Goal: Task Accomplishment & Management: Use online tool/utility

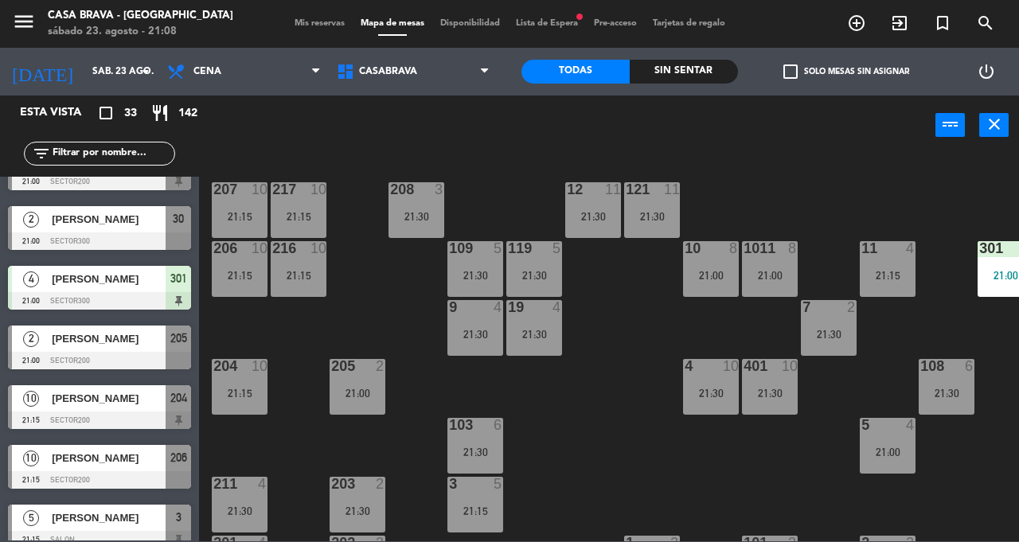
scroll to position [158, 0]
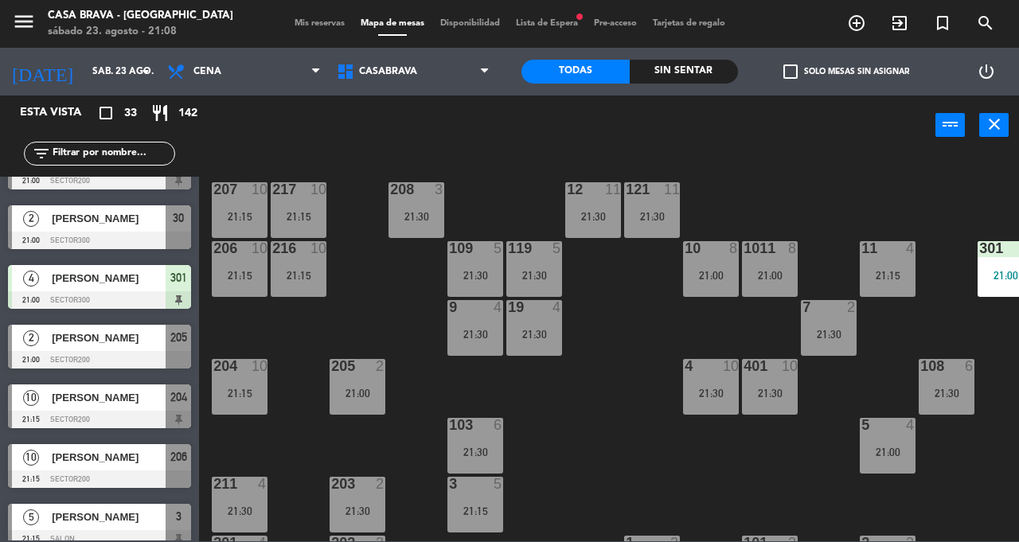
click at [138, 346] on div "[PERSON_NAME]" at bounding box center [107, 338] width 115 height 26
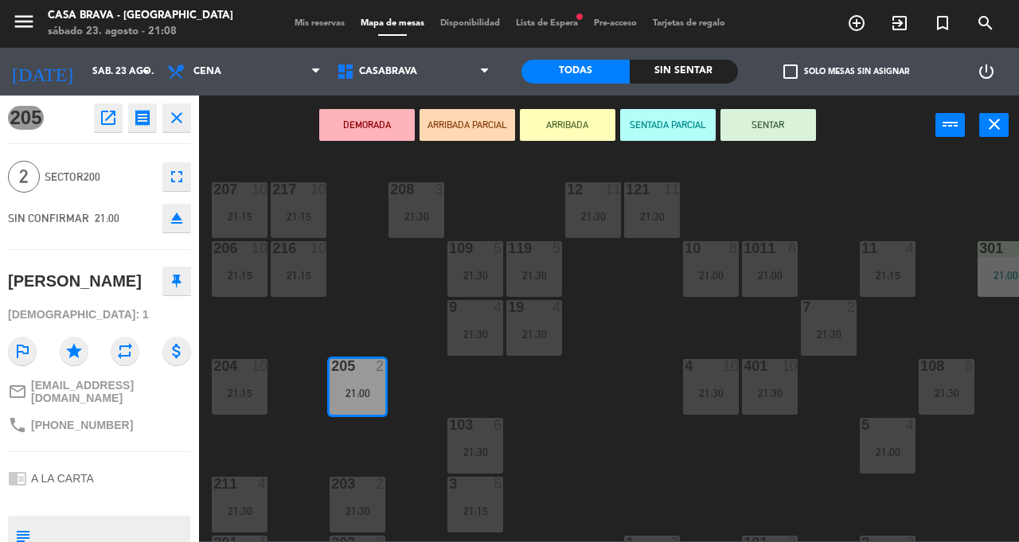
click at [767, 121] on button "SENTAR" at bounding box center [769, 125] width 96 height 32
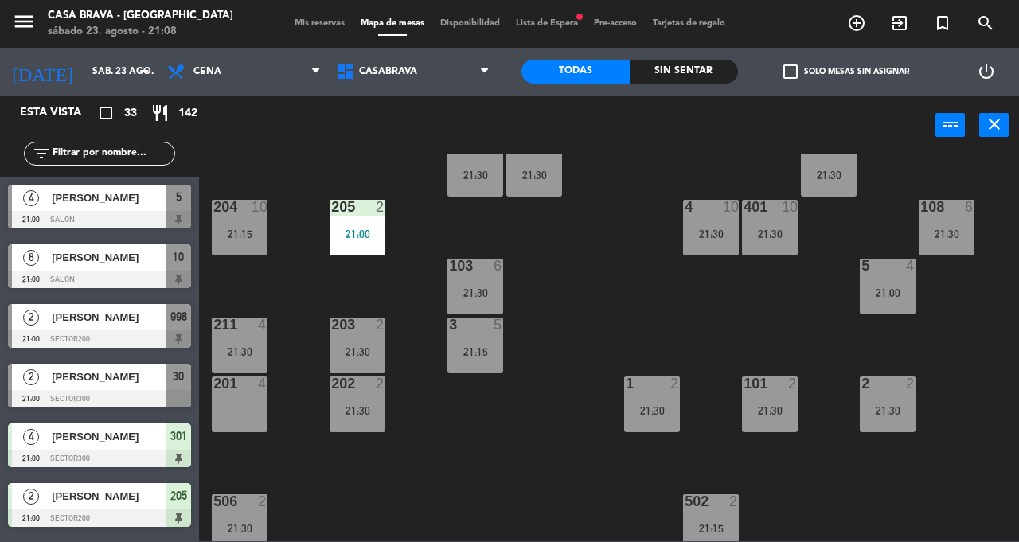
scroll to position [132, 0]
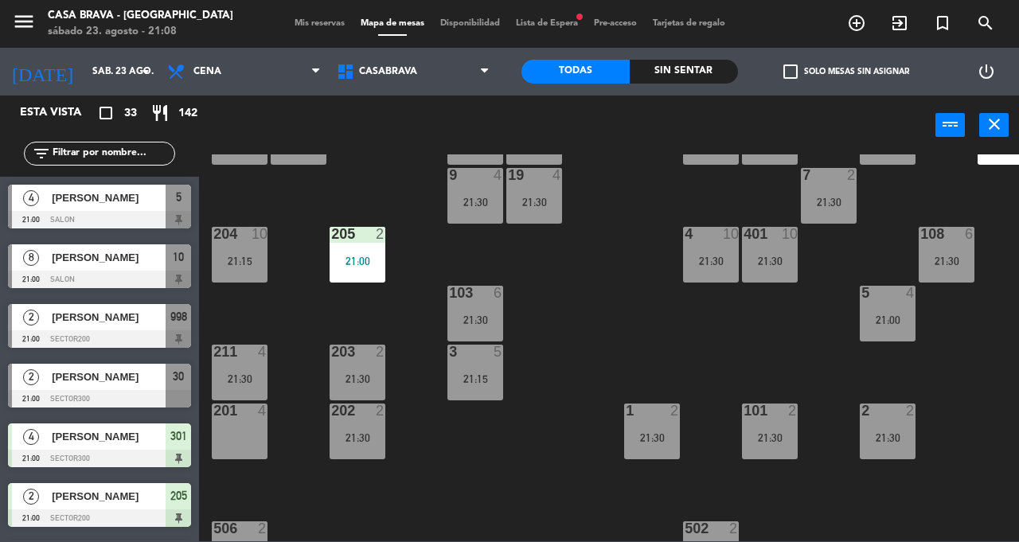
click at [338, 266] on div "205 2 21:00" at bounding box center [358, 255] width 56 height 56
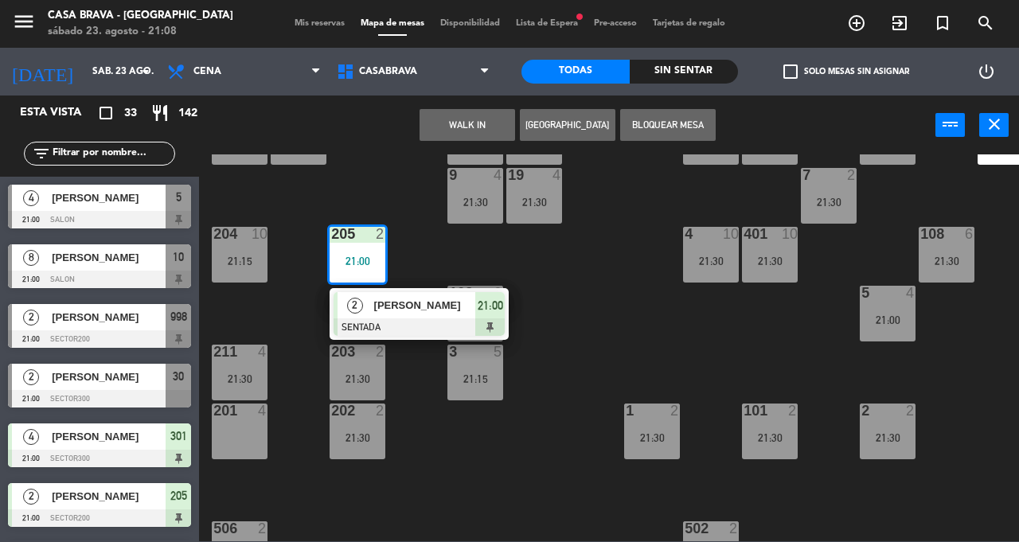
click at [450, 444] on div "207 10 21:15 208 3 21:30 217 10 21:15 12 11 21:30 121 11 21:30 304 5 21:30 206 …" at bounding box center [614, 347] width 810 height 387
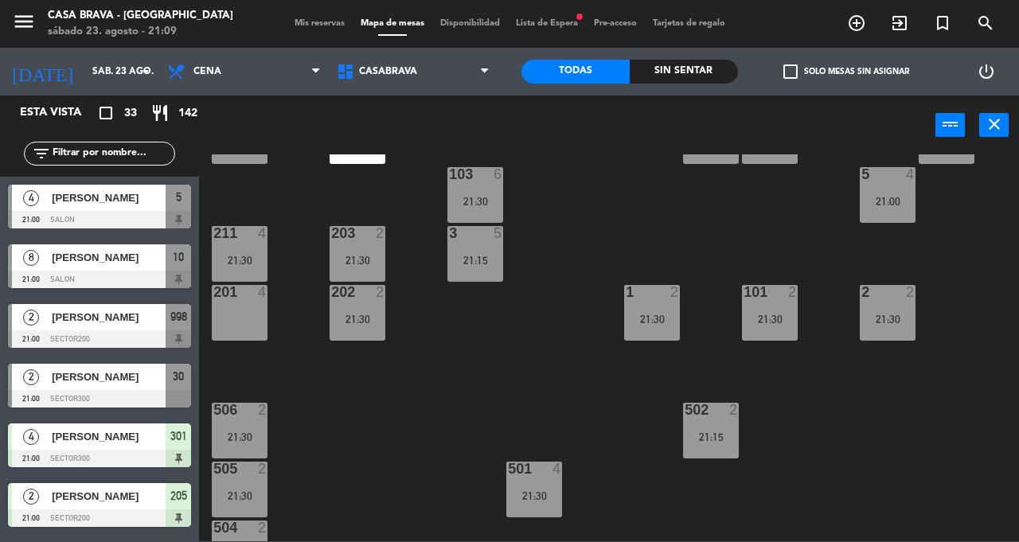
scroll to position [252, 0]
click at [658, 318] on div "21:30" at bounding box center [652, 318] width 56 height 11
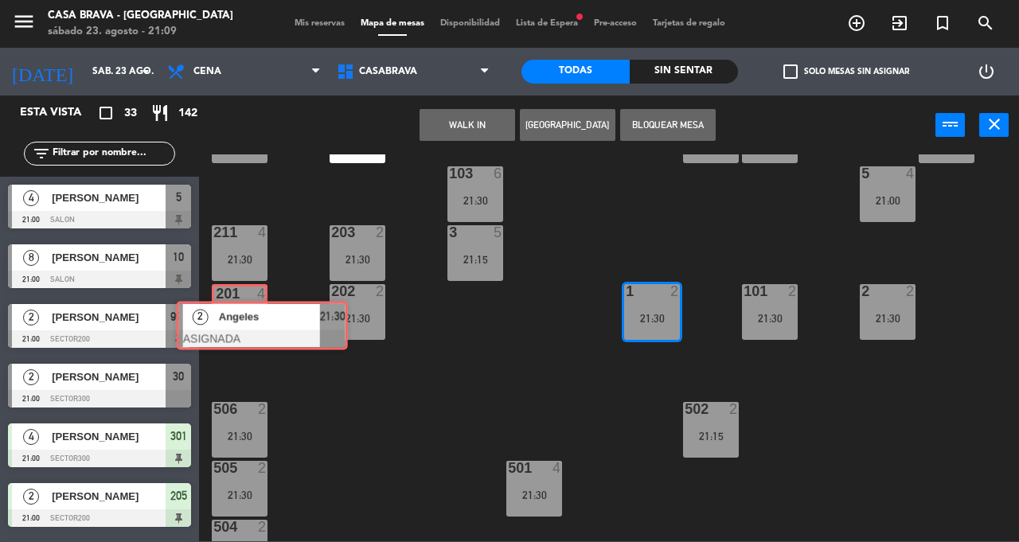
scroll to position [353, 0]
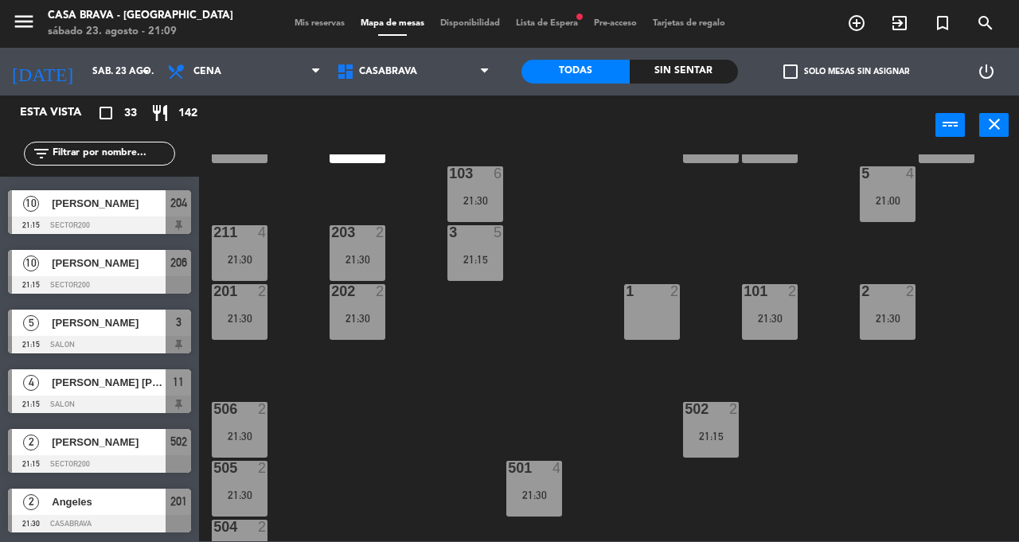
click at [490, 355] on div "207 10 21:15 208 3 21:30 217 10 21:15 12 11 21:30 121 11 21:30 304 5 21:30 206 …" at bounding box center [614, 347] width 810 height 387
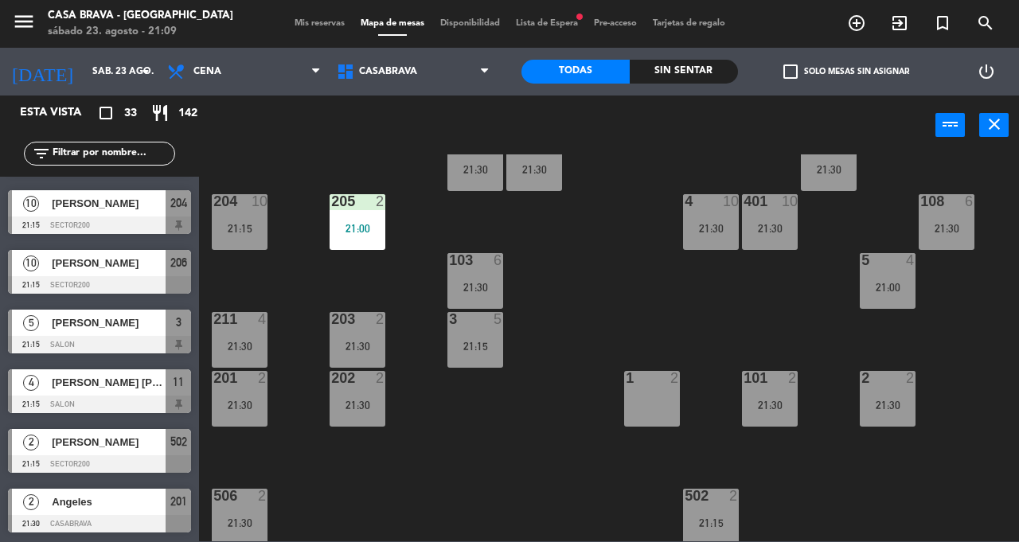
scroll to position [159, 0]
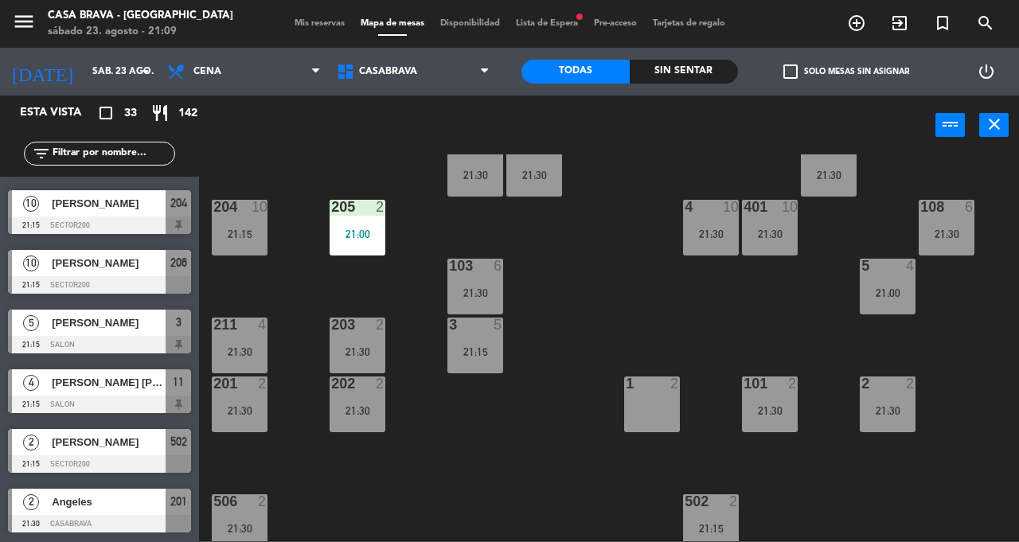
click at [360, 236] on div "21:00" at bounding box center [358, 233] width 56 height 11
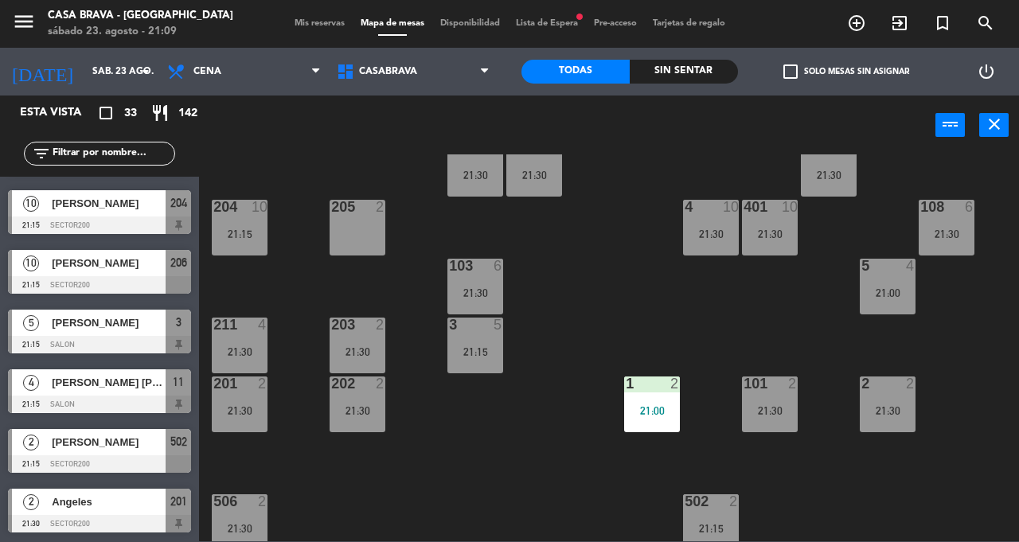
scroll to position [299, 0]
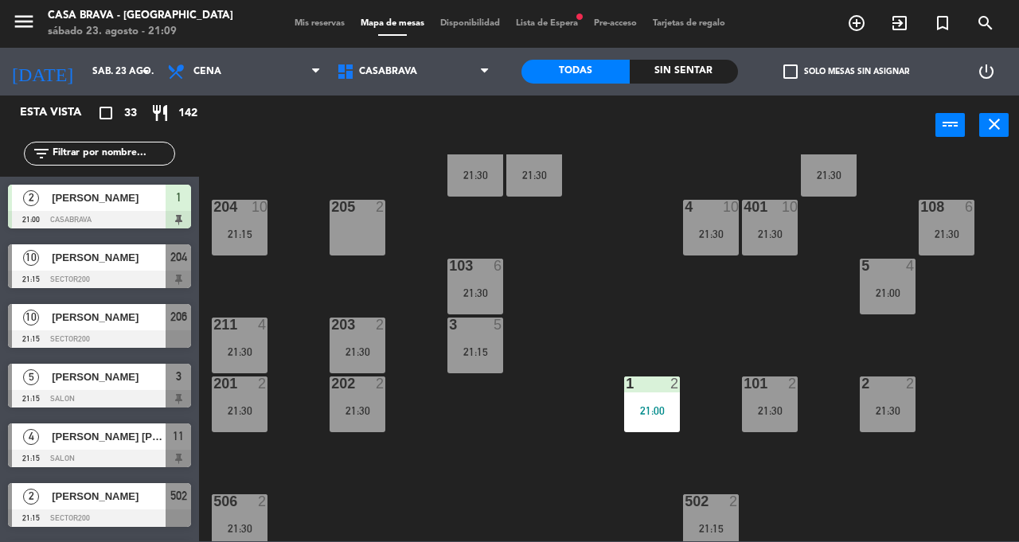
click at [521, 449] on div "207 10 21:15 208 3 21:30 217 10 21:15 12 11 21:30 121 11 21:30 304 5 21:30 206 …" at bounding box center [614, 347] width 810 height 387
click at [252, 403] on div "201 2 21:30" at bounding box center [240, 405] width 56 height 56
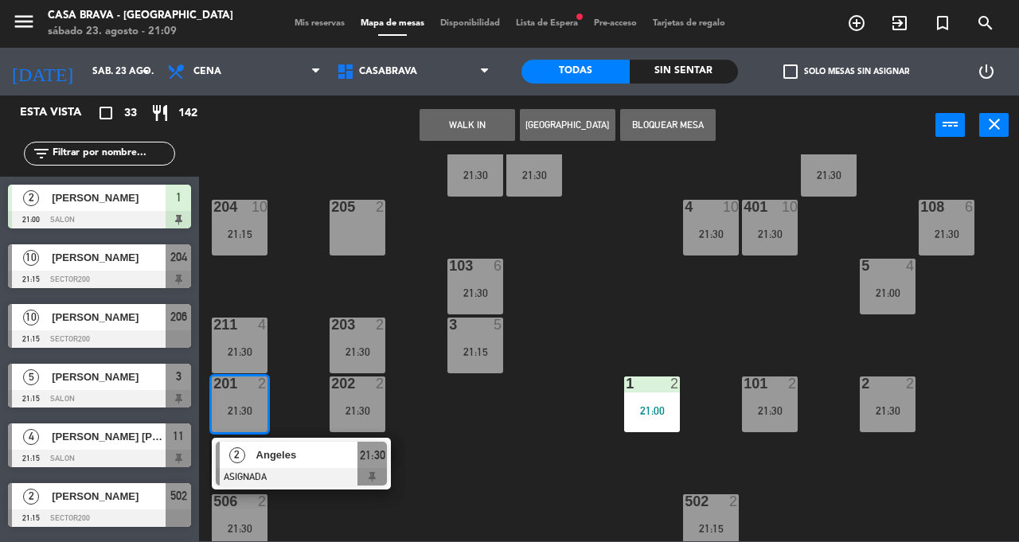
scroll to position [168, 0]
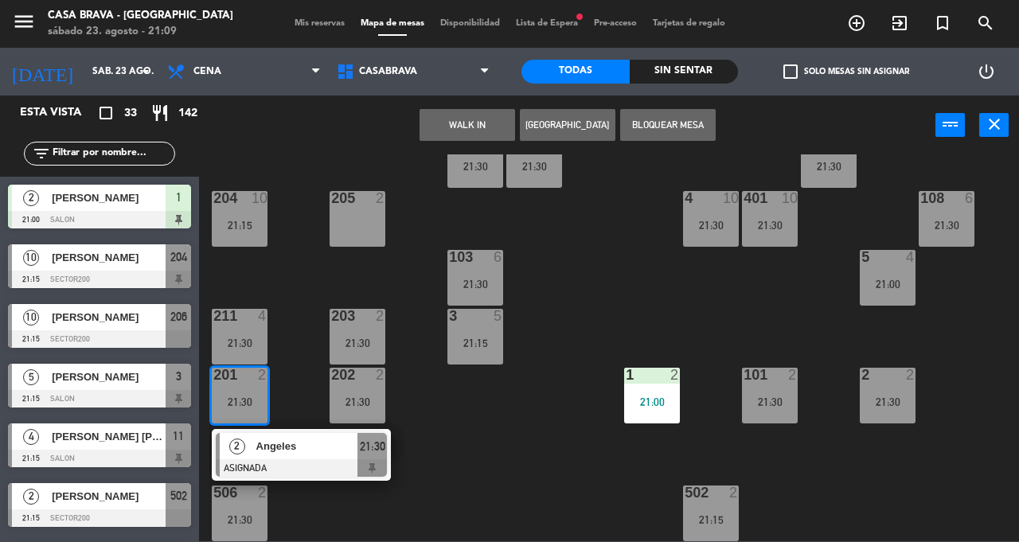
click at [326, 449] on span "Angeles" at bounding box center [307, 446] width 102 height 17
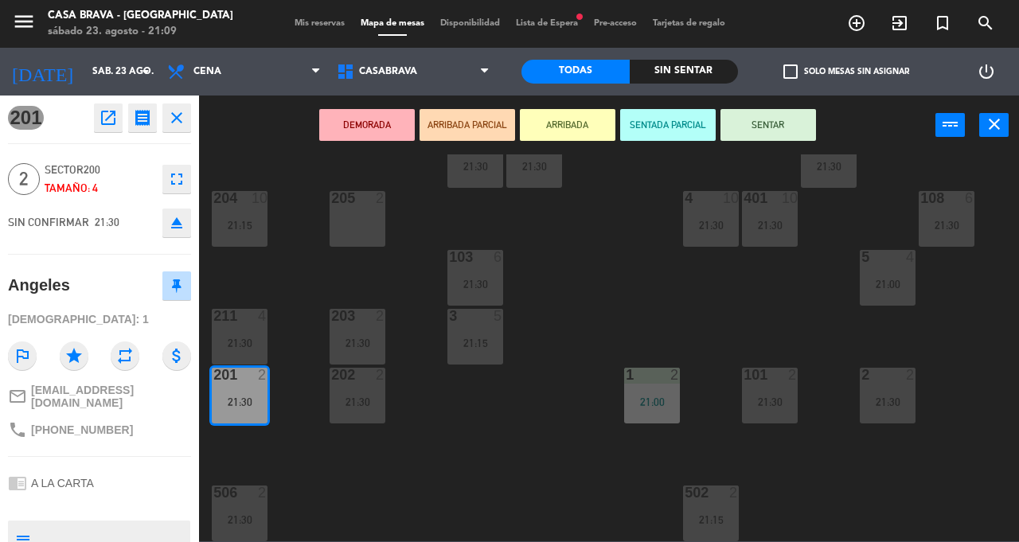
click at [446, 446] on div "207 10 21:15 208 3 21:30 217 10 21:15 12 11 21:30 121 11 21:30 304 5 21:30 206 …" at bounding box center [614, 347] width 810 height 387
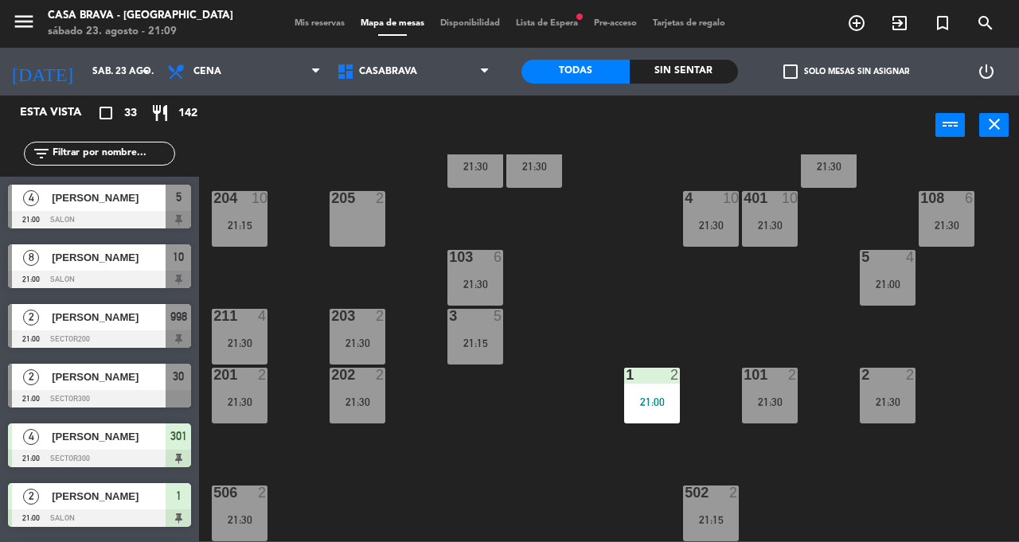
scroll to position [0, 0]
click at [252, 387] on div "201 2 21:30" at bounding box center [240, 396] width 56 height 56
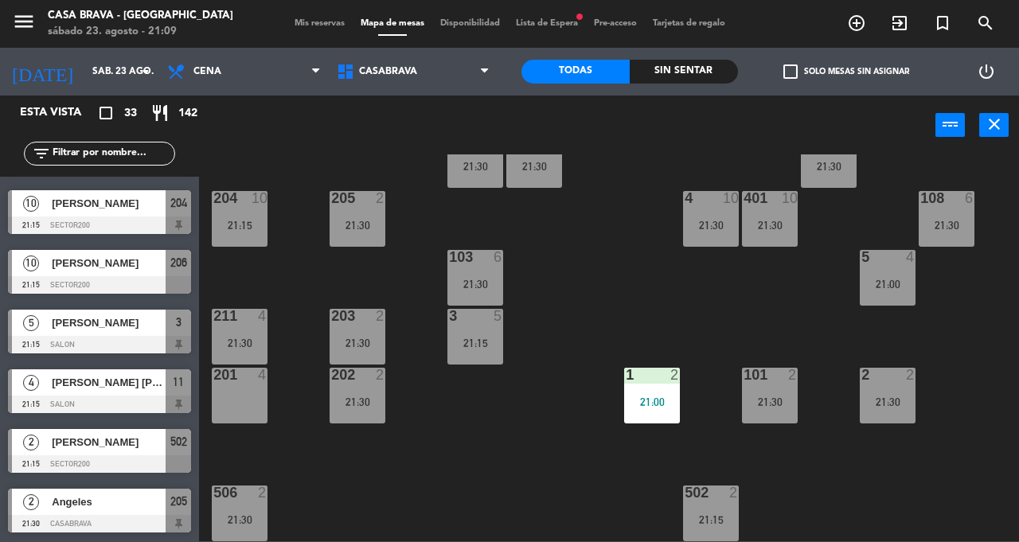
click at [511, 458] on div "207 10 21:15 208 3 21:30 217 10 21:15 12 11 21:30 121 11 21:30 304 5 21:30 206 …" at bounding box center [614, 347] width 810 height 387
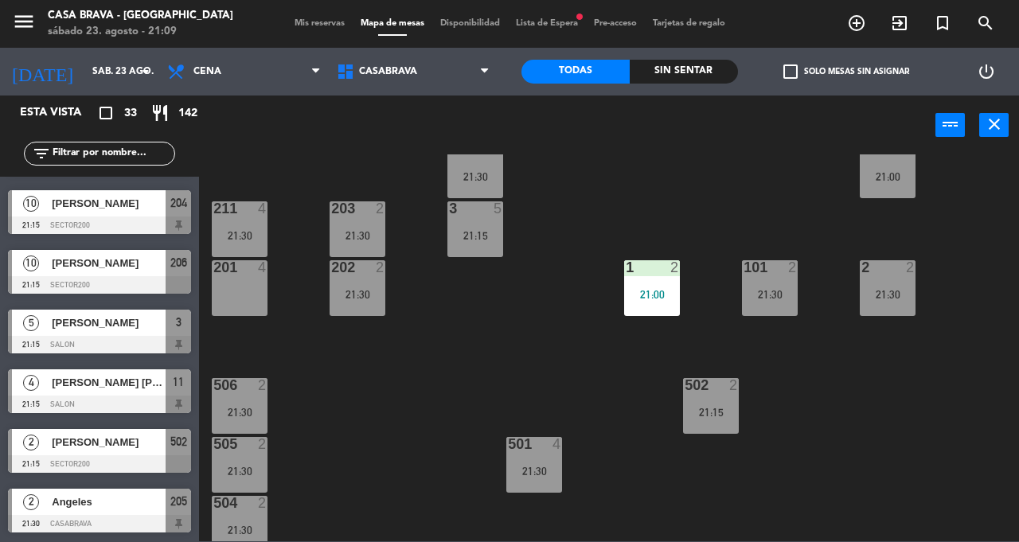
scroll to position [279, 0]
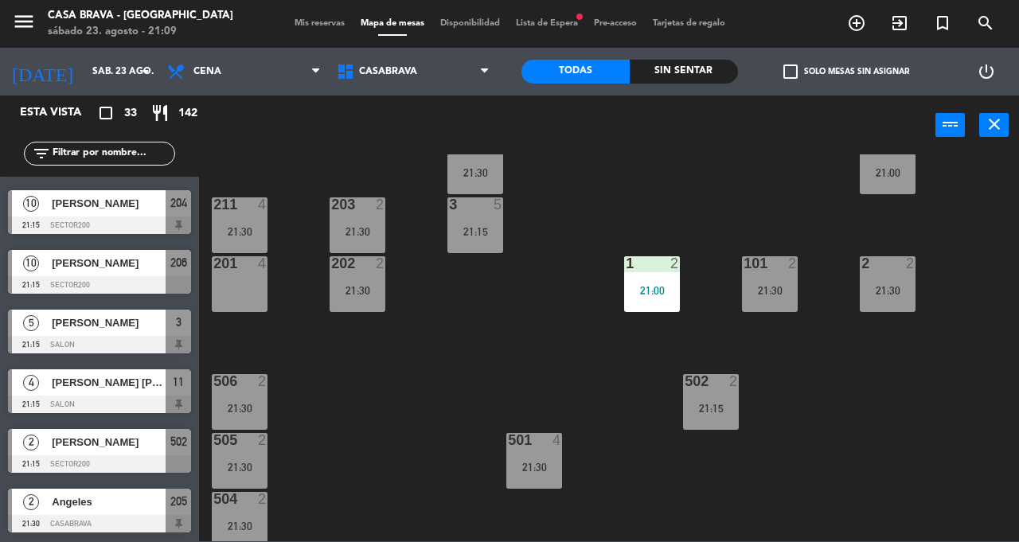
click at [240, 382] on div at bounding box center [240, 381] width 26 height 14
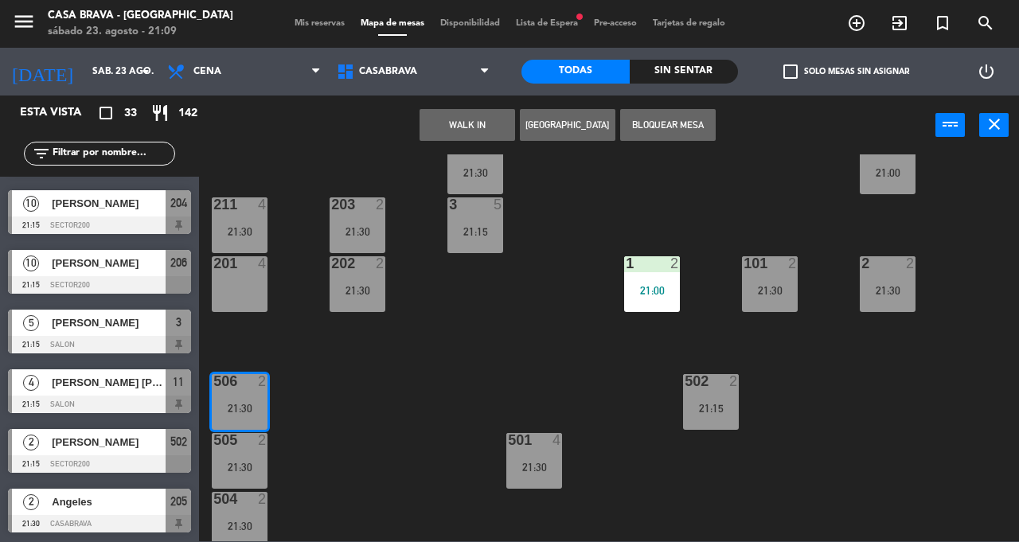
click at [253, 412] on div "21:30" at bounding box center [240, 408] width 56 height 11
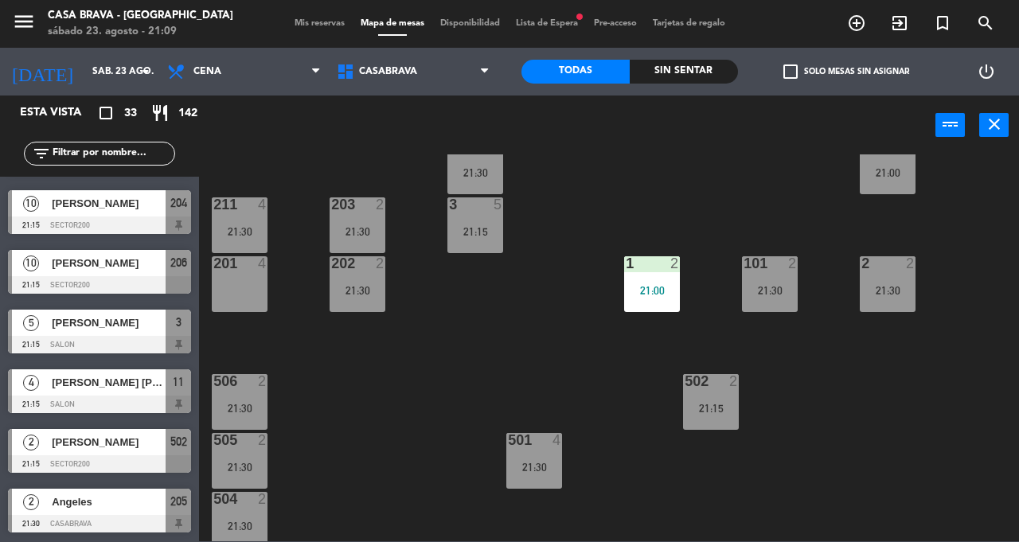
click at [411, 421] on div "207 10 21:15 208 3 21:30 217 10 21:15 12 11 21:30 121 11 21:30 304 5 21:30 206 …" at bounding box center [614, 347] width 810 height 387
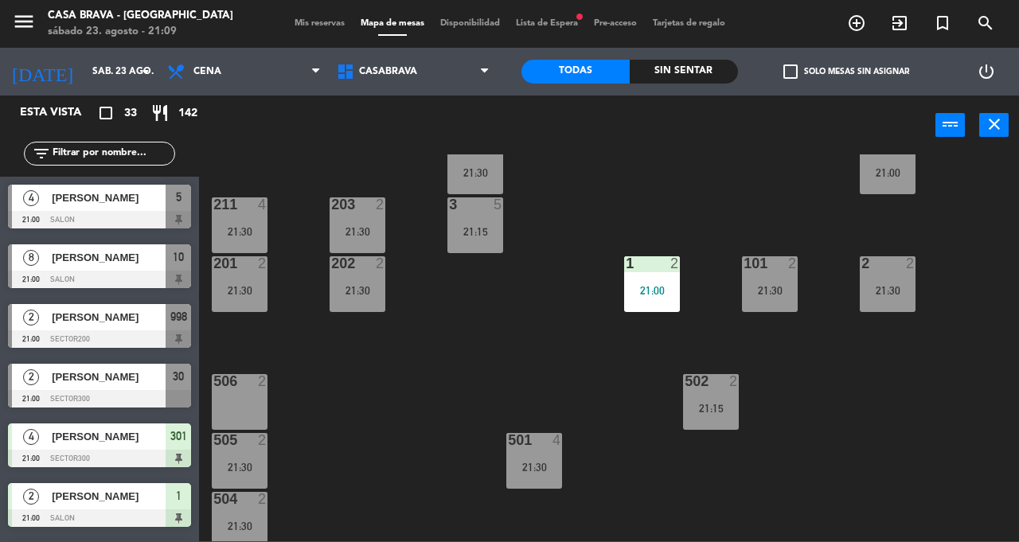
scroll to position [637, 0]
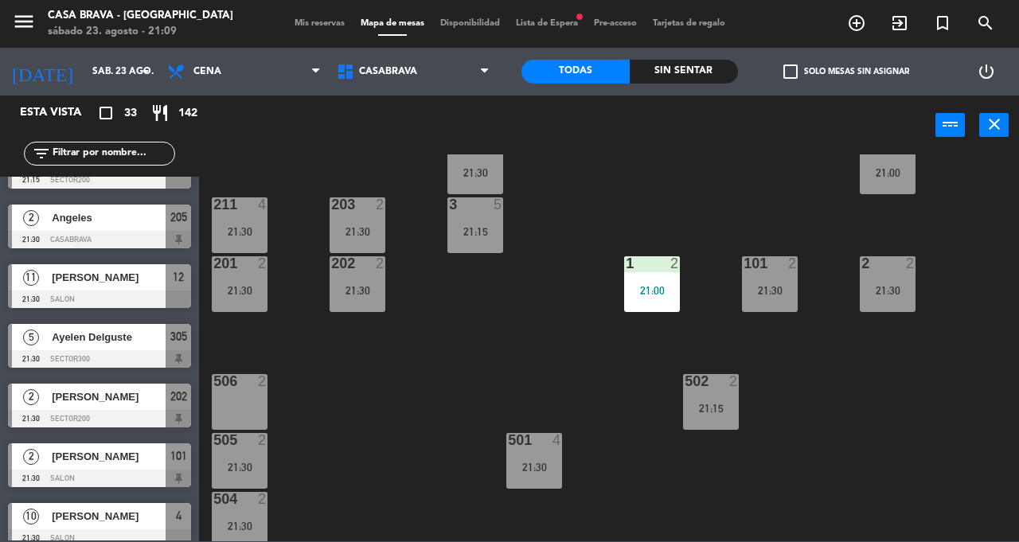
click at [392, 416] on div "207 10 21:15 208 3 21:30 217 10 21:15 12 11 21:30 121 11 21:30 304 5 21:30 206 …" at bounding box center [614, 347] width 810 height 387
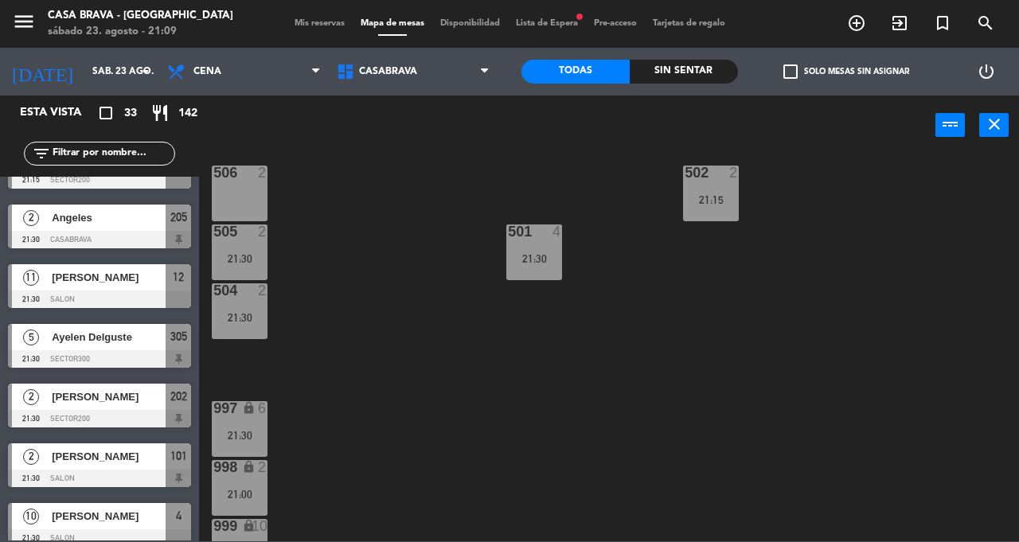
scroll to position [530, 0]
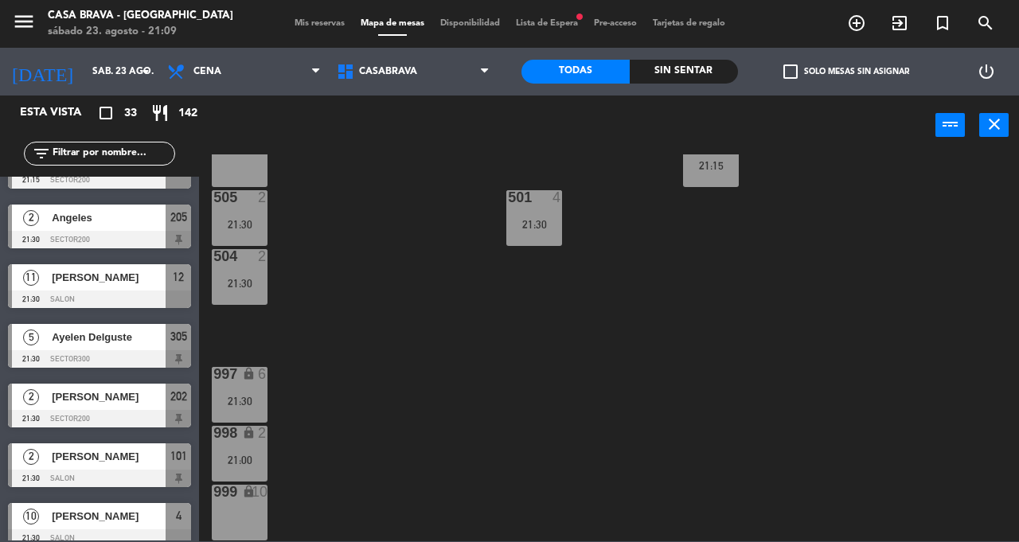
click at [250, 396] on div "21:30" at bounding box center [240, 401] width 56 height 11
click at [627, 360] on div "207 10 21:15 208 3 21:30 217 10 21:15 12 11 21:30 121 11 21:30 304 5 21:30 206 …" at bounding box center [614, 347] width 810 height 387
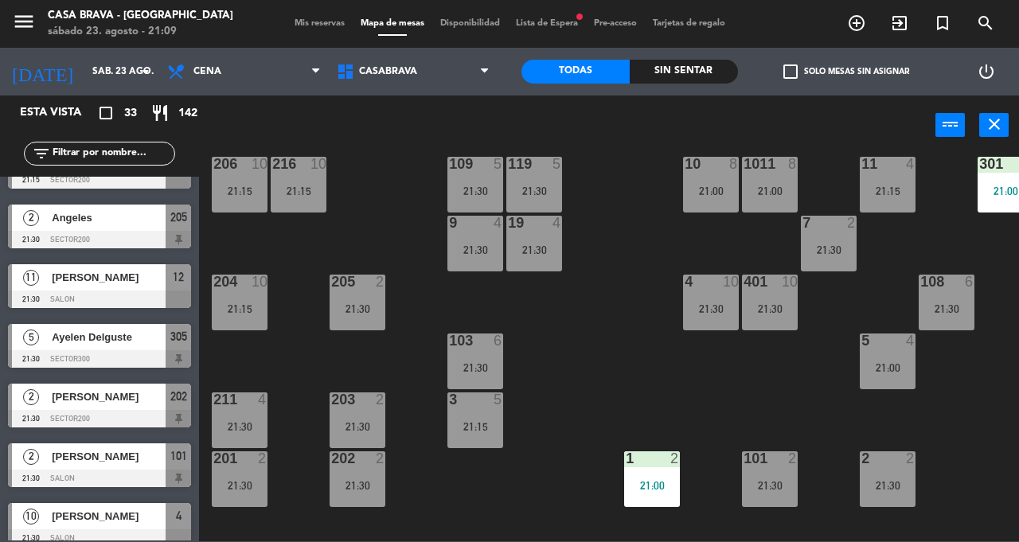
scroll to position [0, 0]
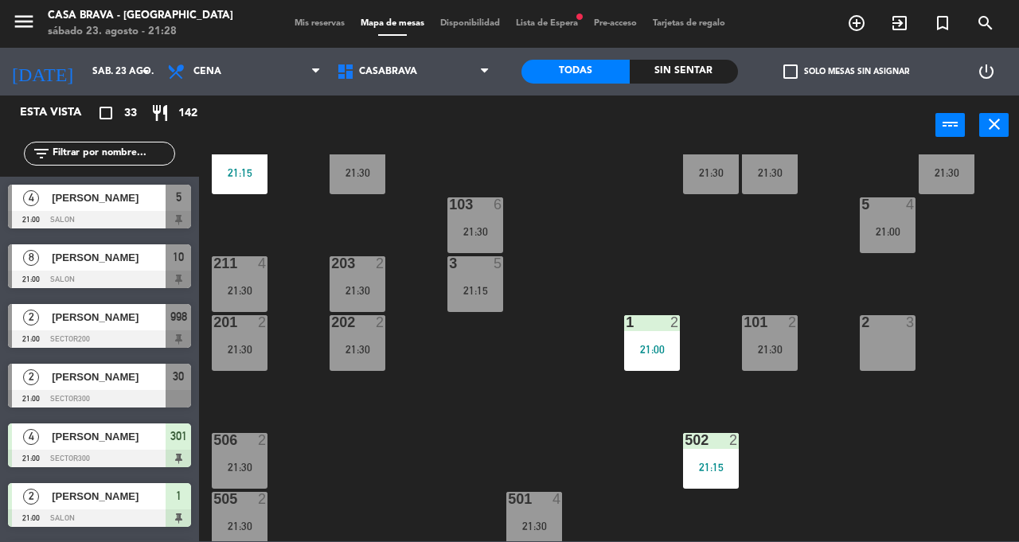
scroll to position [221, 0]
click at [724, 446] on div "2" at bounding box center [737, 440] width 26 height 14
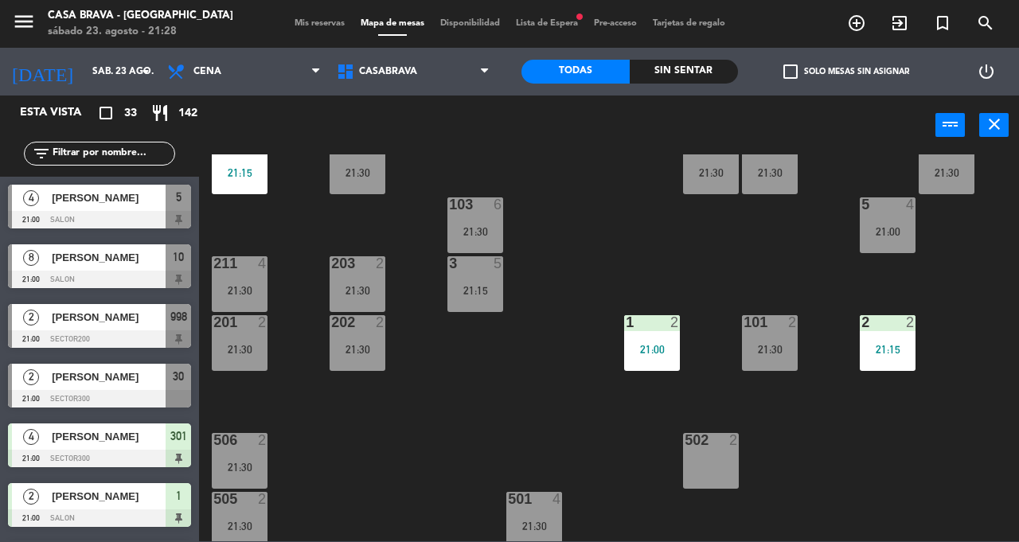
scroll to position [293, 0]
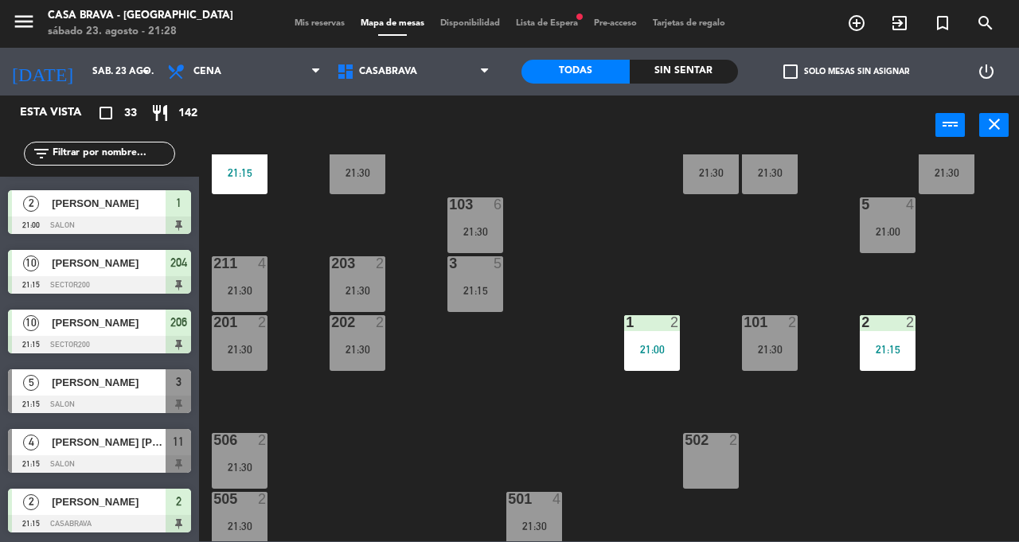
click at [895, 452] on div "207 10 21:15 208 3 21:30 217 10 21:15 12 11 21:30 121 11 21:30 304 5 21:30 206 …" at bounding box center [614, 347] width 810 height 387
click at [775, 334] on div "101 2 21:30" at bounding box center [770, 343] width 56 height 56
click at [852, 467] on div "207 10 21:15 208 3 21:30 217 10 21:15 12 11 21:30 121 11 21:30 304 5 21:30 206 …" at bounding box center [614, 347] width 810 height 387
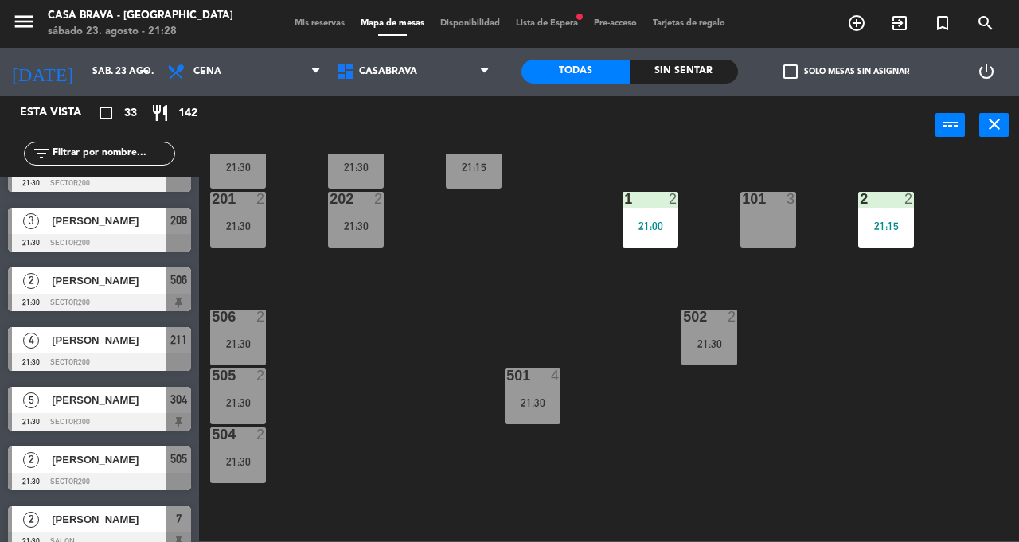
scroll to position [342, 2]
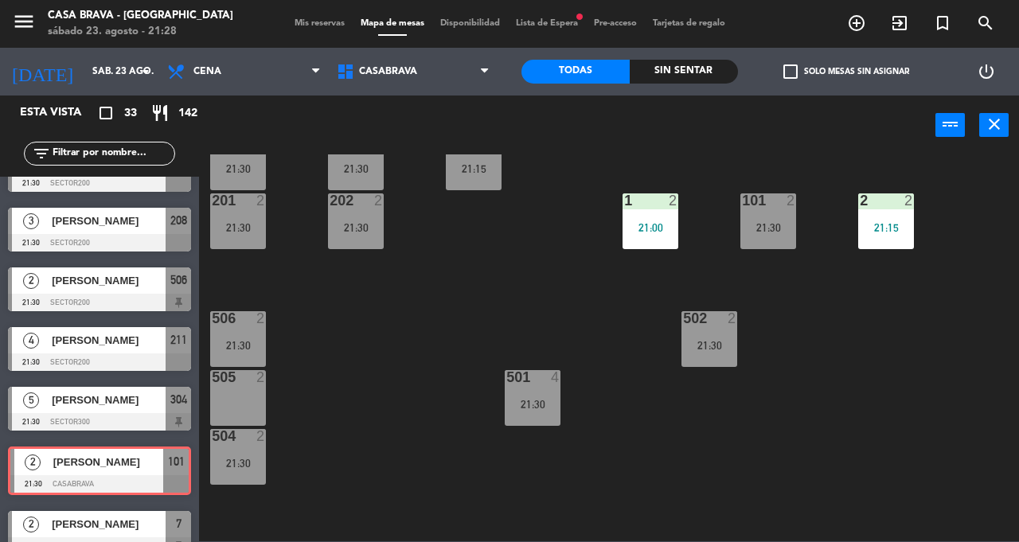
click at [808, 319] on div "207 10 21:15 208 3 21:30 217 10 21:15 12 11 21:30 121 11 21:30 304 5 21:30 206 …" at bounding box center [614, 347] width 810 height 387
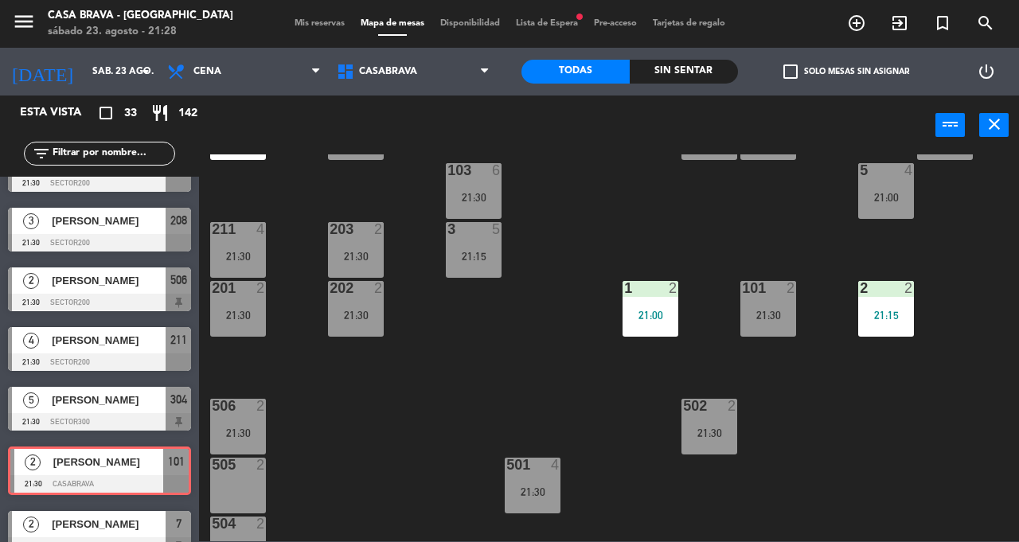
scroll to position [238, 2]
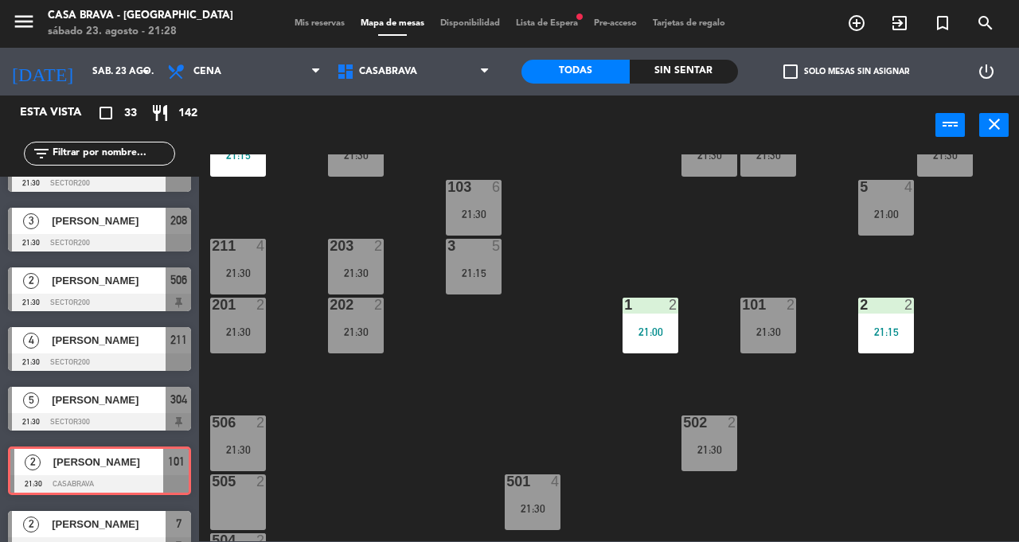
click at [775, 318] on div "101 2 21:30" at bounding box center [768, 326] width 56 height 56
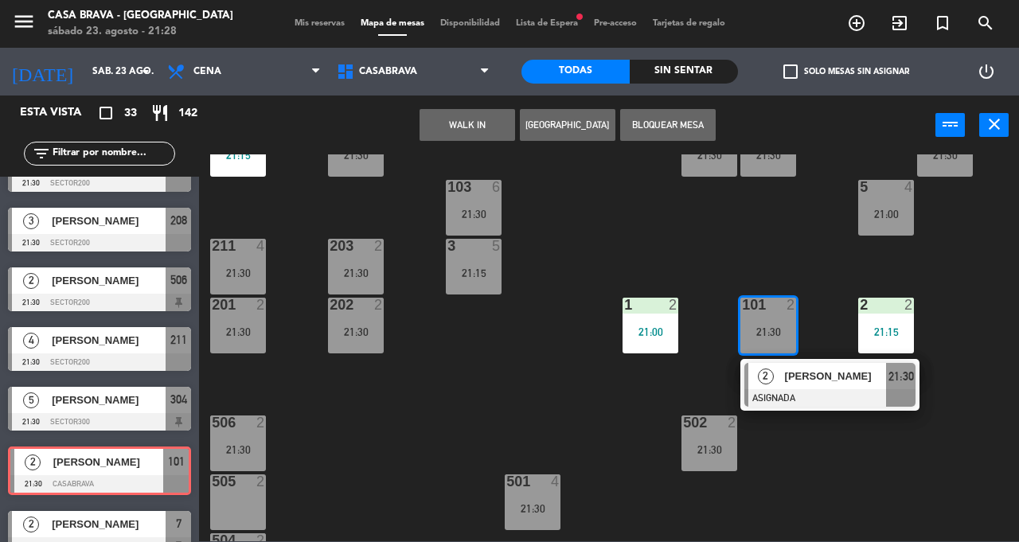
click at [810, 388] on div "[PERSON_NAME]" at bounding box center [834, 376] width 103 height 26
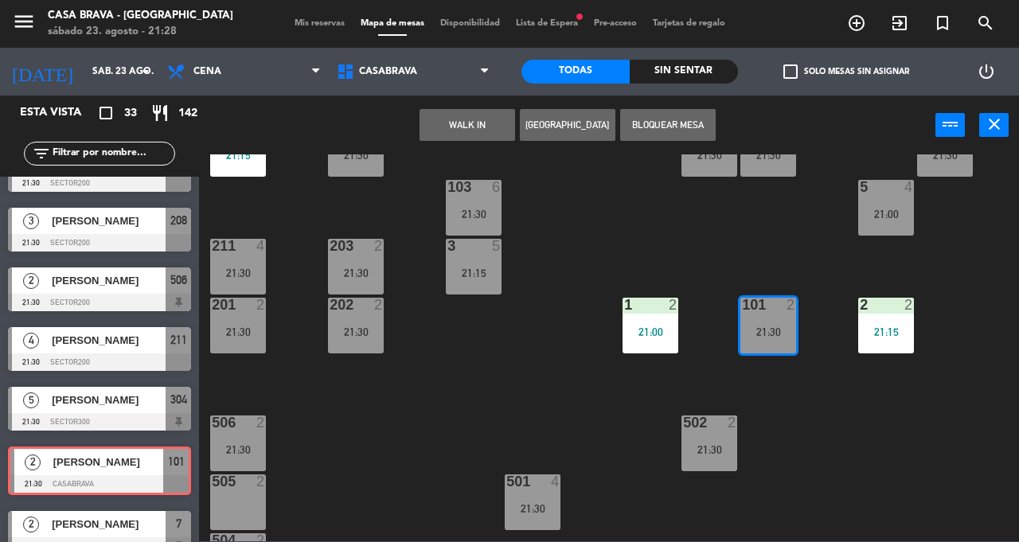
click at [765, 333] on div "21:30" at bounding box center [768, 331] width 56 height 11
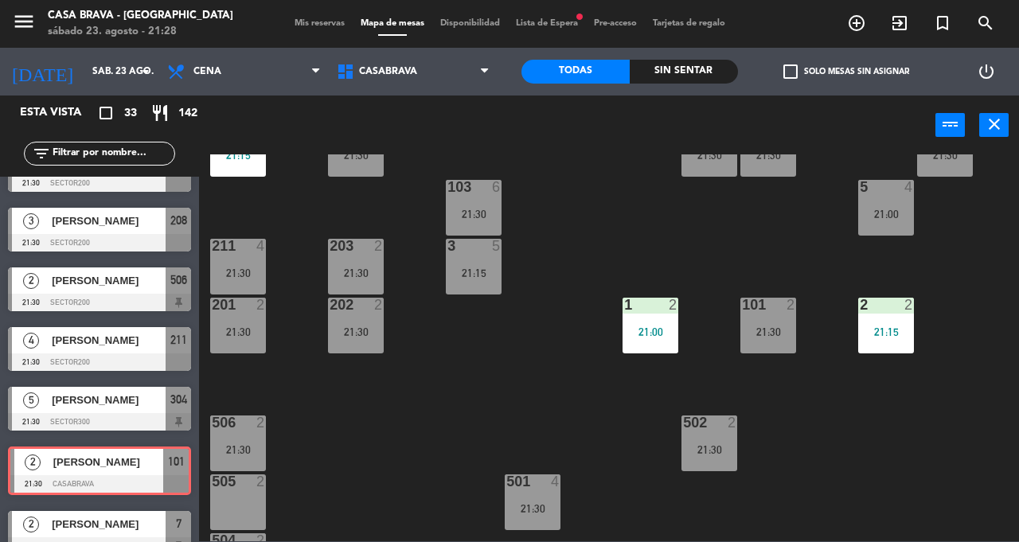
click at [817, 424] on div "207 10 21:15 208 3 21:30 217 10 21:15 12 11 21:30 121 11 21:30 304 5 21:30 206 …" at bounding box center [614, 347] width 810 height 387
click at [774, 326] on div "21:30" at bounding box center [768, 331] width 56 height 11
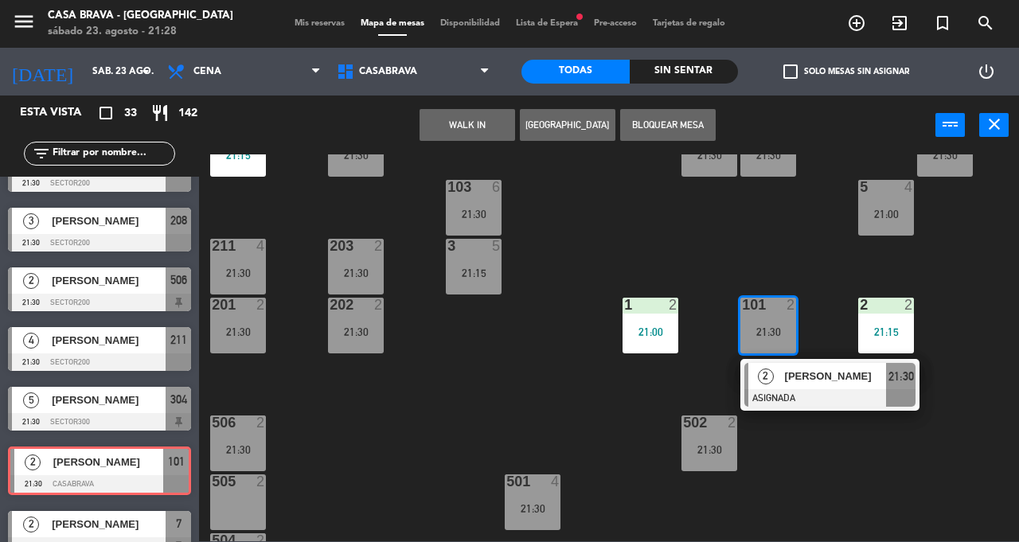
click at [818, 388] on div "[PERSON_NAME]" at bounding box center [834, 376] width 103 height 26
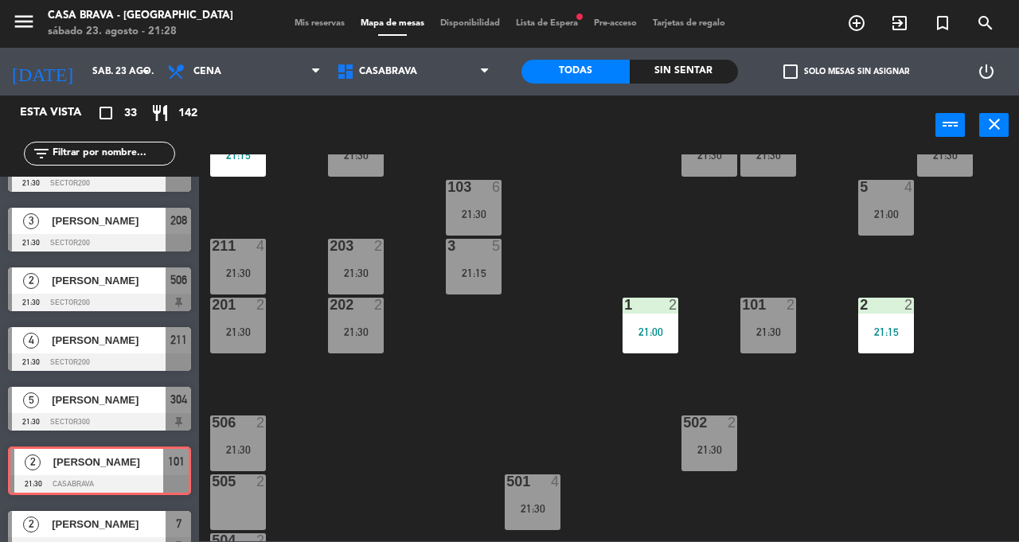
click at [855, 460] on div "207 10 21:15 208 3 21:30 217 10 21:15 12 11 21:30 121 11 21:30 304 5 21:30 206 …" at bounding box center [614, 347] width 810 height 387
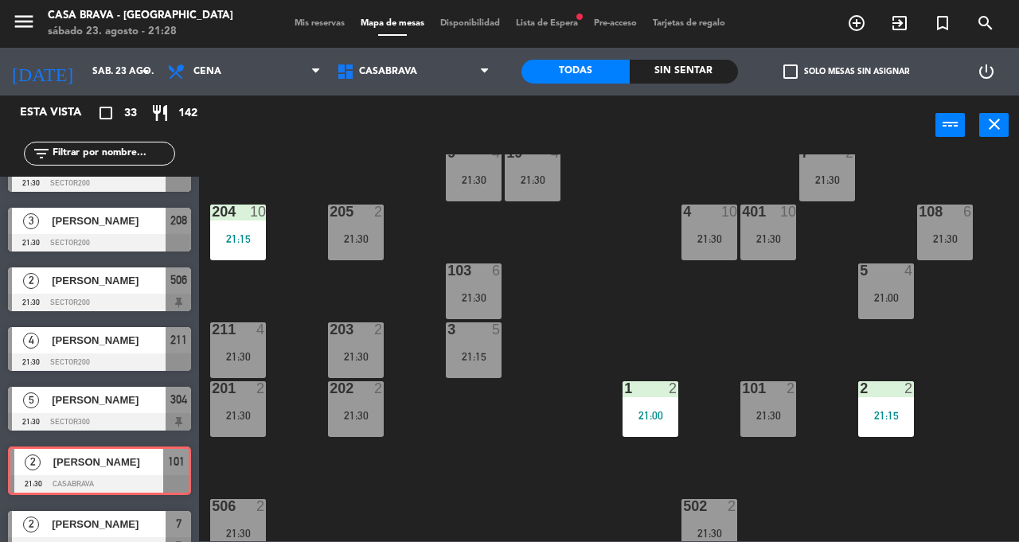
scroll to position [154, 2]
click at [771, 408] on div "101 2 21:30" at bounding box center [768, 410] width 56 height 56
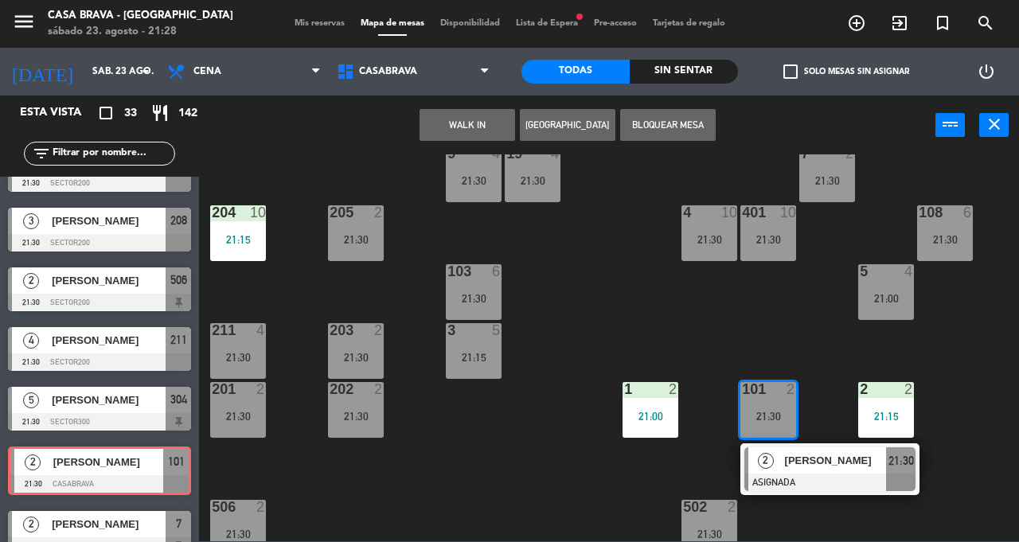
click at [818, 460] on span "[PERSON_NAME]" at bounding box center [836, 460] width 102 height 17
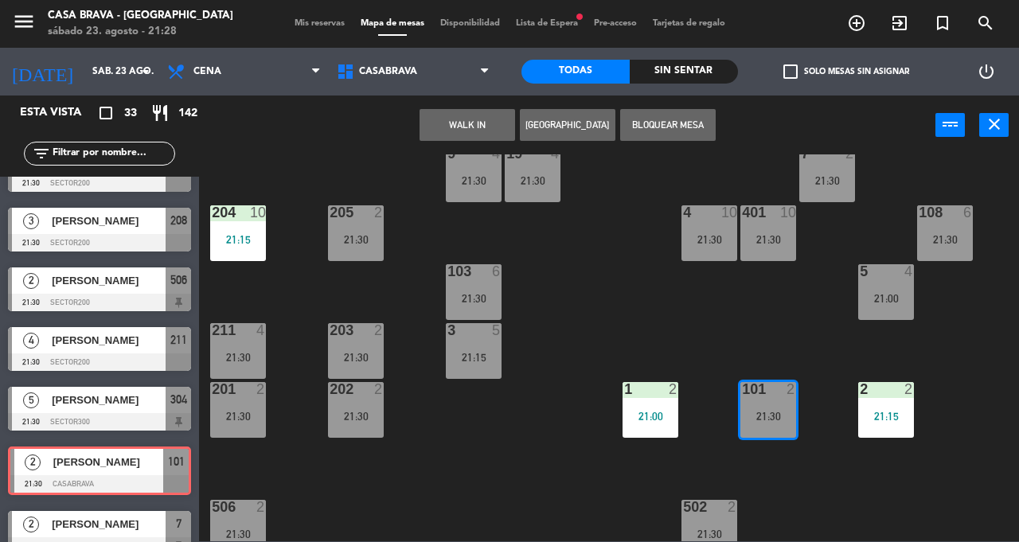
click at [768, 406] on div "101 2 21:30" at bounding box center [768, 410] width 56 height 56
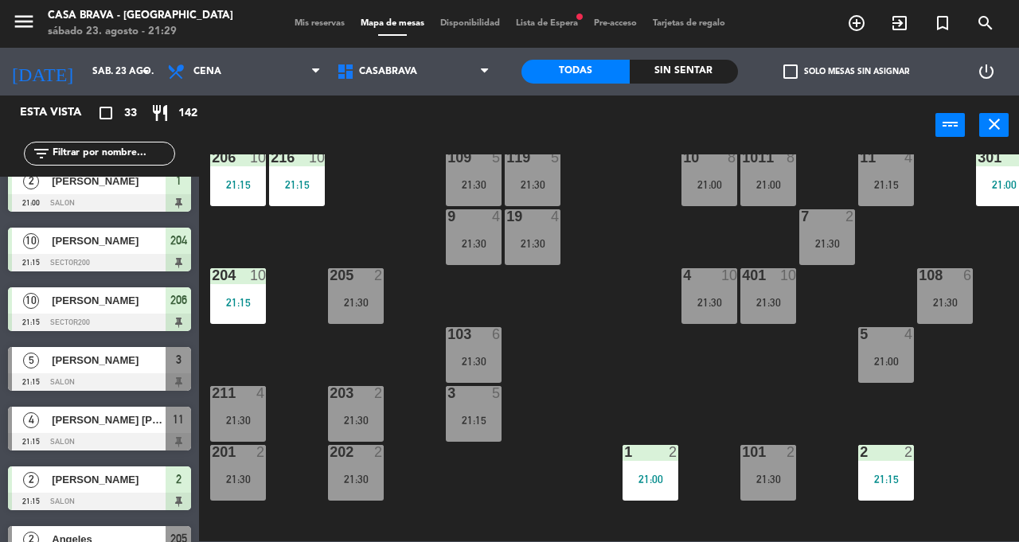
scroll to position [0, 2]
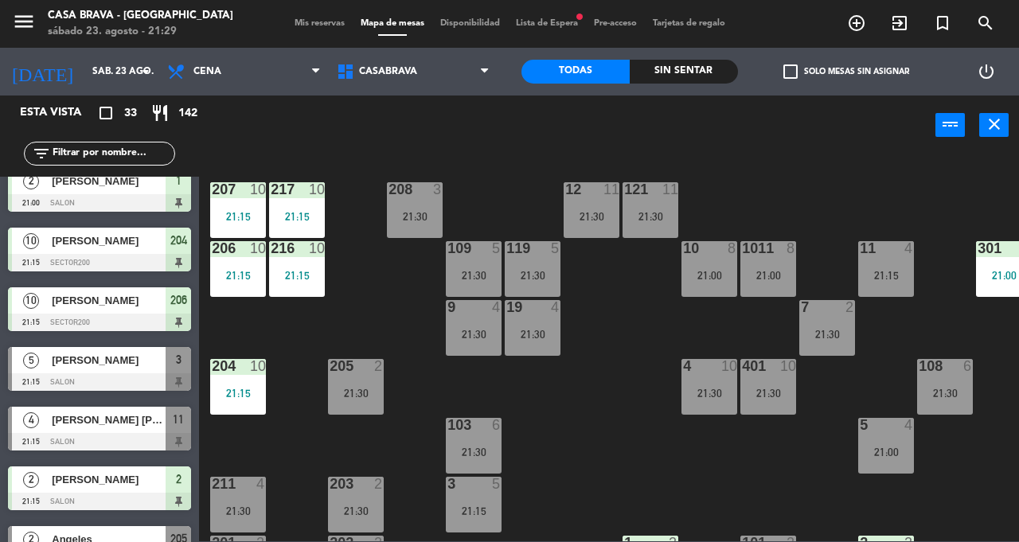
click at [467, 277] on div "21:30" at bounding box center [474, 275] width 56 height 11
click at [556, 411] on div "207 10 21:15 208 3 21:30 217 10 21:15 12 11 21:30 121 11 21:30 304 5 21:30 206 …" at bounding box center [614, 347] width 810 height 387
click at [481, 329] on div "21:30" at bounding box center [474, 334] width 56 height 11
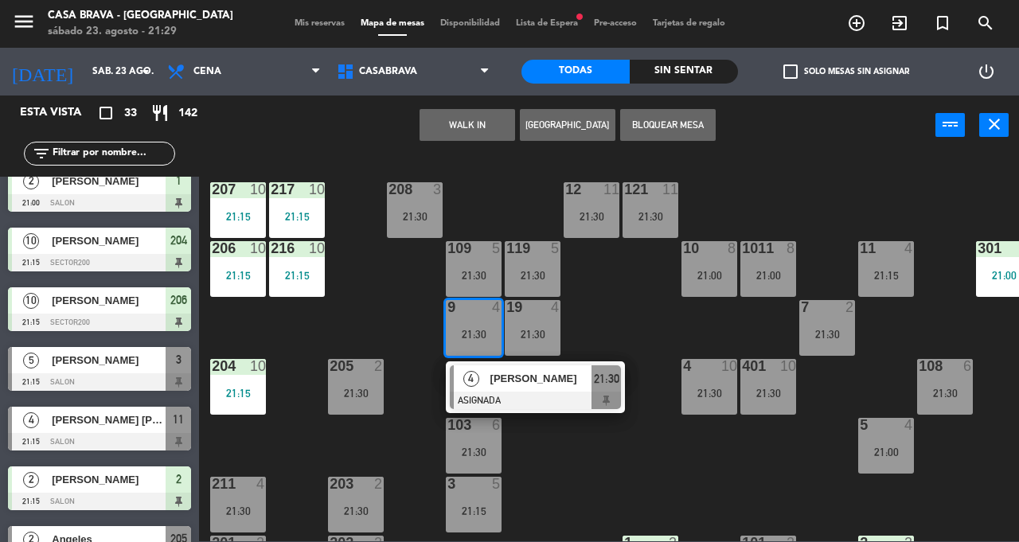
click at [568, 459] on div "207 10 21:15 208 3 21:30 217 10 21:15 12 11 21:30 121 11 21:30 304 5 21:30 206 …" at bounding box center [614, 347] width 810 height 387
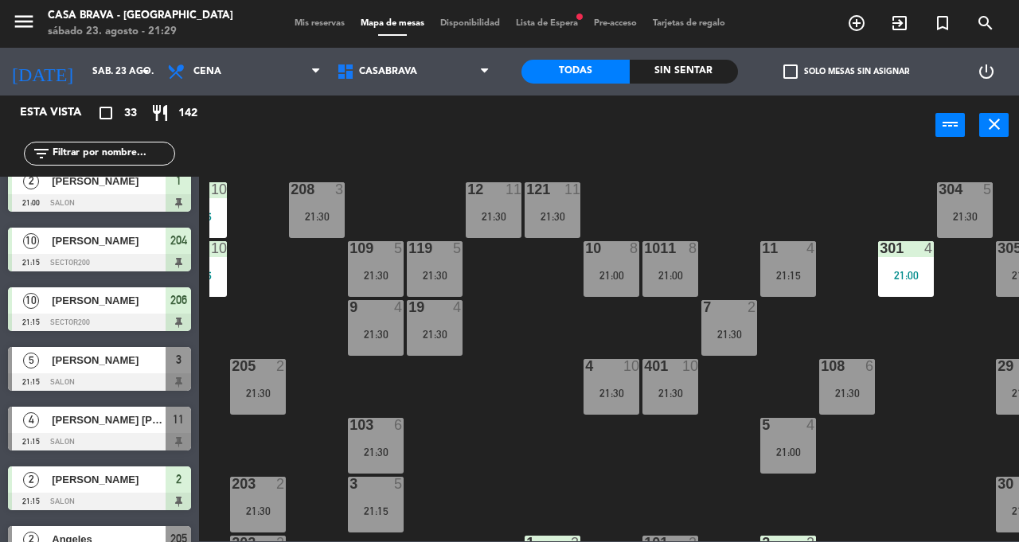
scroll to position [0, 144]
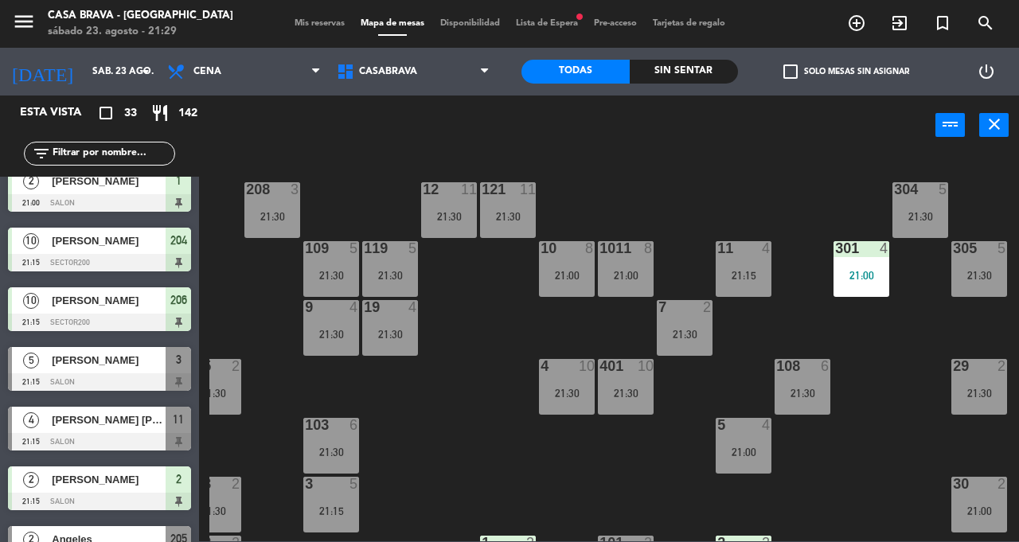
click at [970, 257] on div "305 5 21:30" at bounding box center [979, 269] width 56 height 56
click at [978, 279] on div "21:30" at bounding box center [979, 275] width 56 height 11
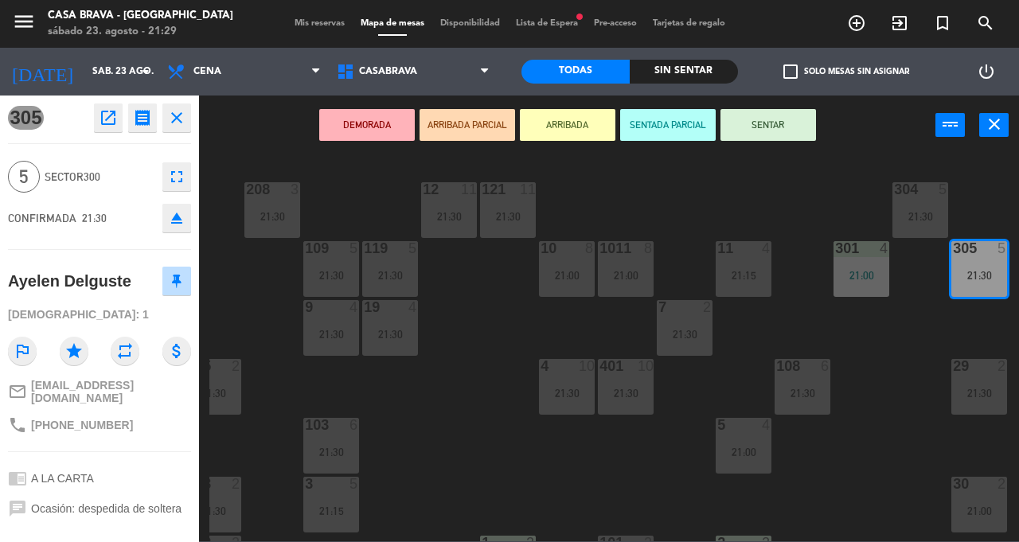
click at [771, 140] on button "SENTAR" at bounding box center [769, 125] width 96 height 32
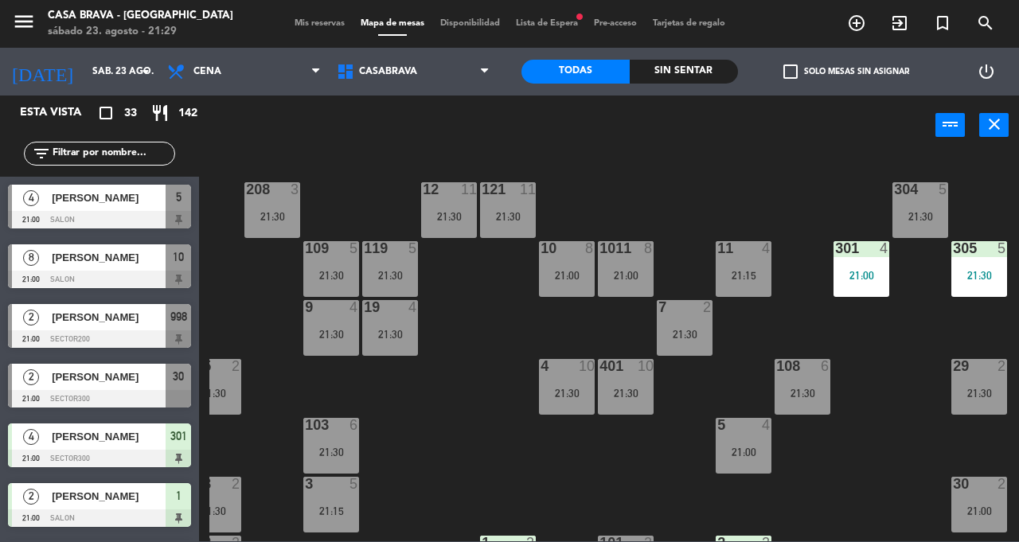
scroll to position [129, 144]
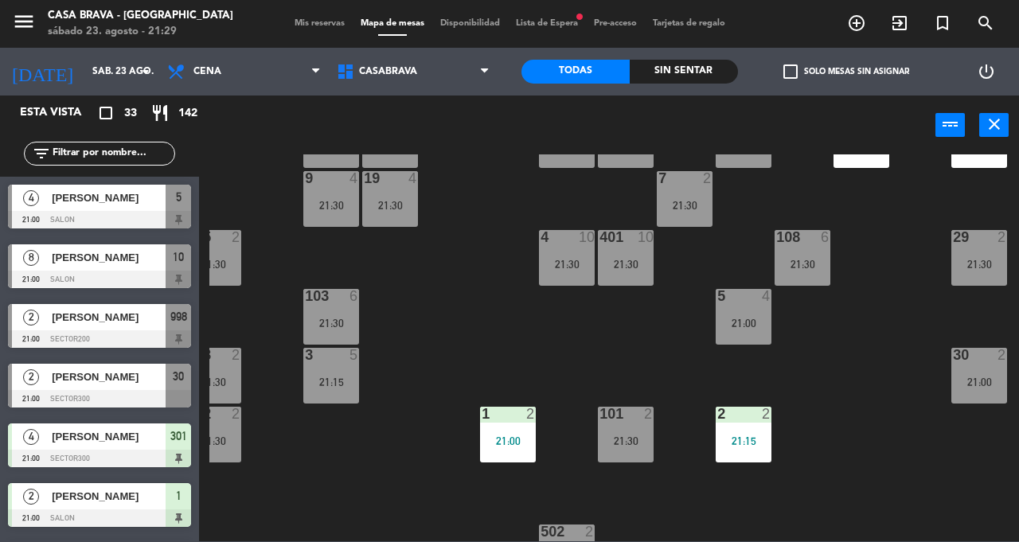
click at [625, 424] on div "101 2 21:30" at bounding box center [626, 435] width 56 height 56
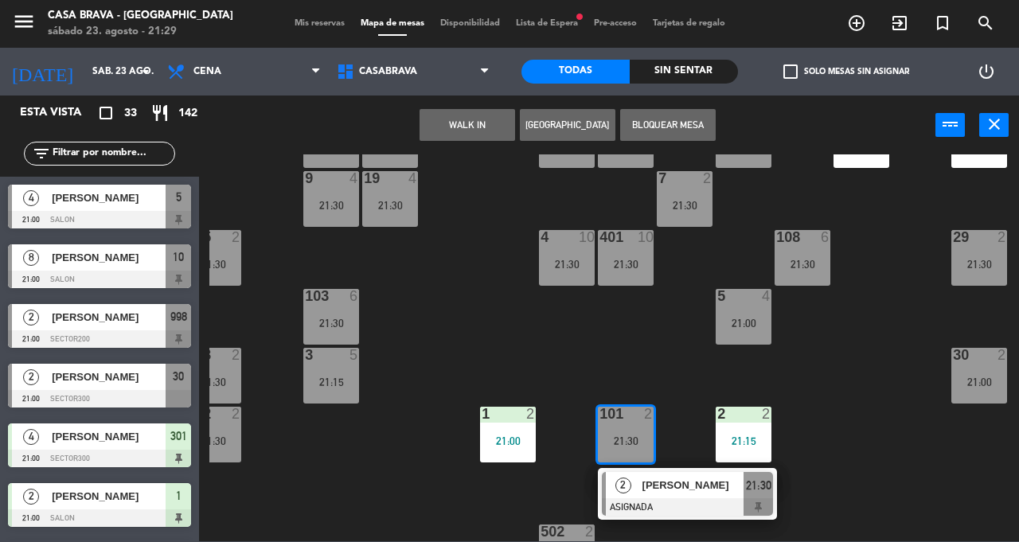
click at [674, 500] on div at bounding box center [687, 507] width 171 height 18
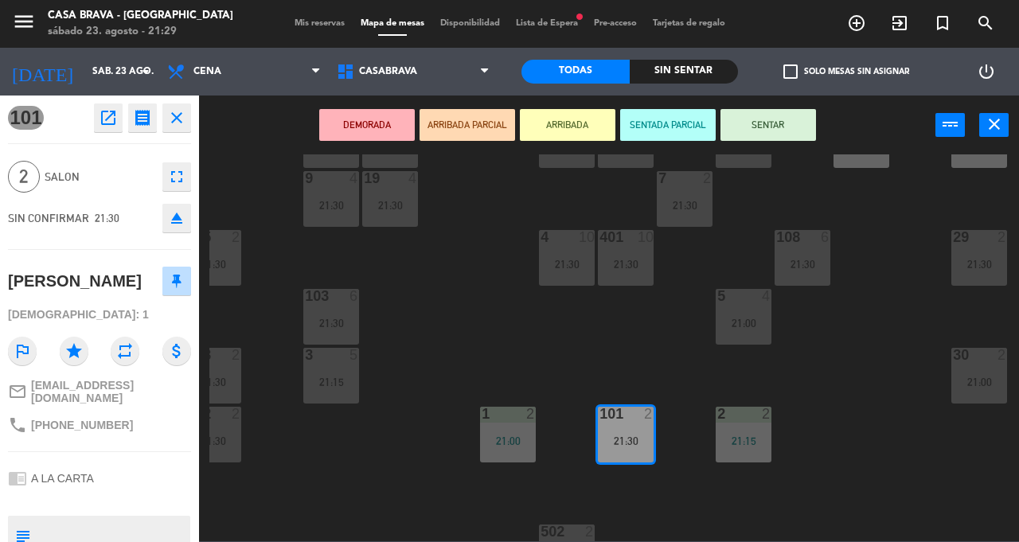
click at [772, 120] on button "SENTAR" at bounding box center [769, 125] width 96 height 32
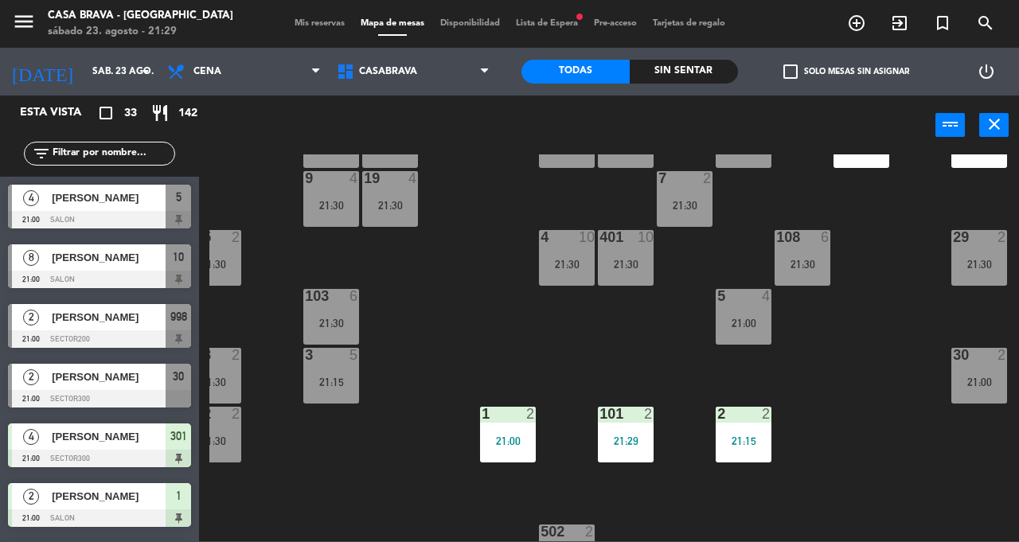
scroll to position [517, 0]
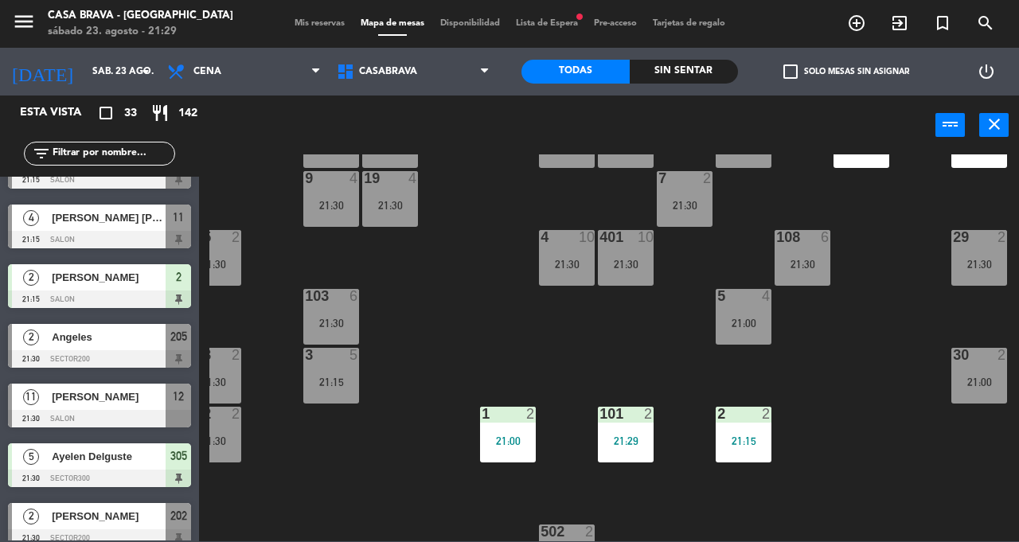
click at [836, 432] on div "207 10 21:15 208 3 21:30 217 10 21:15 12 11 21:30 121 11 21:30 304 5 21:30 206 …" at bounding box center [614, 347] width 810 height 387
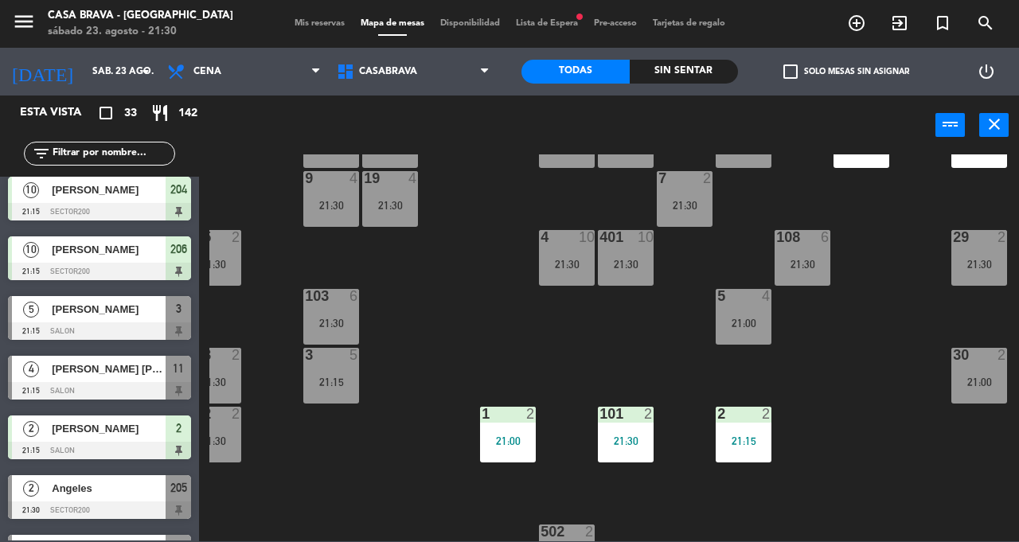
scroll to position [377, 0]
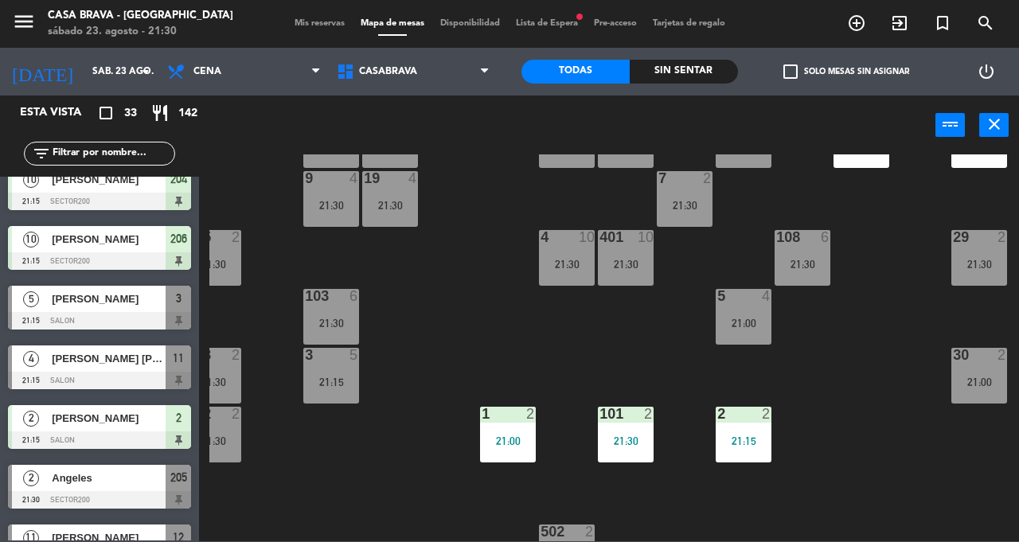
click at [150, 287] on div "[PERSON_NAME]" at bounding box center [107, 299] width 115 height 26
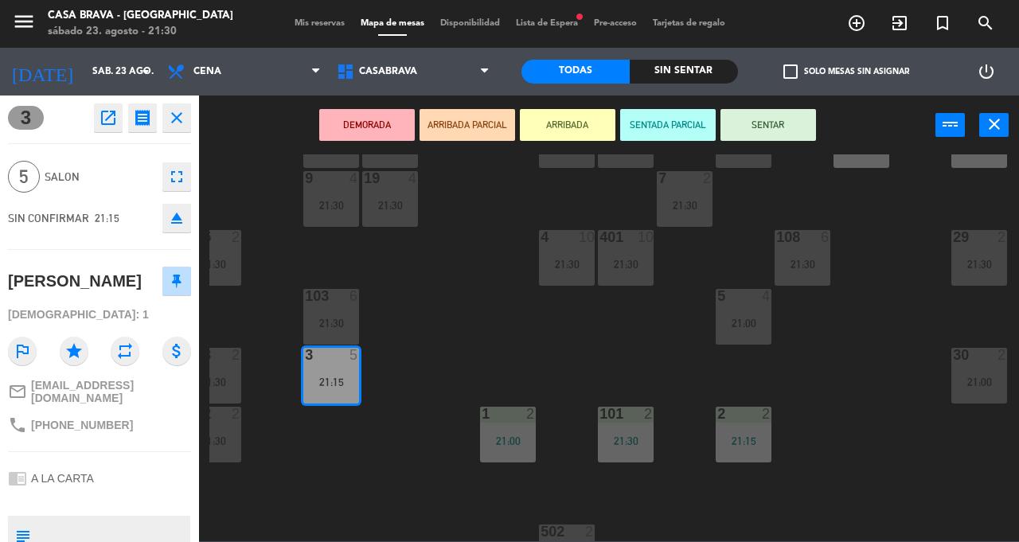
click at [787, 129] on button "SENTAR" at bounding box center [769, 125] width 96 height 32
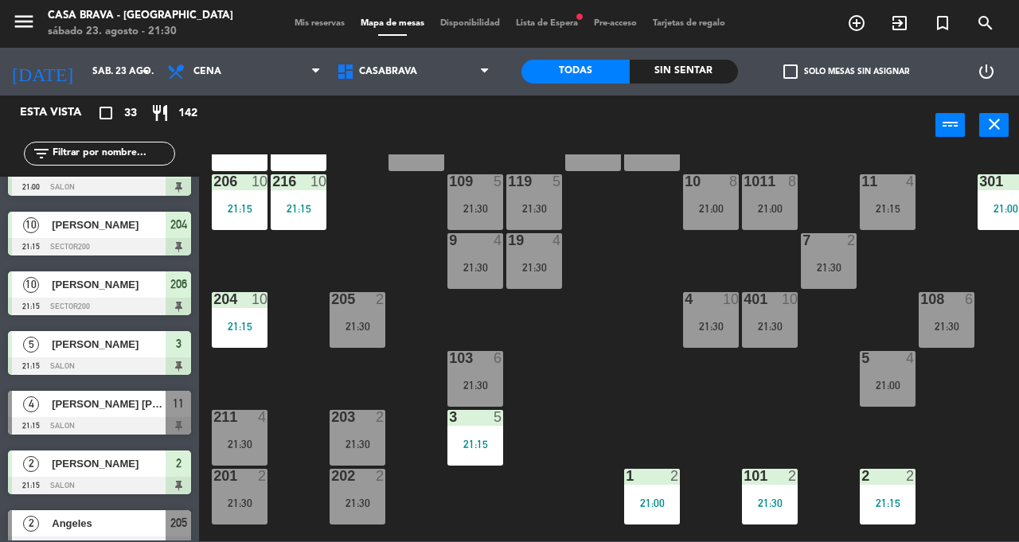
scroll to position [24, 0]
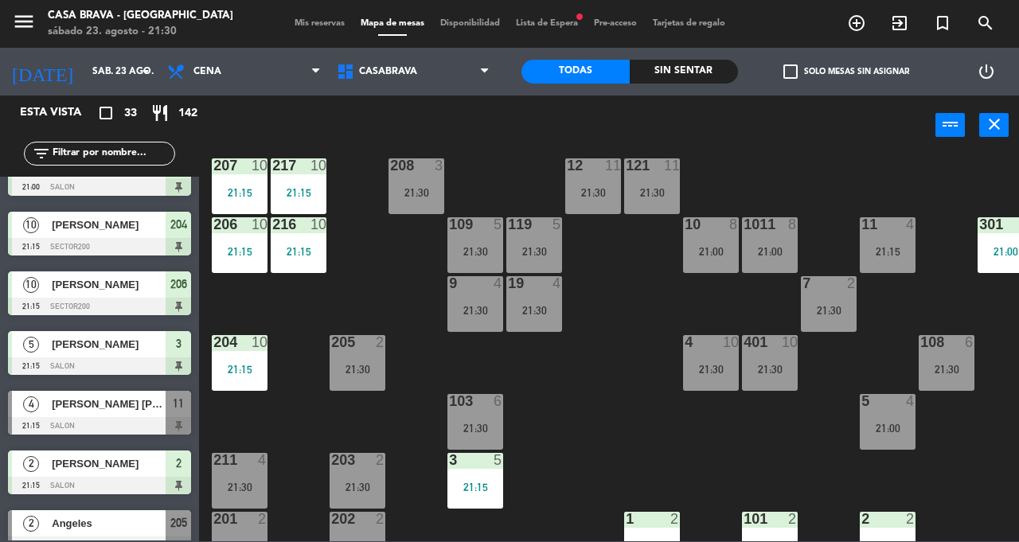
click at [476, 244] on div "109 5 21:30" at bounding box center [475, 245] width 56 height 56
click at [566, 425] on div "207 10 21:15 208 3 21:30 217 10 21:15 12 11 21:30 121 11 21:30 304 5 21:30 206 …" at bounding box center [614, 347] width 810 height 387
click at [482, 314] on div "21:30" at bounding box center [475, 310] width 56 height 11
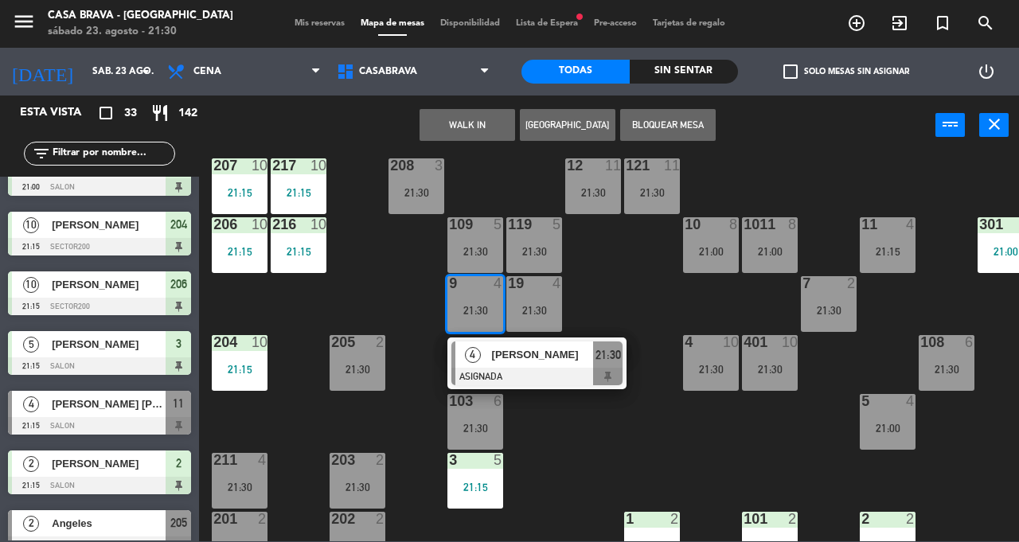
click at [586, 451] on div "207 10 21:15 208 3 21:30 217 10 21:15 12 11 21:30 121 11 21:30 304 5 21:30 206 …" at bounding box center [614, 347] width 810 height 387
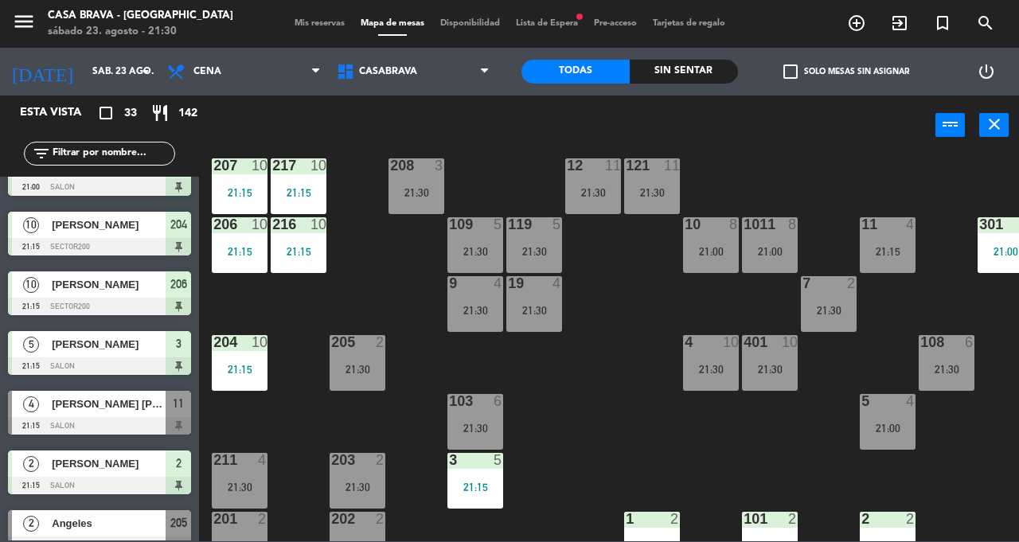
click at [470, 417] on div "103 6 21:30" at bounding box center [475, 422] width 56 height 56
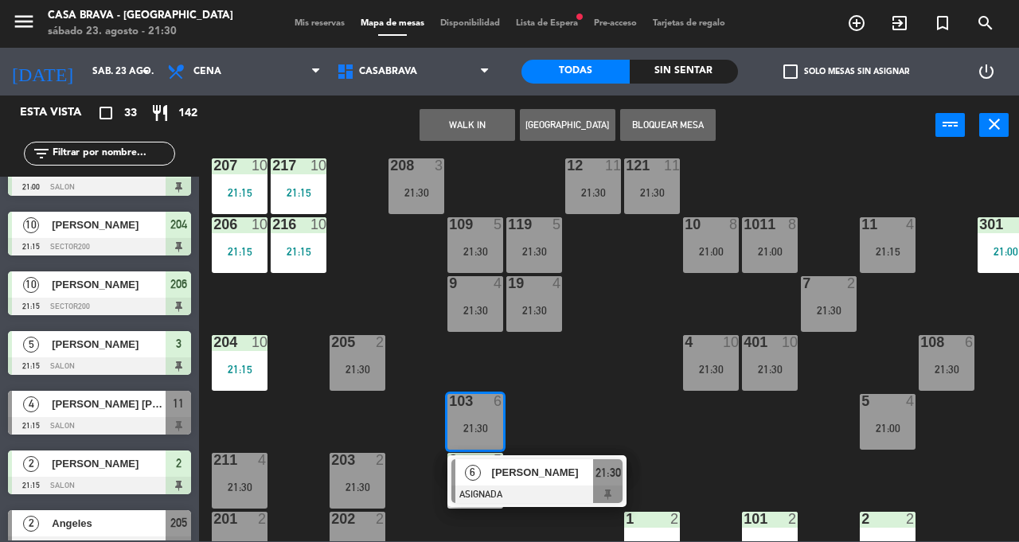
click at [617, 393] on div "207 10 21:15 208 3 21:30 217 10 21:15 12 11 21:30 121 11 21:30 304 5 21:30 206 …" at bounding box center [614, 347] width 810 height 387
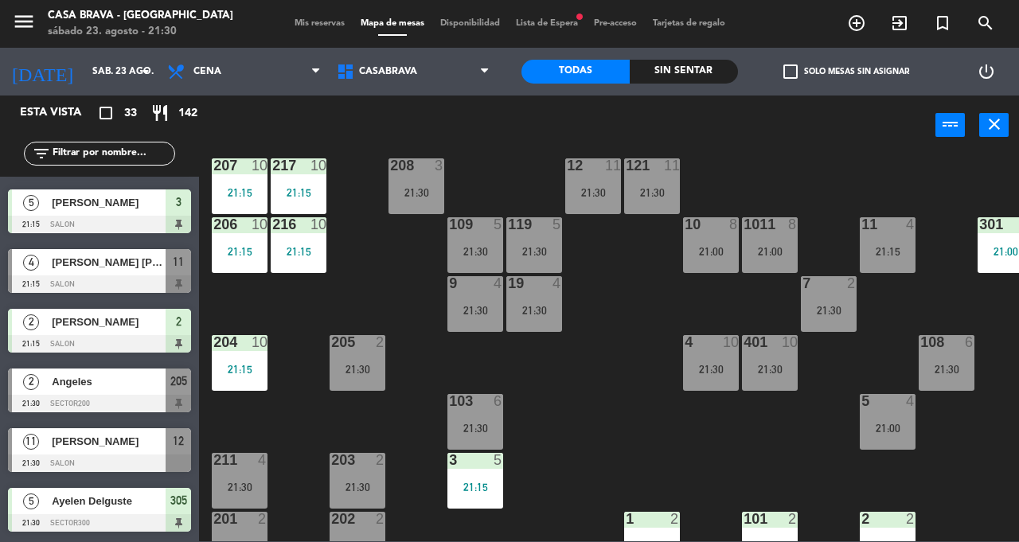
scroll to position [473, 0]
click at [900, 240] on div "11 4 21:15" at bounding box center [888, 245] width 56 height 56
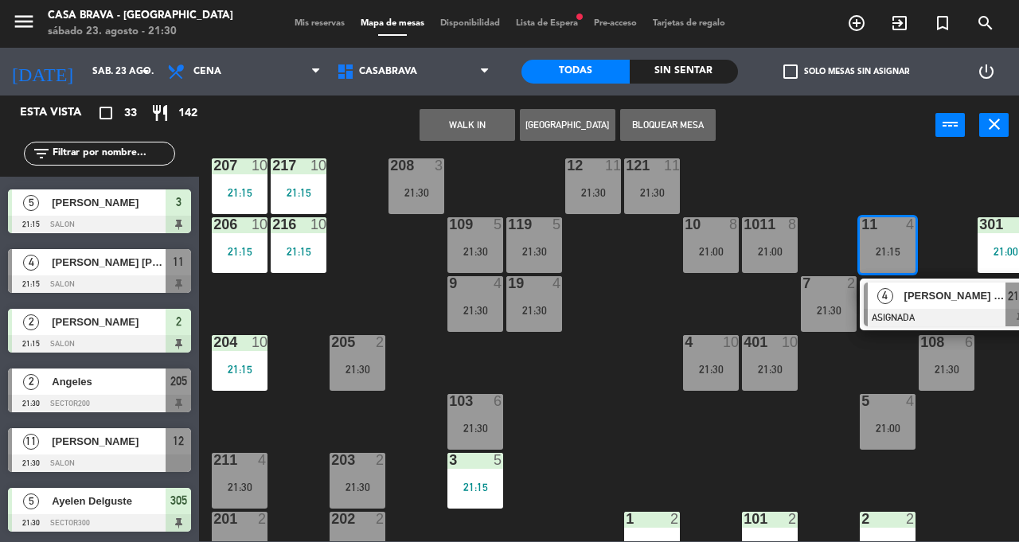
click at [939, 292] on span "[PERSON_NAME] [PERSON_NAME] (Pekis.MF)" at bounding box center [955, 295] width 102 height 17
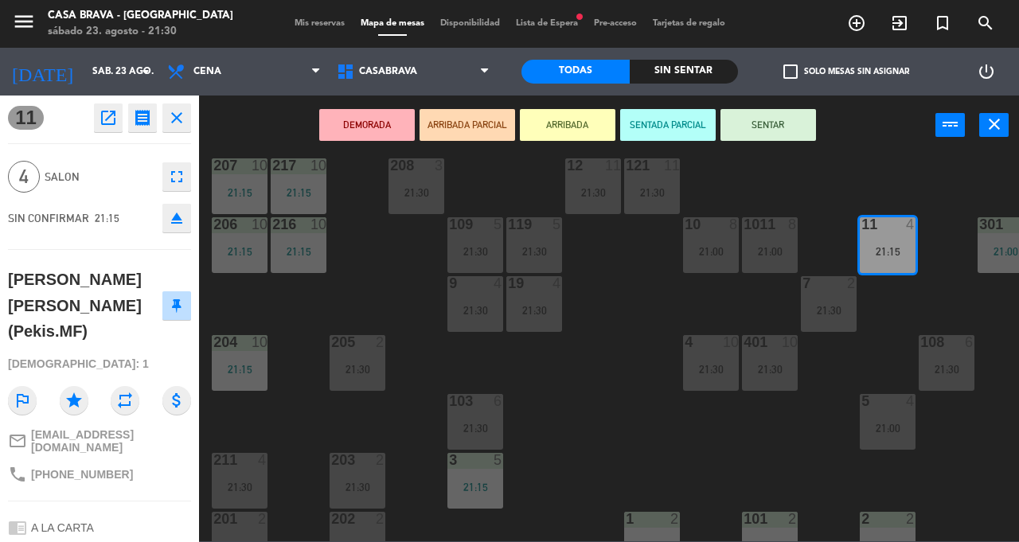
click at [768, 131] on button "SENTAR" at bounding box center [769, 125] width 96 height 32
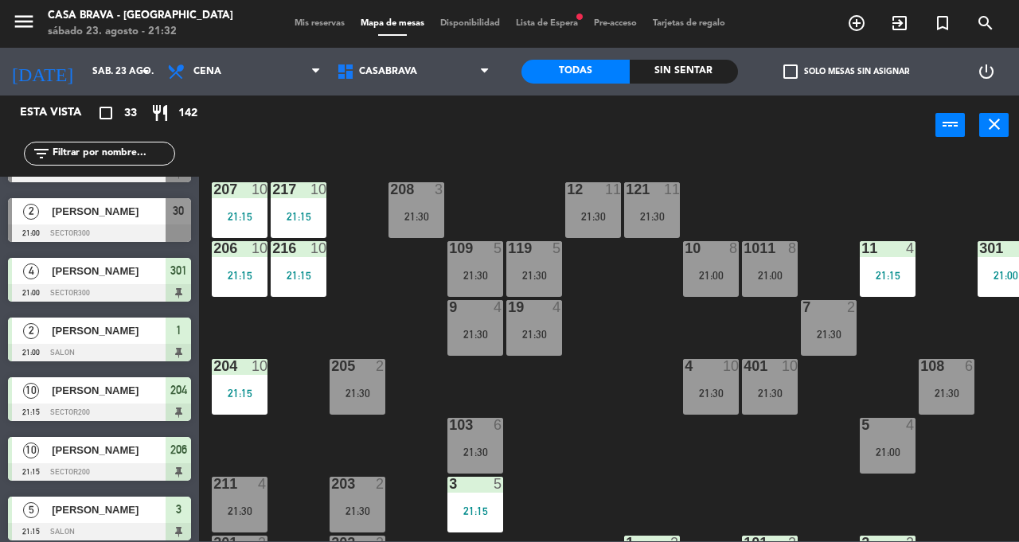
scroll to position [169, 0]
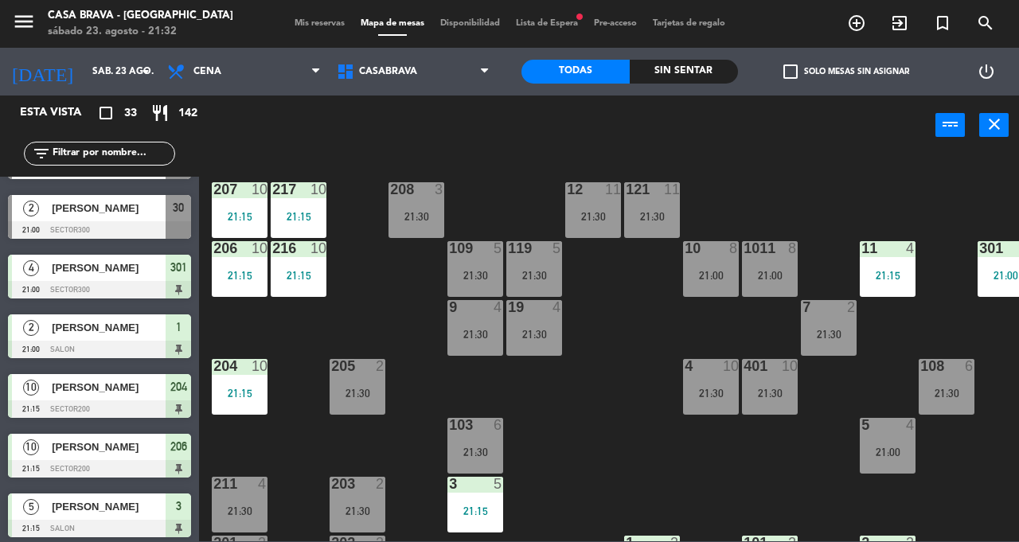
click at [835, 335] on div "21:30" at bounding box center [829, 334] width 56 height 11
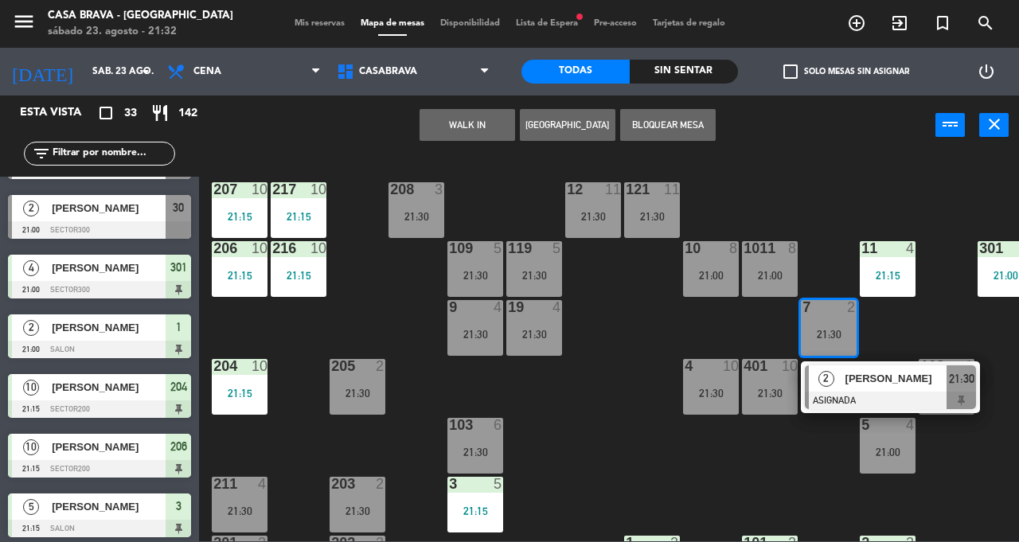
click at [879, 387] on span "[PERSON_NAME]" at bounding box center [897, 378] width 102 height 17
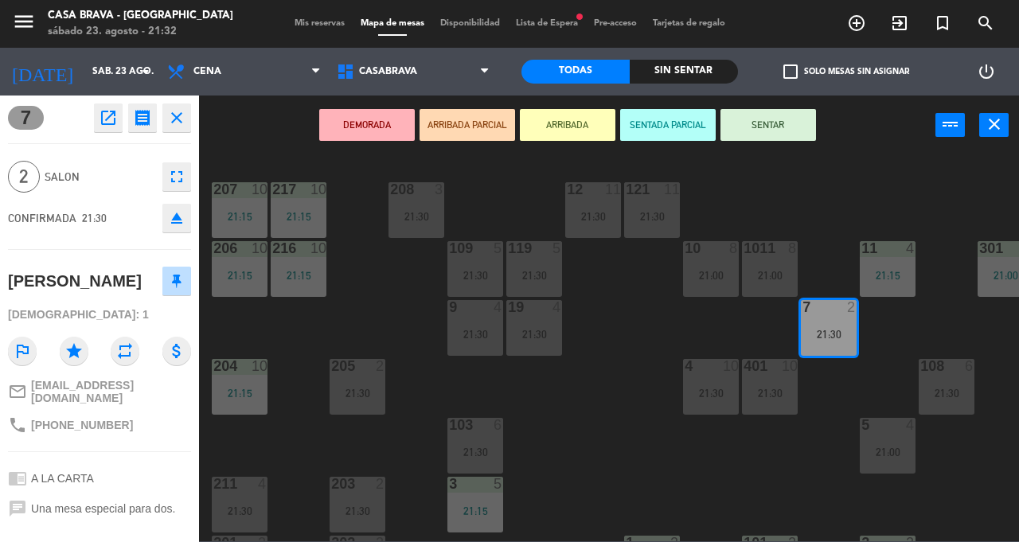
click at [788, 125] on button "SENTAR" at bounding box center [769, 125] width 96 height 32
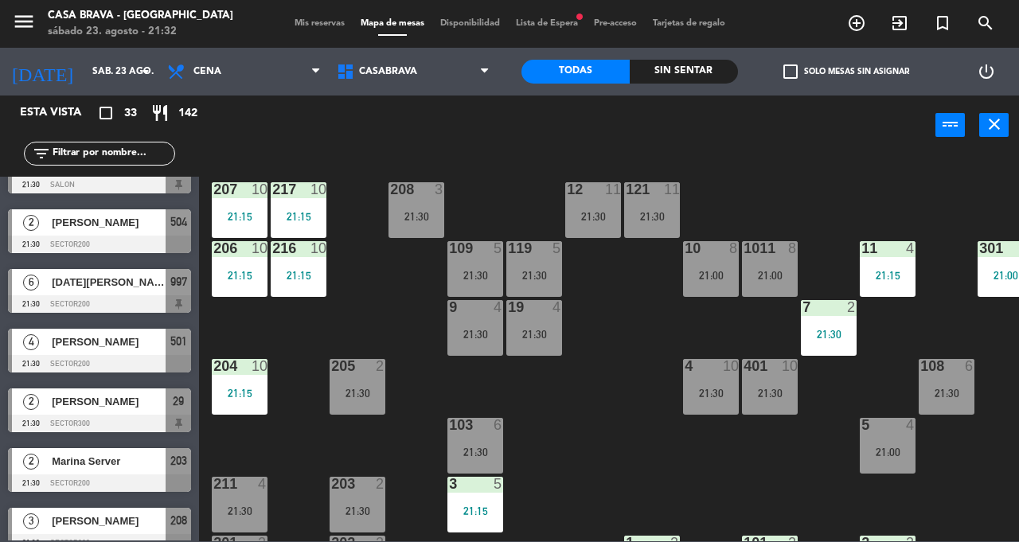
scroll to position [1298, 0]
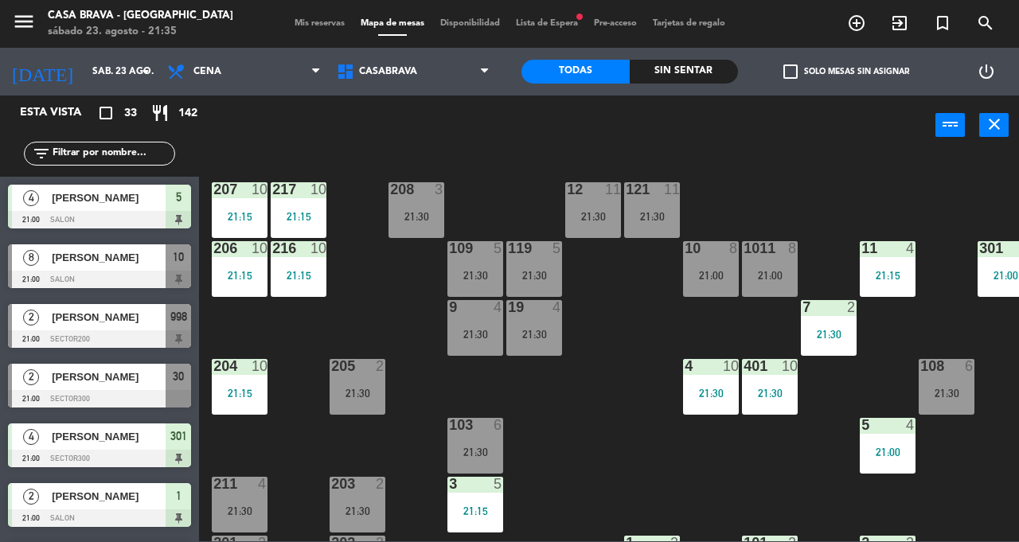
click at [475, 422] on div at bounding box center [476, 425] width 26 height 14
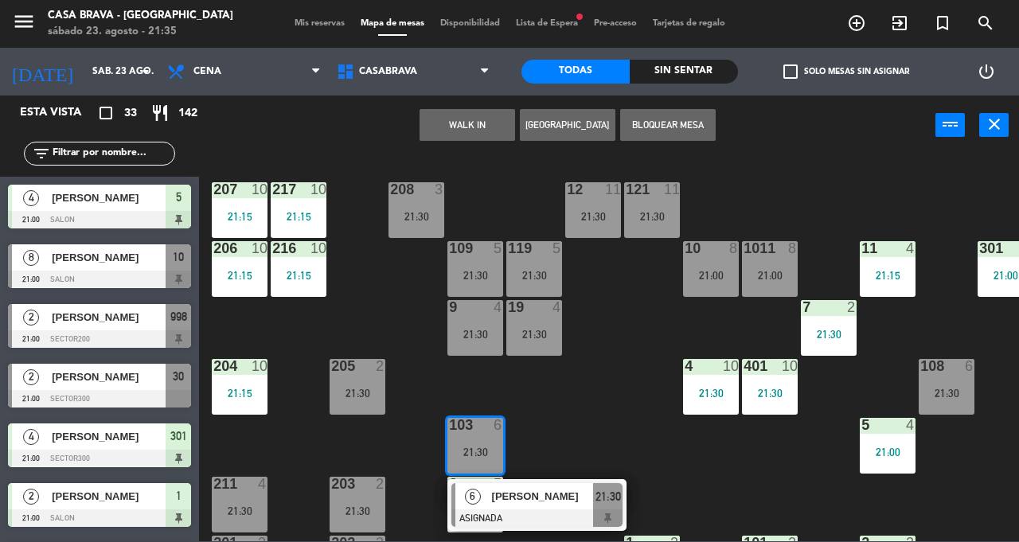
click at [958, 388] on div "21:30" at bounding box center [947, 393] width 56 height 11
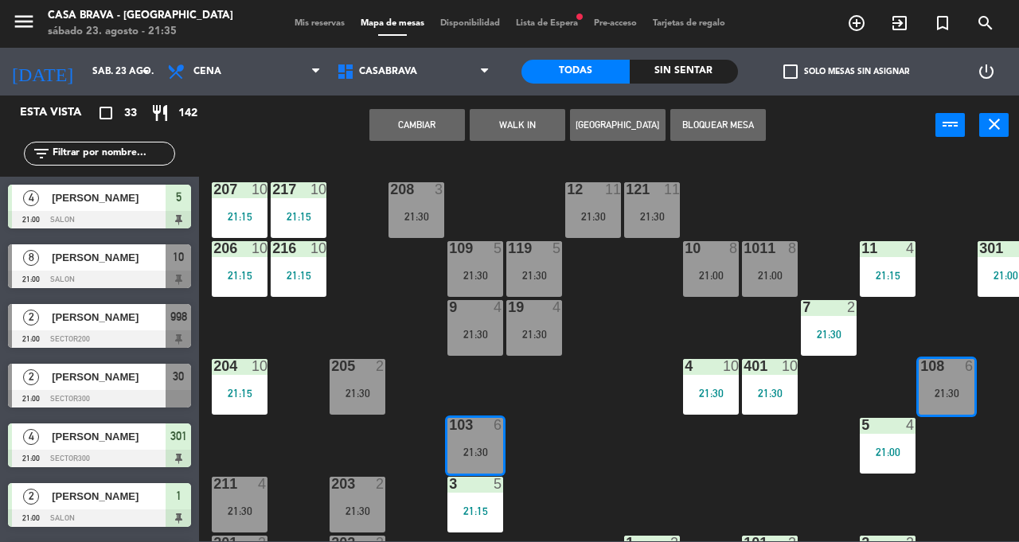
click at [972, 483] on div "207 10 21:15 208 3 21:30 217 10 21:15 12 11 21:30 121 11 21:30 304 5 21:30 206 …" at bounding box center [614, 347] width 810 height 387
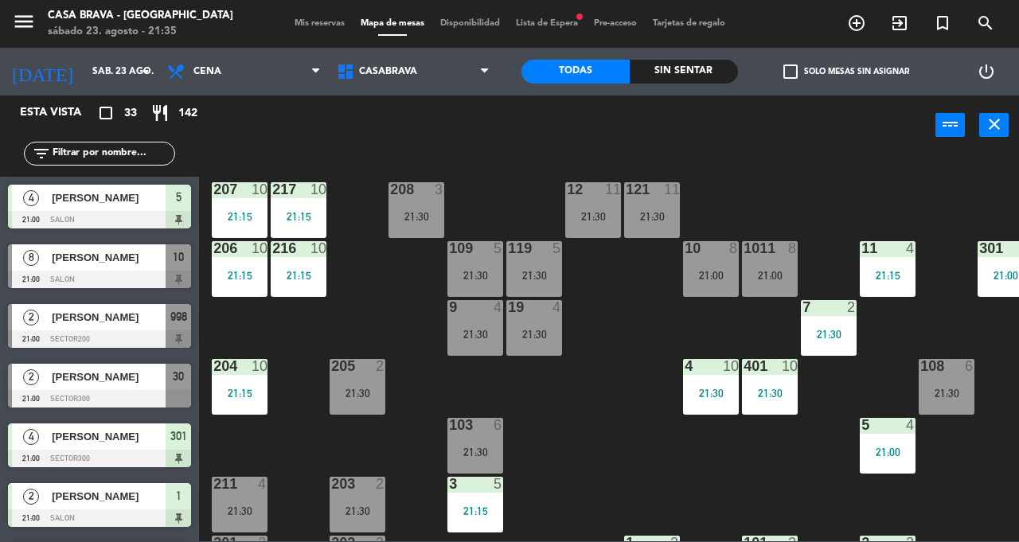
click at [954, 388] on div "21:30" at bounding box center [947, 393] width 56 height 11
click at [826, 509] on div "207 10 21:15 208 3 21:30 217 10 21:15 12 11 21:30 121 11 21:30 304 5 21:30 206 …" at bounding box center [614, 347] width 810 height 387
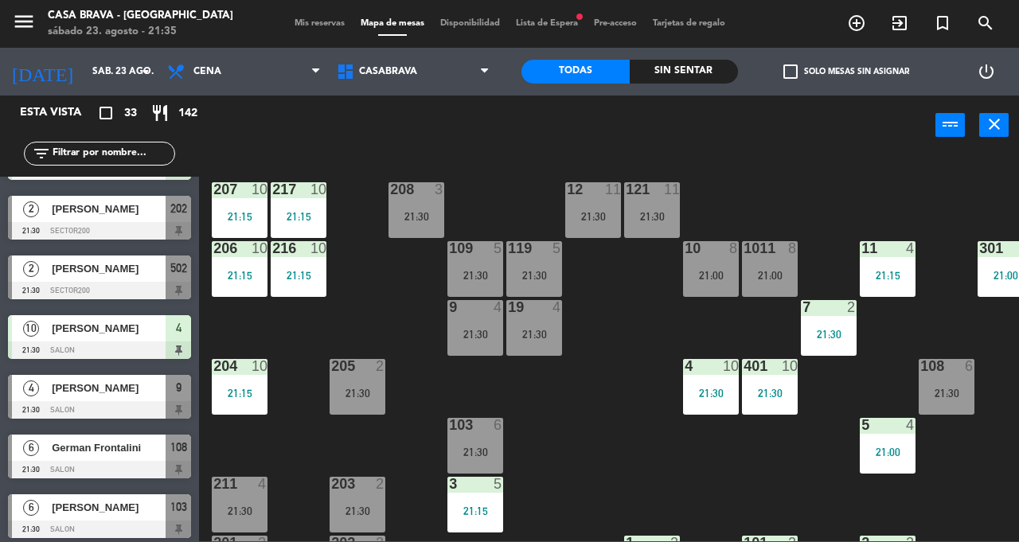
scroll to position [827, 0]
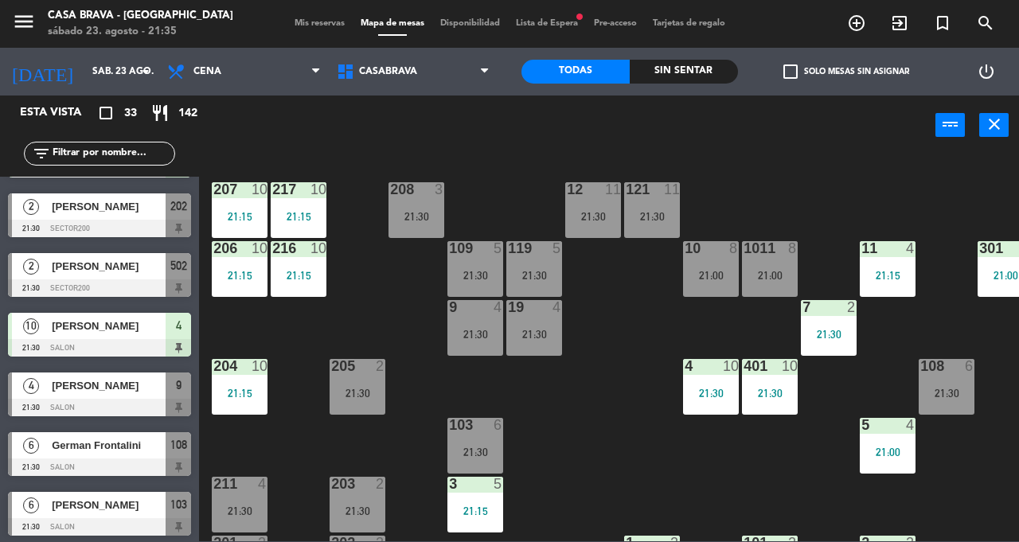
click at [66, 404] on div at bounding box center [99, 408] width 183 height 18
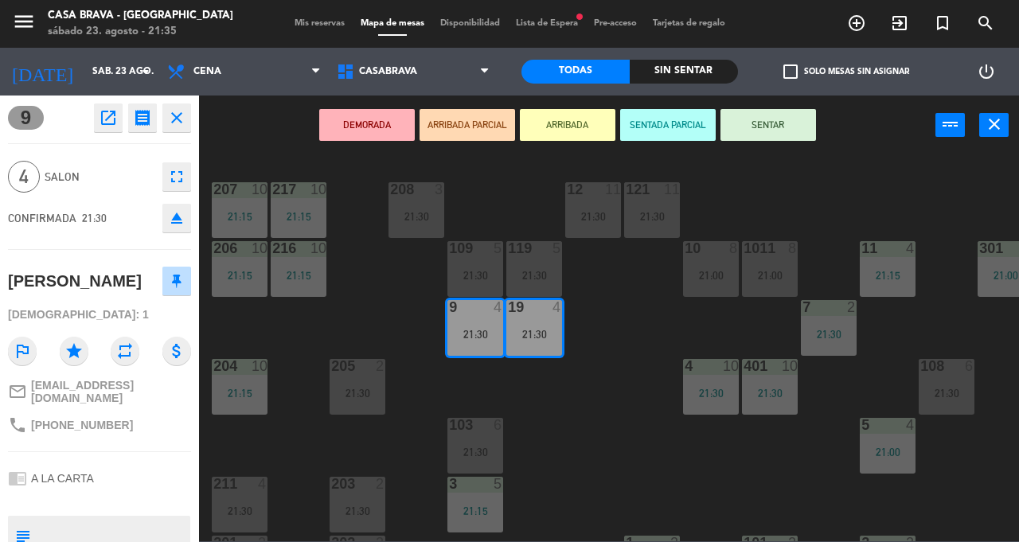
click at [793, 127] on button "SENTAR" at bounding box center [769, 125] width 96 height 32
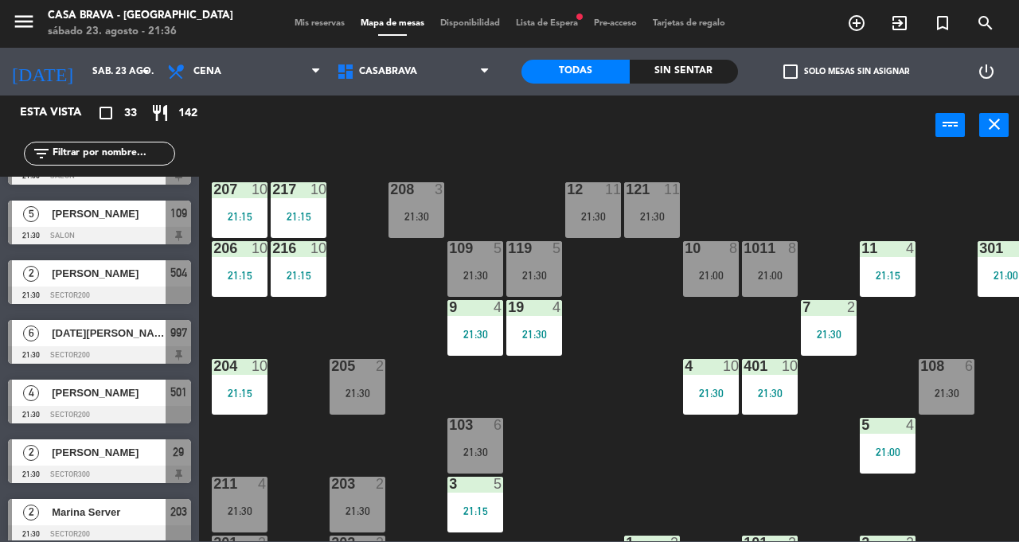
scroll to position [1183, 0]
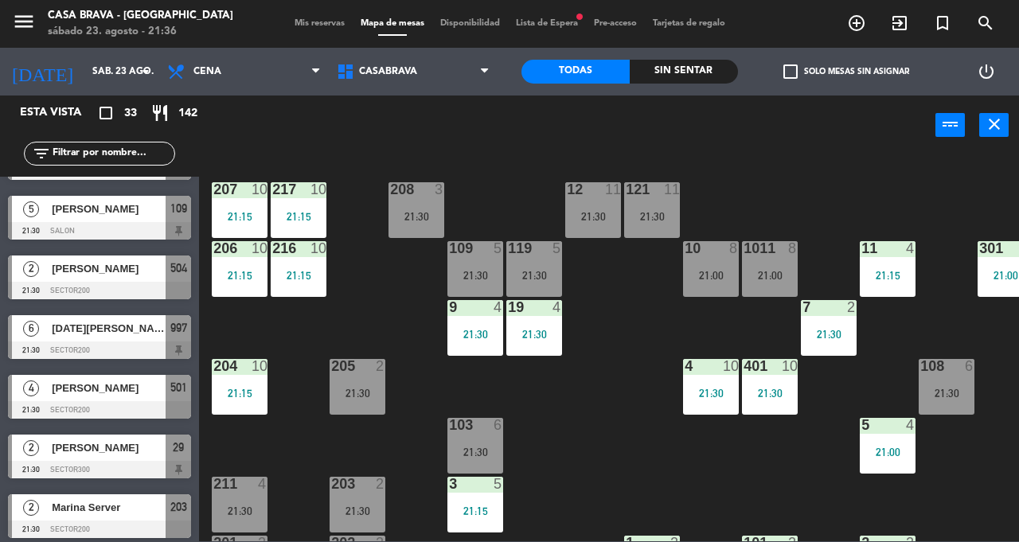
click at [73, 396] on span "[PERSON_NAME]" at bounding box center [109, 388] width 114 height 17
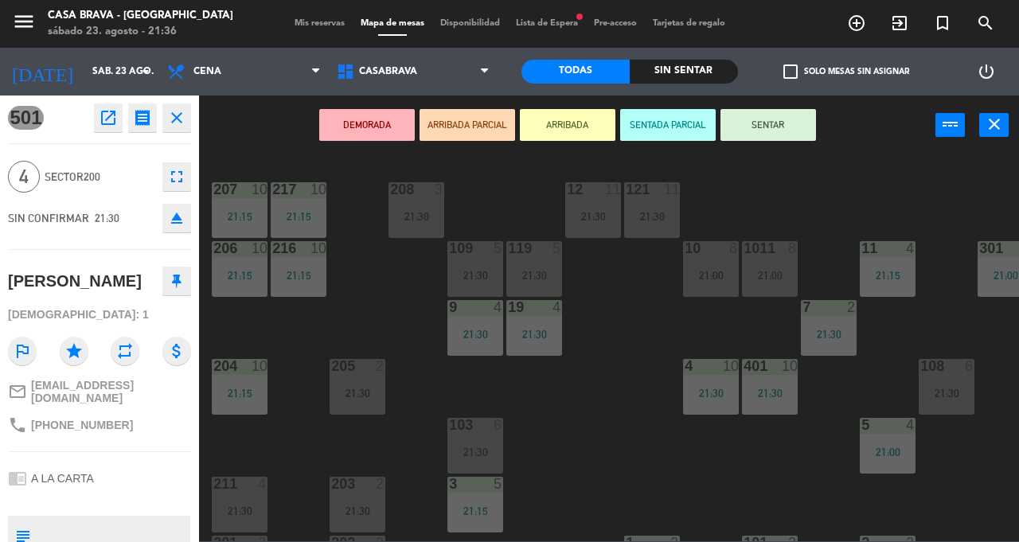
click at [771, 125] on button "SENTAR" at bounding box center [769, 125] width 96 height 32
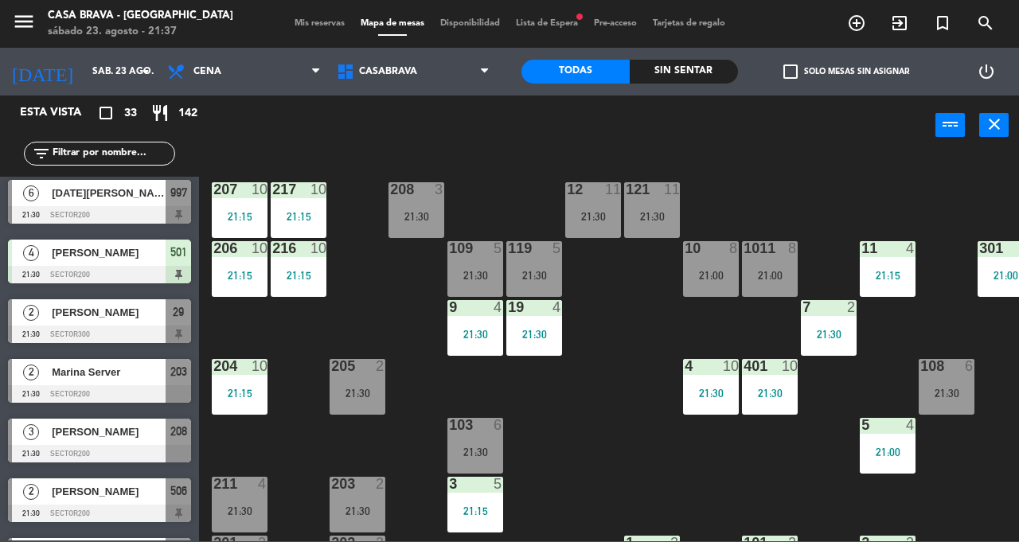
scroll to position [1318, 0]
click at [55, 389] on div at bounding box center [99, 394] width 183 height 18
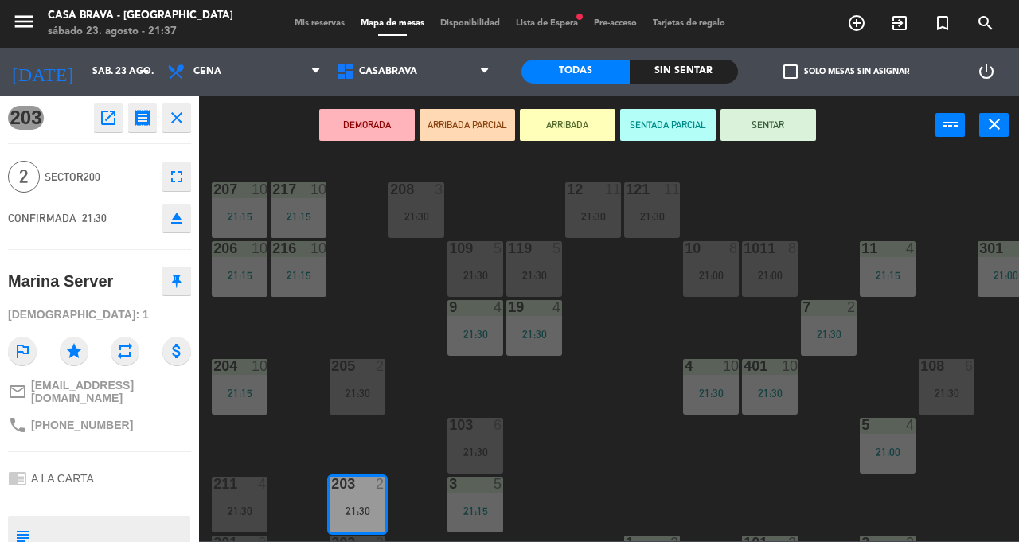
click at [766, 131] on button "SENTAR" at bounding box center [769, 125] width 96 height 32
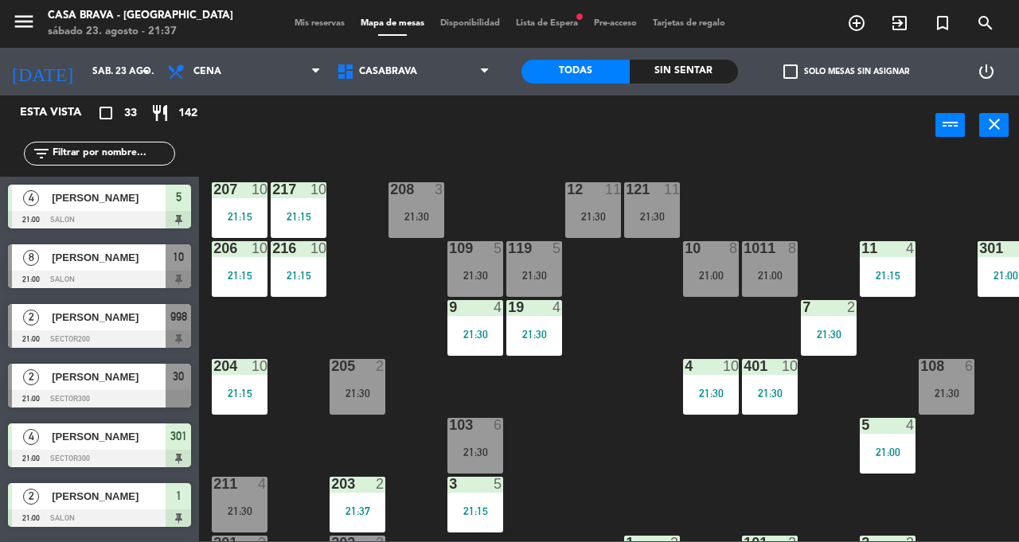
scroll to position [218, 0]
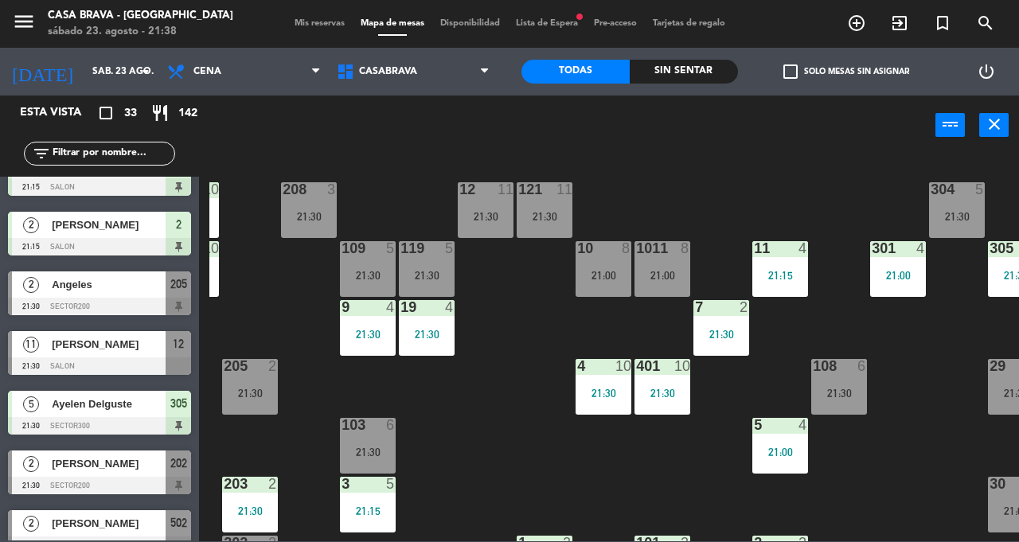
scroll to position [0, 111]
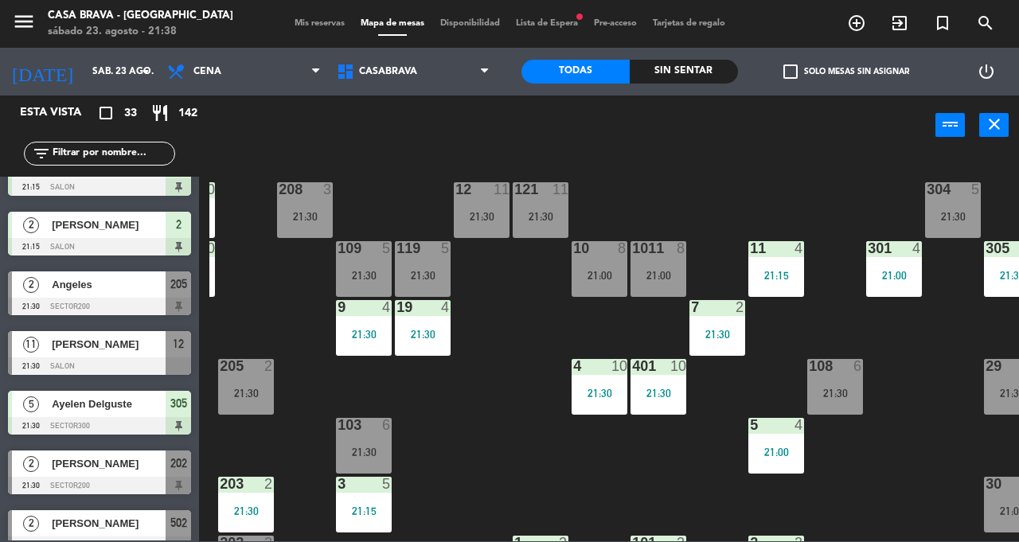
click at [955, 217] on div "21:30" at bounding box center [953, 216] width 56 height 11
click at [957, 371] on div "207 10 21:15 208 3 21:30 217 10 21:15 12 11 21:30 121 11 21:30 304 5 21:30 206 …" at bounding box center [614, 347] width 810 height 387
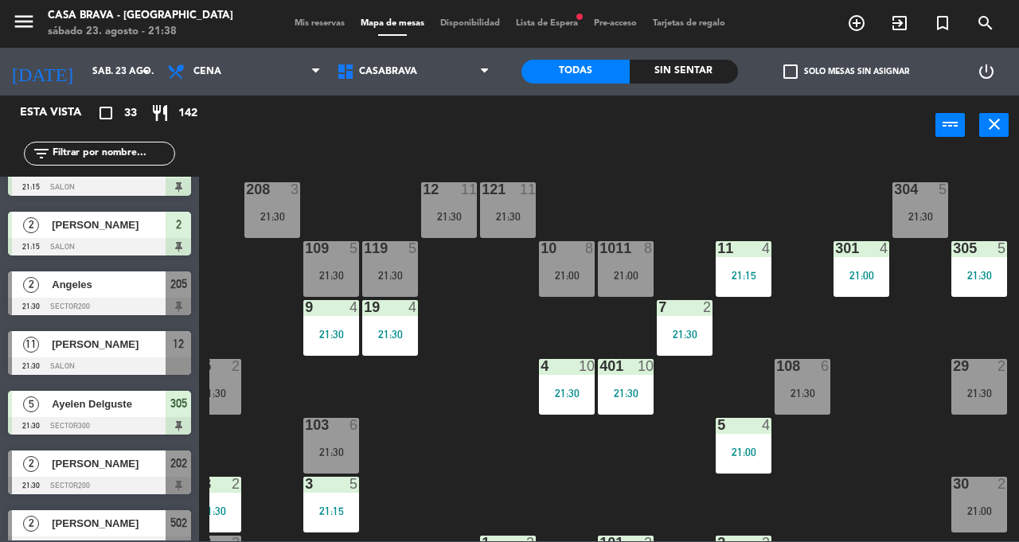
click at [808, 393] on div "21:30" at bounding box center [803, 393] width 56 height 11
click at [878, 506] on div "207 10 21:15 208 3 21:30 217 10 21:15 12 11 21:30 121 11 21:30 304 5 21:30 206 …" at bounding box center [614, 347] width 810 height 387
click at [929, 202] on div "304 5 21:30" at bounding box center [920, 210] width 56 height 56
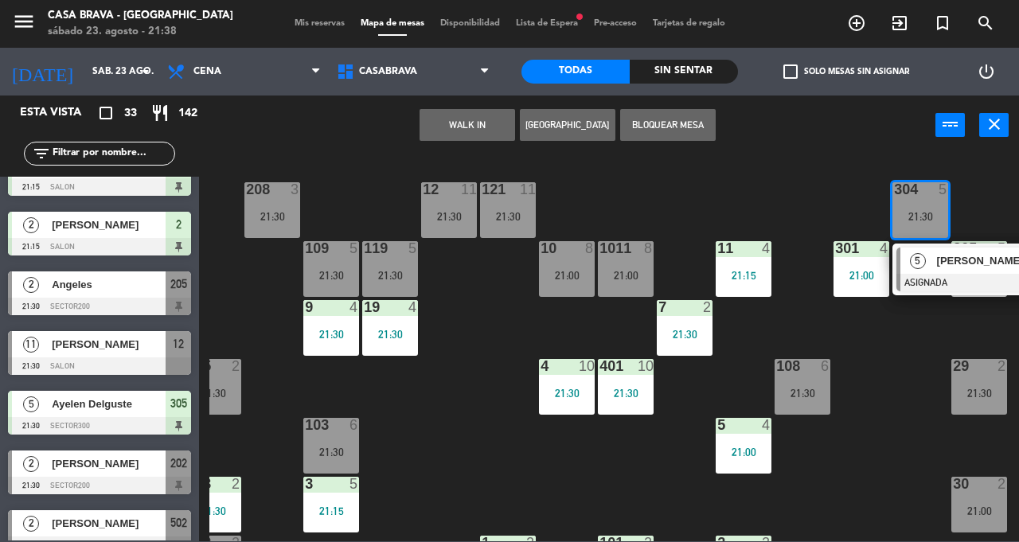
click at [955, 266] on span "[PERSON_NAME]" at bounding box center [988, 260] width 102 height 17
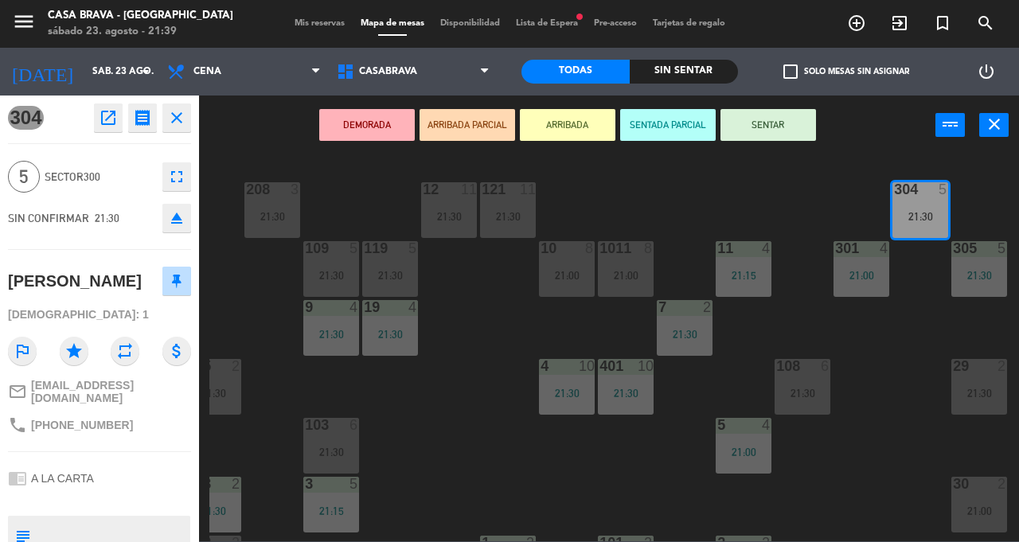
click at [775, 124] on button "SENTAR" at bounding box center [769, 125] width 96 height 32
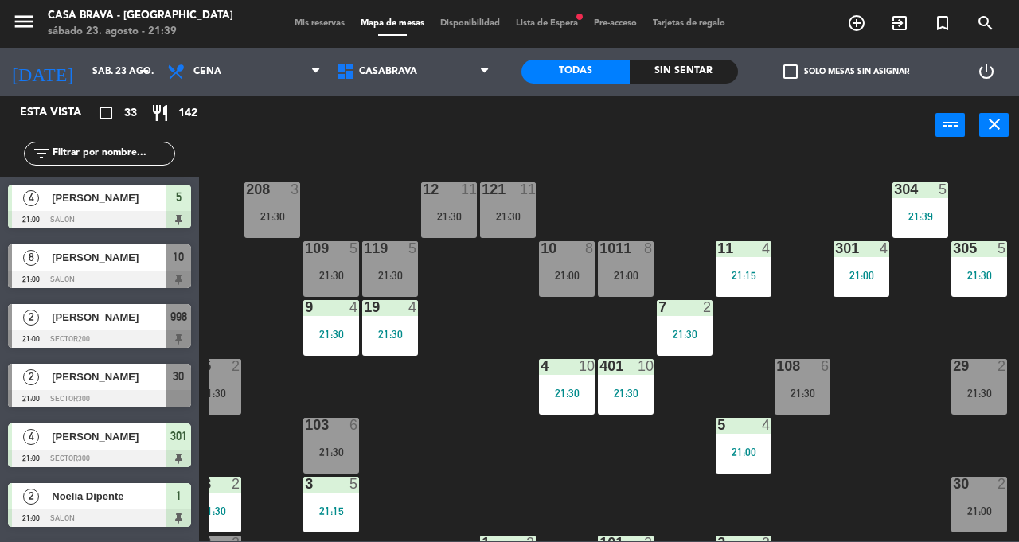
scroll to position [457, 0]
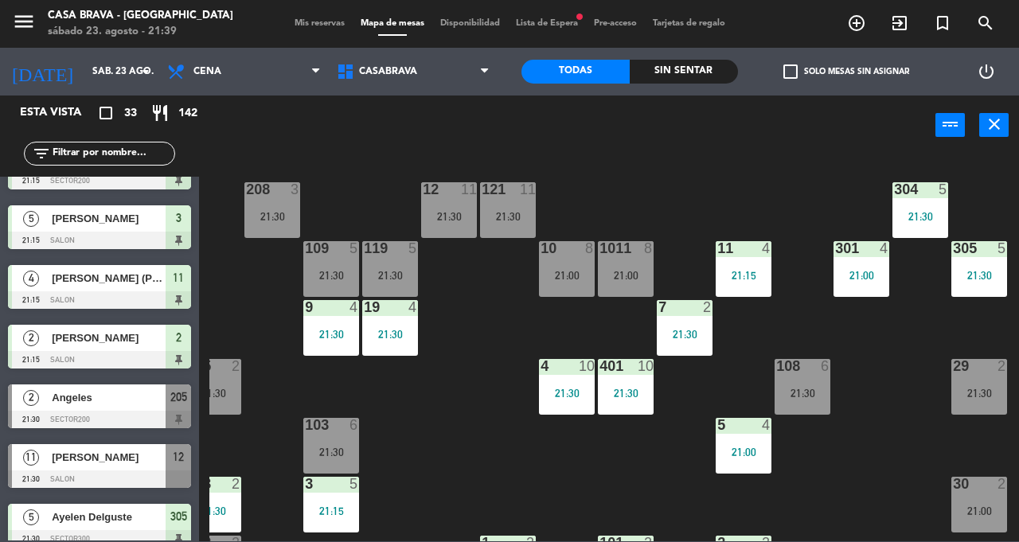
click at [914, 212] on div "21:30" at bounding box center [920, 216] width 56 height 11
click at [903, 384] on div "207 10 21:15 208 3 21:30 217 10 21:15 12 11 21:30 121 11 21:30 304 5 21:30 206 …" at bounding box center [614, 347] width 810 height 387
click at [927, 207] on div "304 5 21:30" at bounding box center [920, 210] width 56 height 56
click at [908, 400] on div "207 10 21:15 208 3 21:30 217 10 21:15 12 11 21:30 121 11 21:30 304 5 21:30 206 …" at bounding box center [614, 347] width 810 height 387
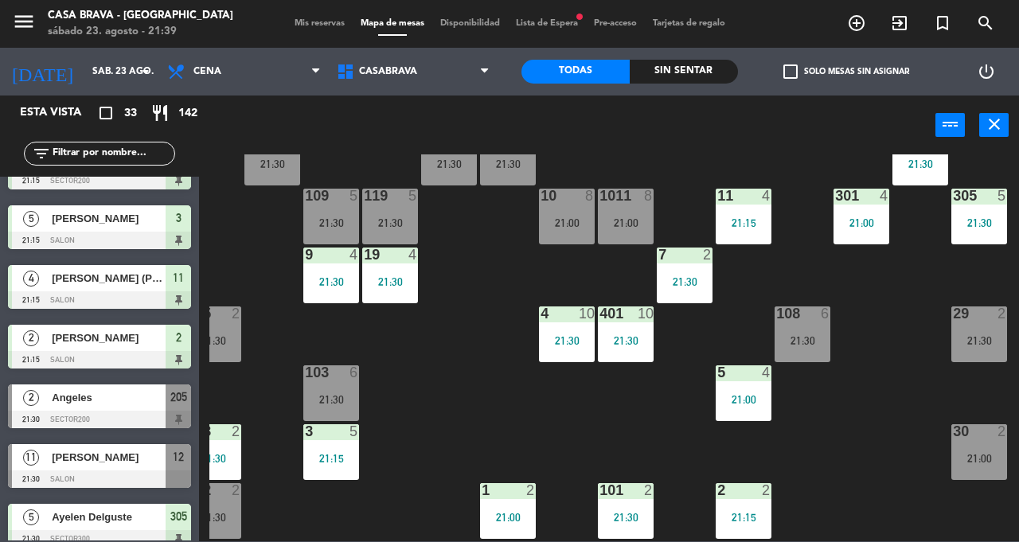
scroll to position [57, 144]
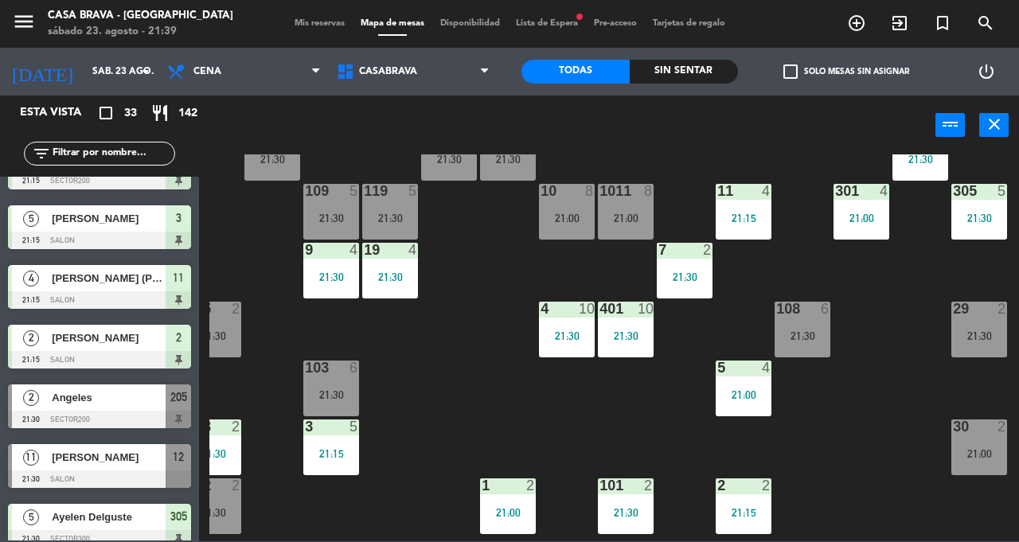
click at [793, 331] on div "21:30" at bounding box center [803, 335] width 56 height 11
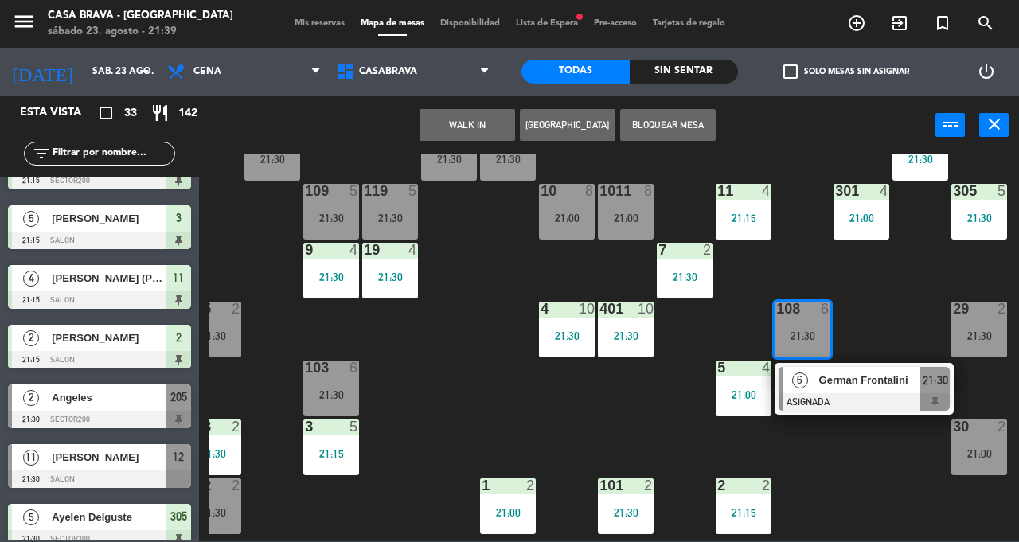
click at [874, 467] on div "207 10 21:15 208 3 21:30 217 10 21:15 12 11 21:30 121 11 21:30 304 5 21:30 206 …" at bounding box center [614, 347] width 810 height 387
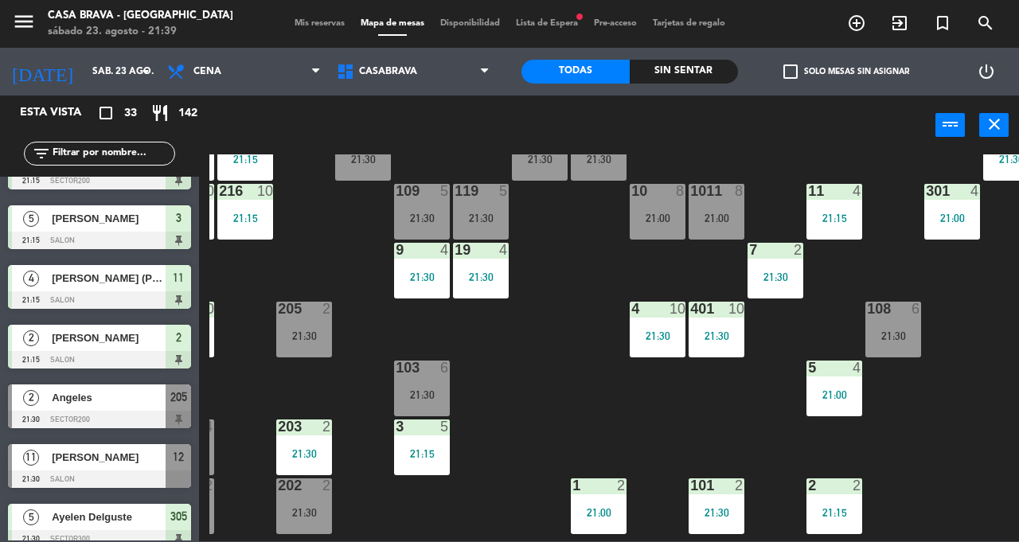
scroll to position [57, 0]
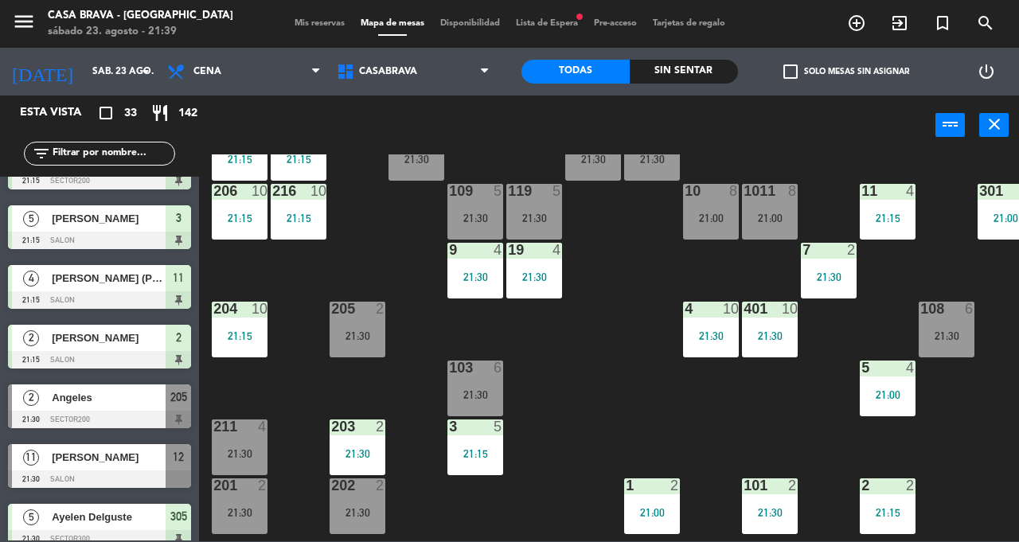
click at [489, 382] on div "103 6 21:30" at bounding box center [475, 389] width 56 height 56
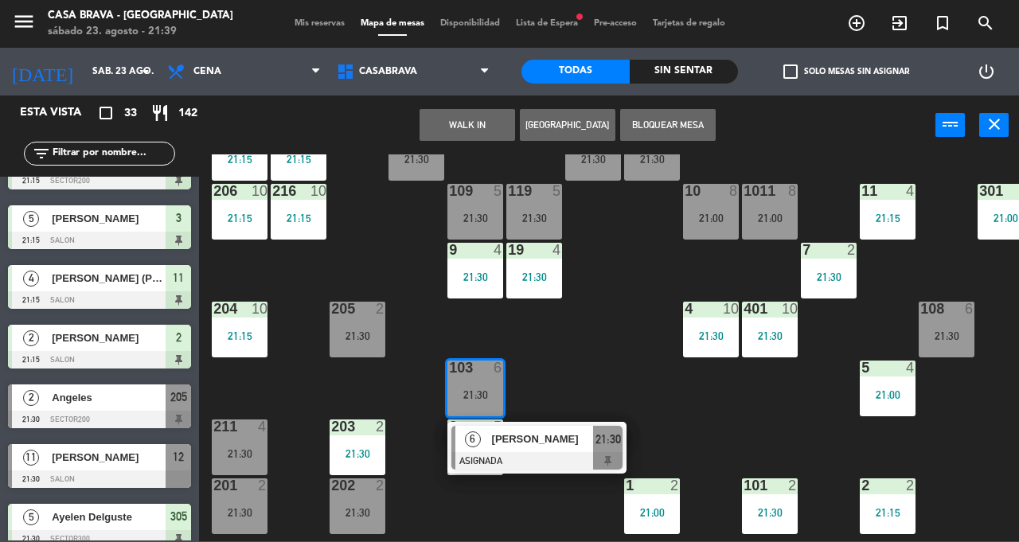
click at [607, 357] on div "207 10 21:15 208 3 21:30 217 10 21:15 12 11 21:30 121 11 21:30 304 5 21:30 206 …" at bounding box center [614, 347] width 810 height 387
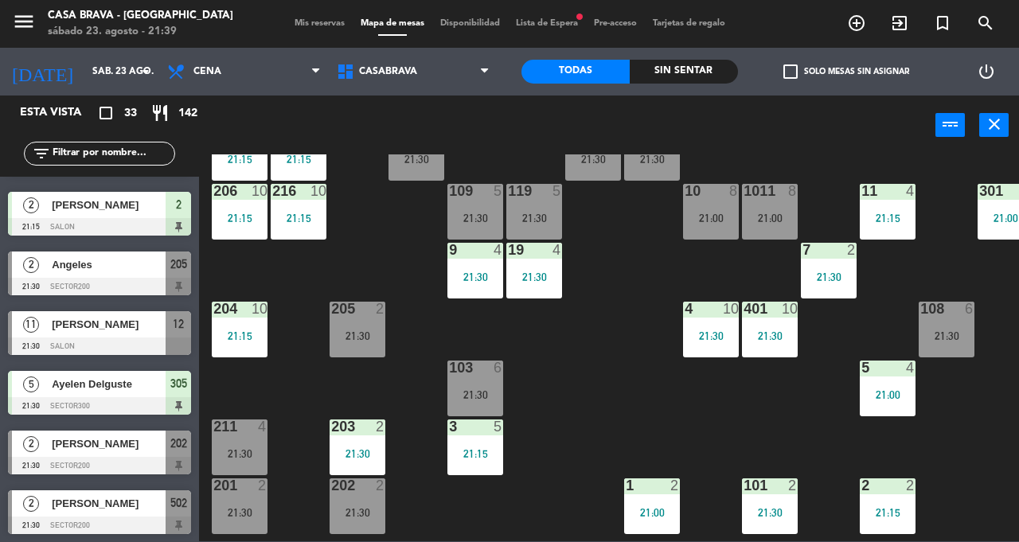
scroll to position [592, 0]
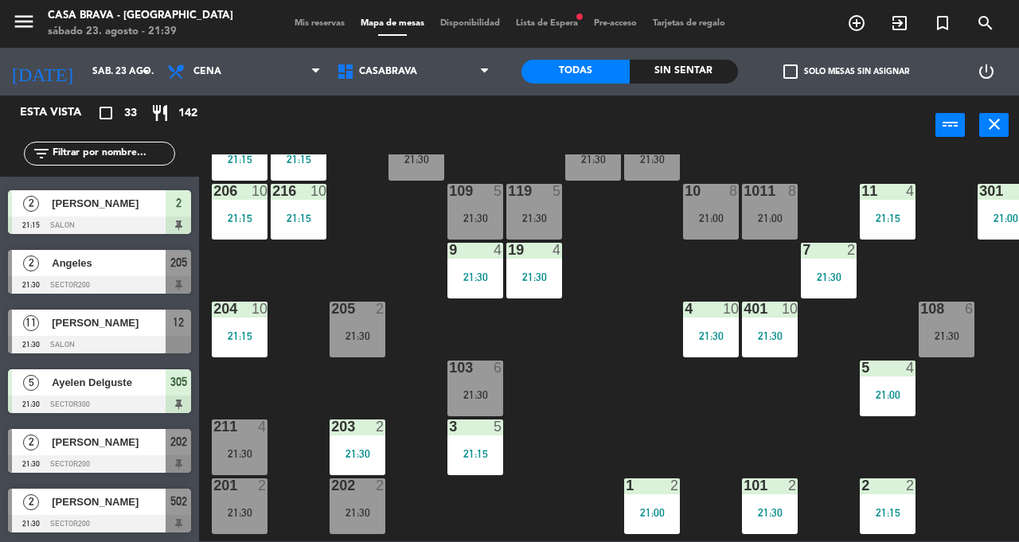
click at [893, 217] on div "21:15" at bounding box center [888, 218] width 56 height 11
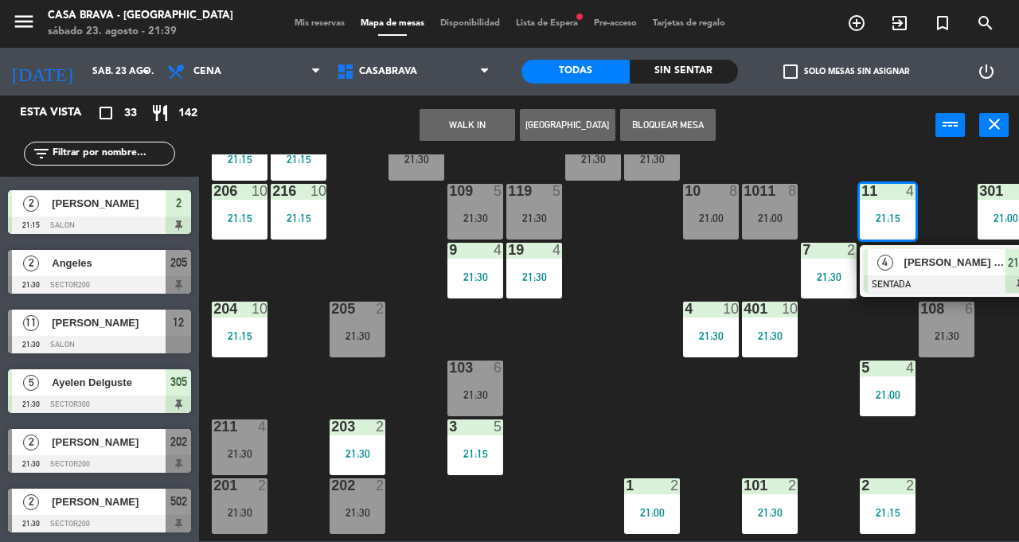
click at [590, 457] on div "207 10 21:15 208 3 21:30 217 10 21:15 12 11 21:30 121 11 21:30 304 5 21:30 206 …" at bounding box center [614, 347] width 810 height 387
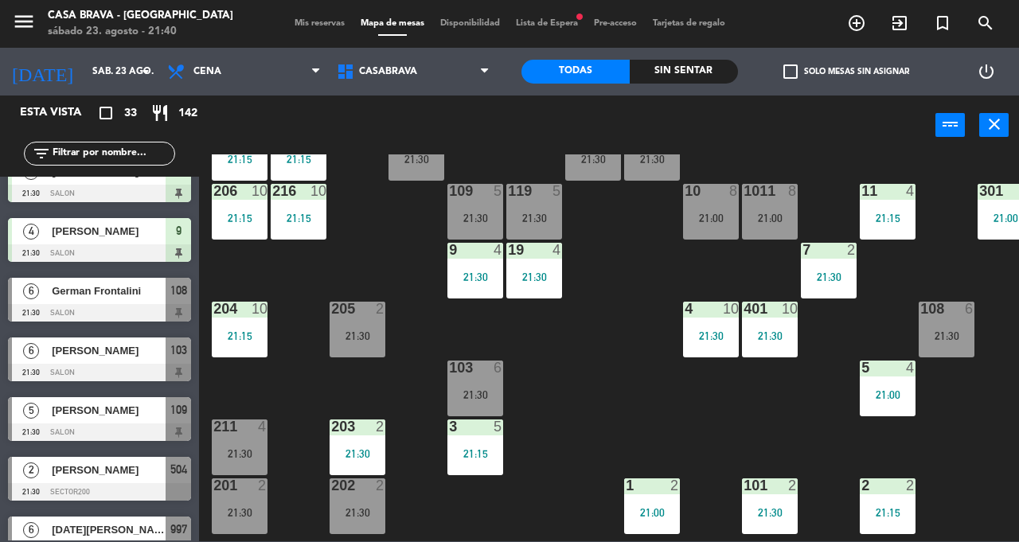
scroll to position [984, 0]
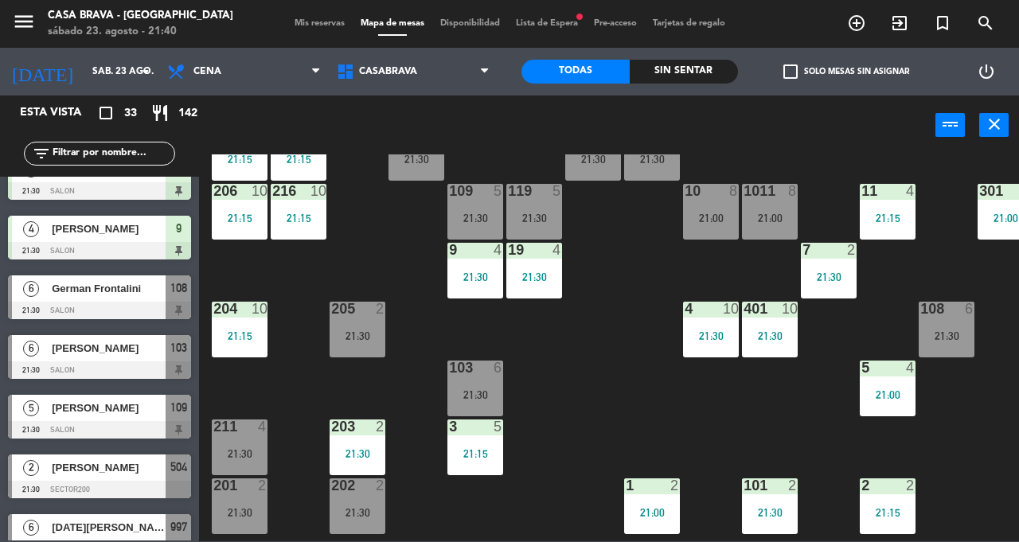
click at [127, 416] on span "[PERSON_NAME]" at bounding box center [109, 408] width 114 height 17
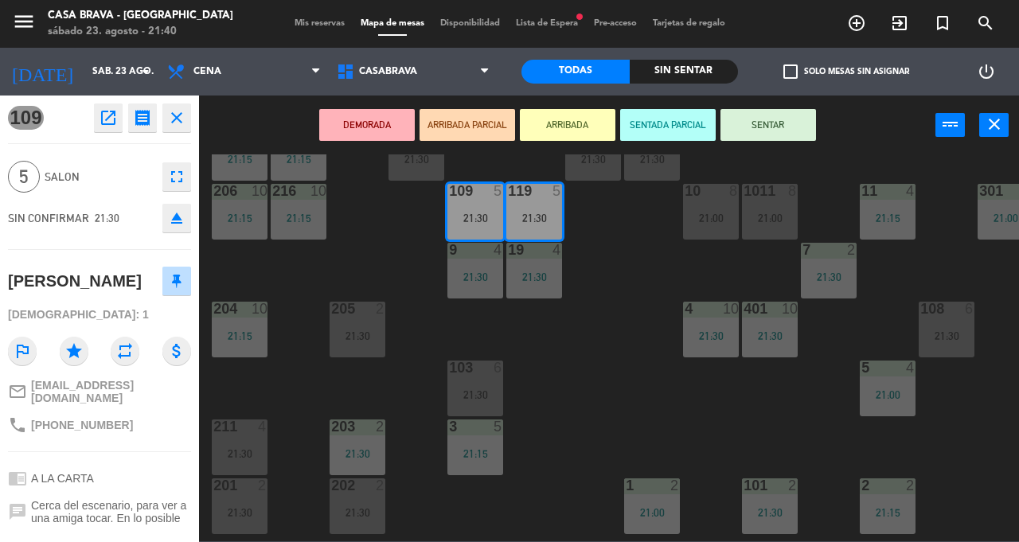
click at [771, 119] on button "SENTAR" at bounding box center [769, 125] width 96 height 32
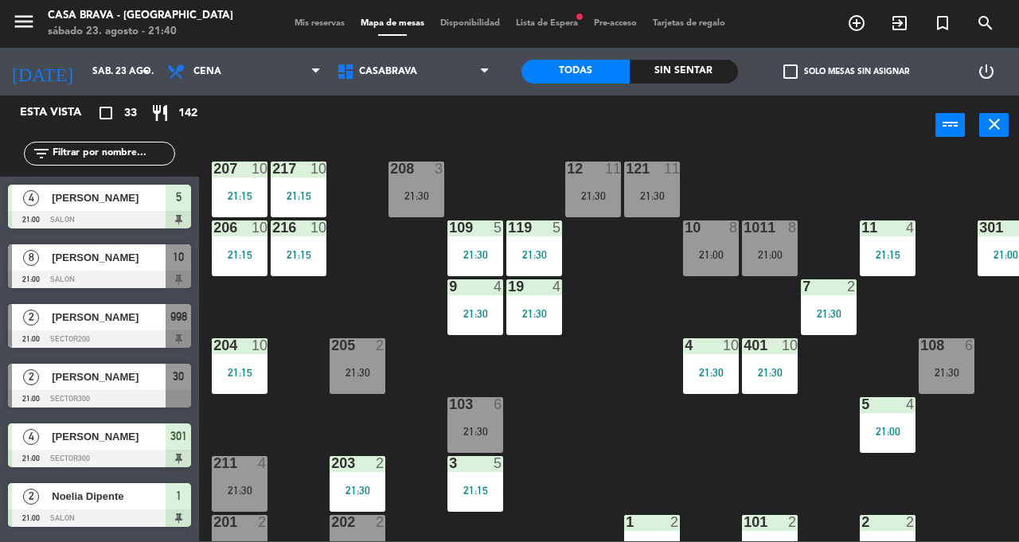
scroll to position [0, 0]
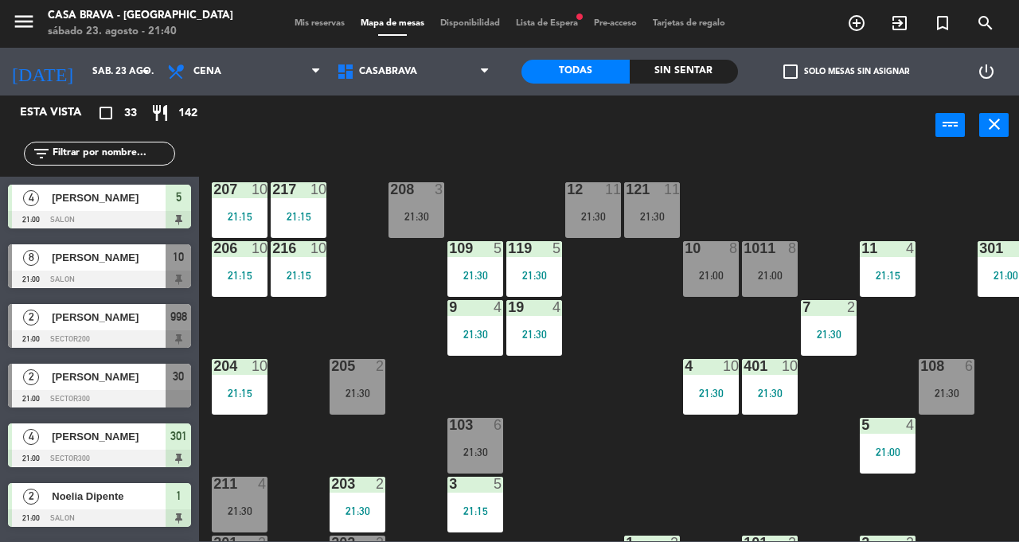
click at [722, 279] on div "21:00" at bounding box center [711, 275] width 56 height 11
click at [632, 471] on div "207 10 21:15 208 3 21:30 217 10 21:15 12 11 21:30 121 11 21:30 304 5 21:30 206 …" at bounding box center [614, 347] width 810 height 387
click at [642, 223] on div "121 11 21:30" at bounding box center [652, 210] width 56 height 56
click at [611, 420] on div "207 10 21:15 208 3 21:30 217 10 21:15 12 11 21:30 121 11 21:30 304 5 21:30 206 …" at bounding box center [614, 347] width 810 height 387
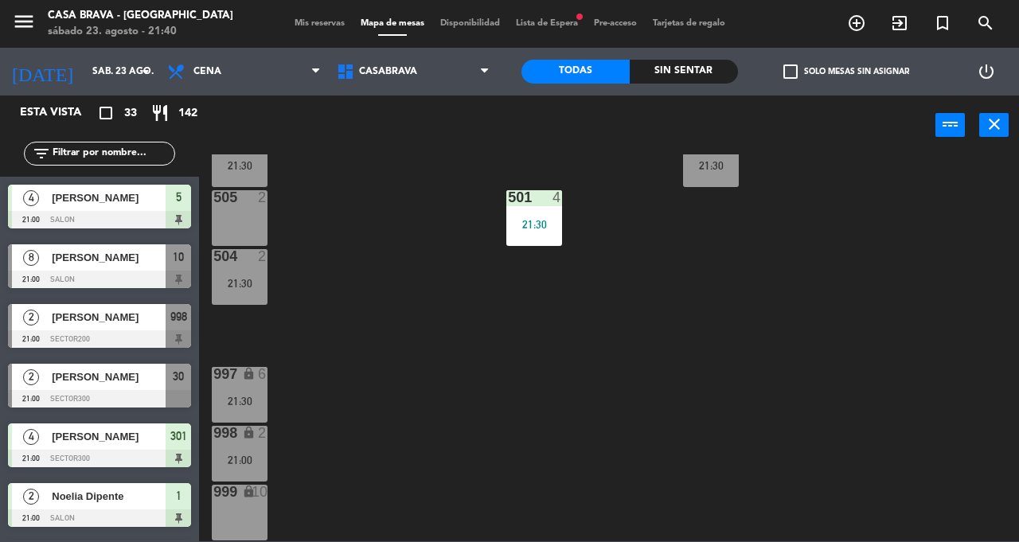
scroll to position [518, 0]
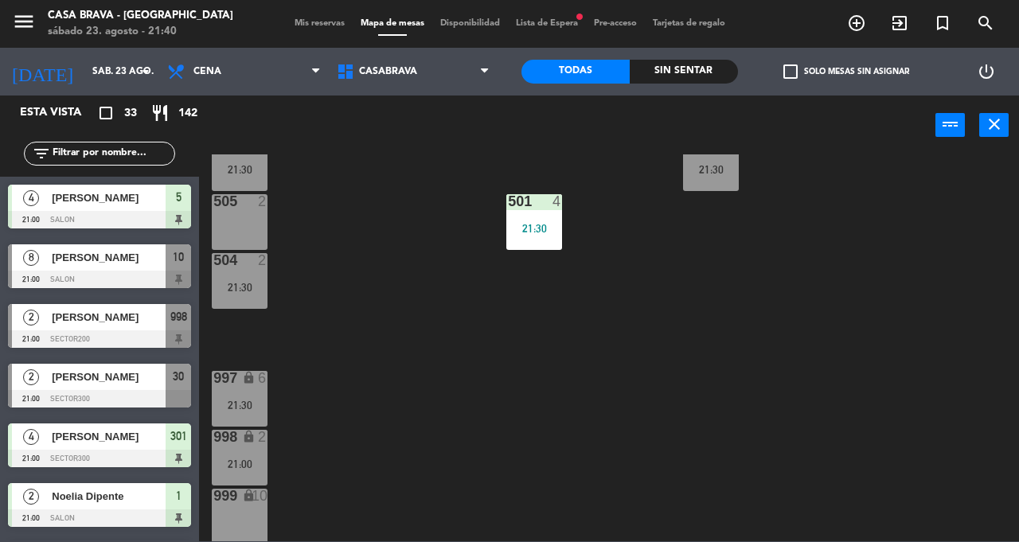
click at [245, 393] on div "997 lock 6 21:30" at bounding box center [240, 399] width 56 height 56
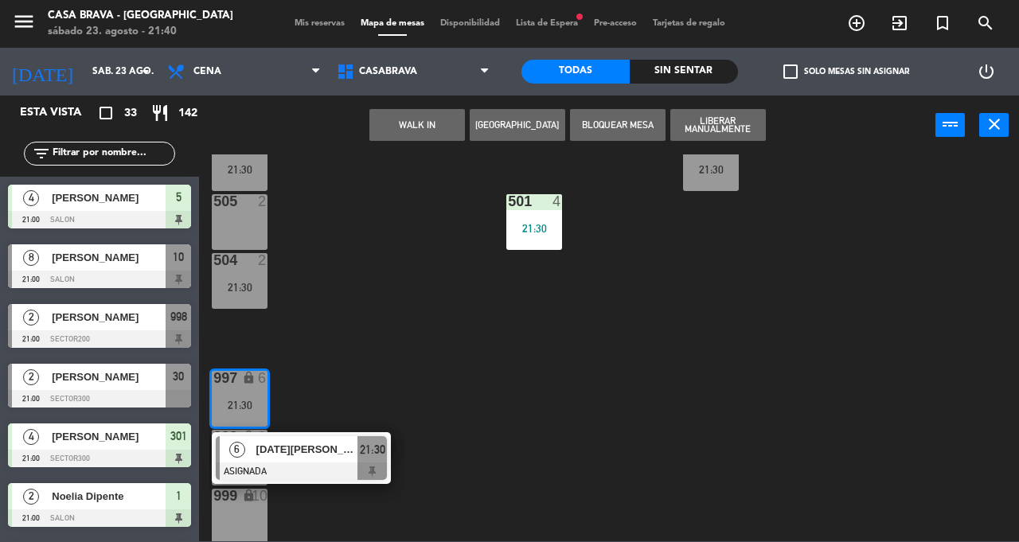
click at [542, 422] on div "207 10 21:15 208 3 21:30 217 10 21:15 12 11 21:30 121 11 21:30 304 5 21:30 206 …" at bounding box center [614, 347] width 810 height 387
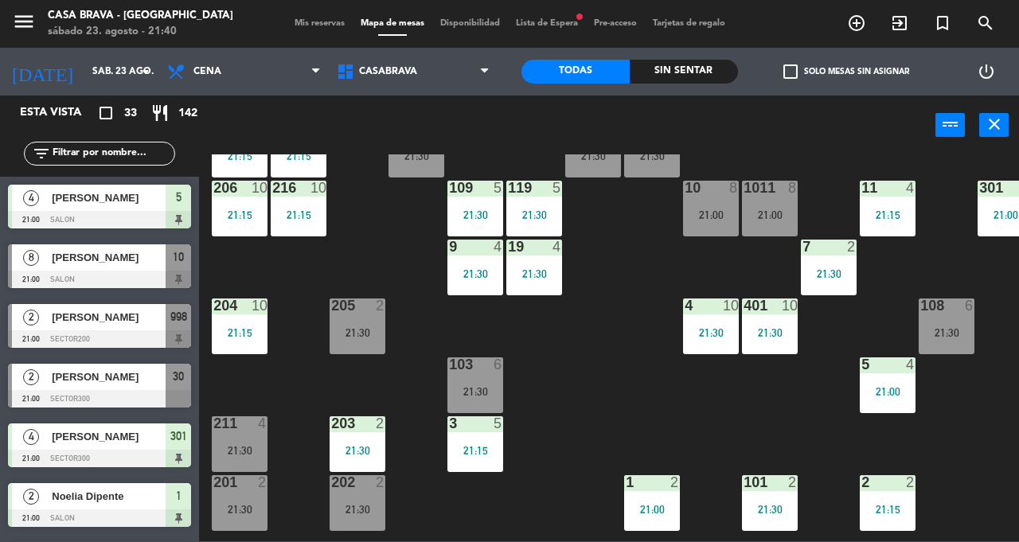
scroll to position [121, 0]
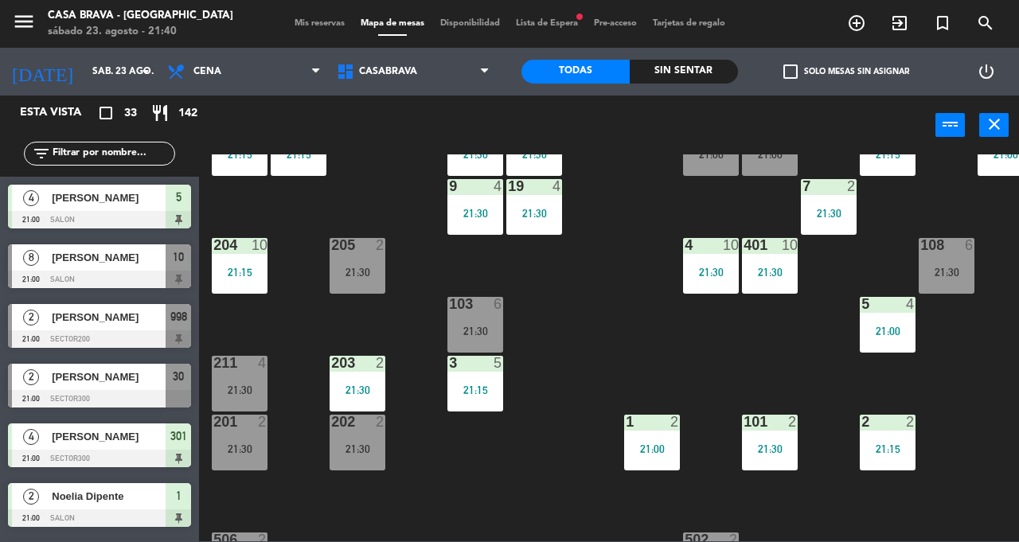
click at [941, 269] on div "21:30" at bounding box center [947, 272] width 56 height 11
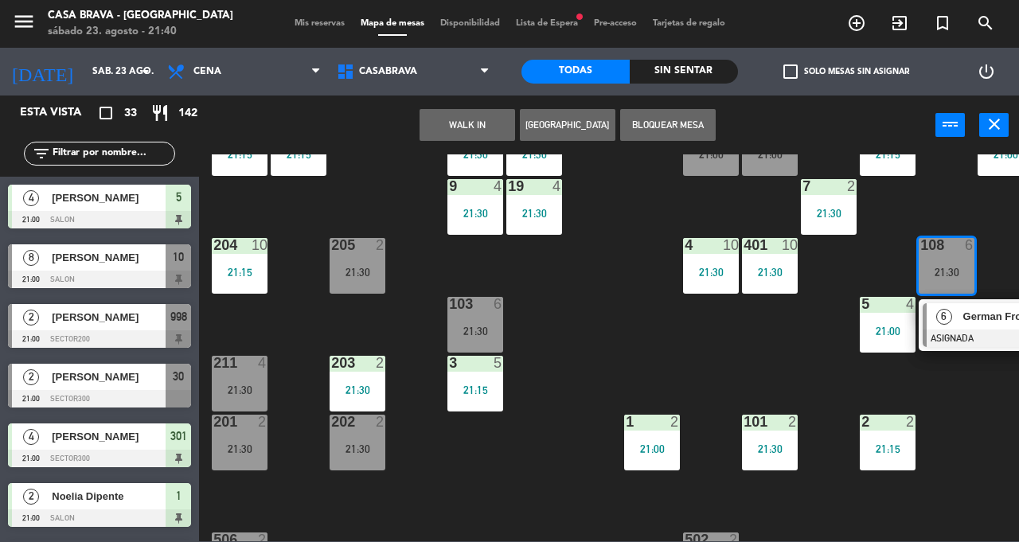
click at [778, 371] on div "207 10 21:15 208 3 21:30 217 10 21:15 12 11 21:30 121 11 21:30 304 5 21:30 206 …" at bounding box center [614, 347] width 810 height 387
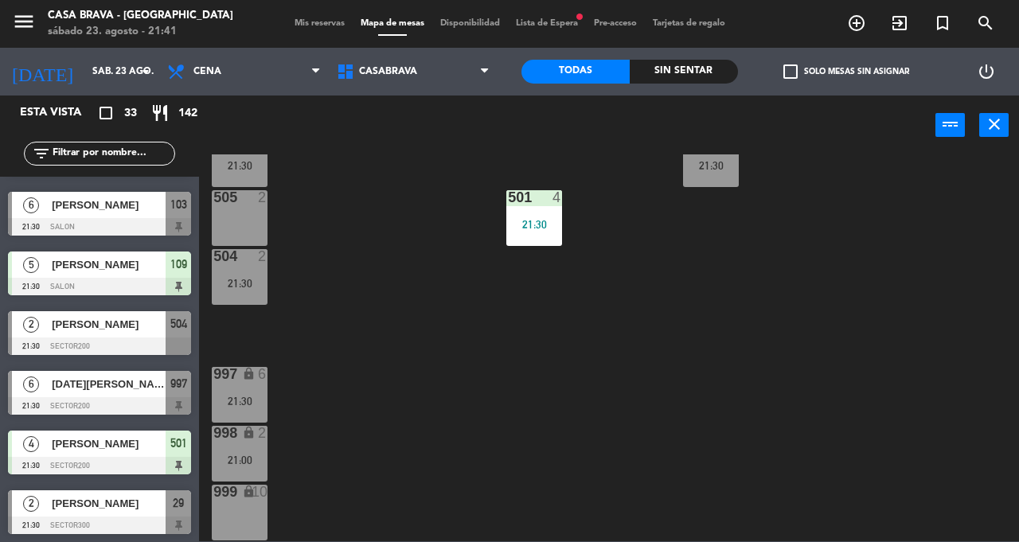
scroll to position [1134, 0]
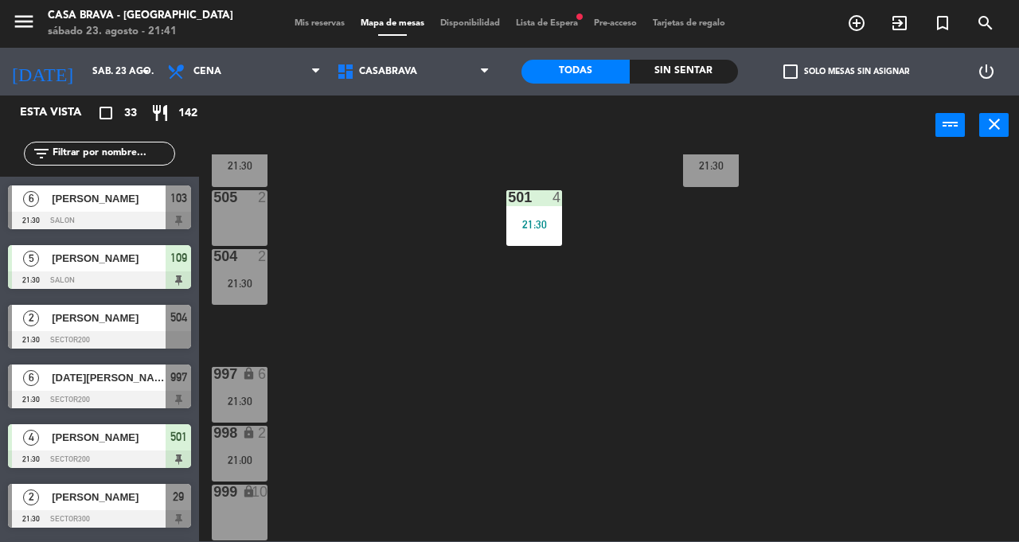
click at [408, 365] on div "207 10 21:15 208 3 21:30 217 10 21:15 12 11 21:30 121 11 21:30 304 5 21:30 206 …" at bounding box center [614, 347] width 810 height 387
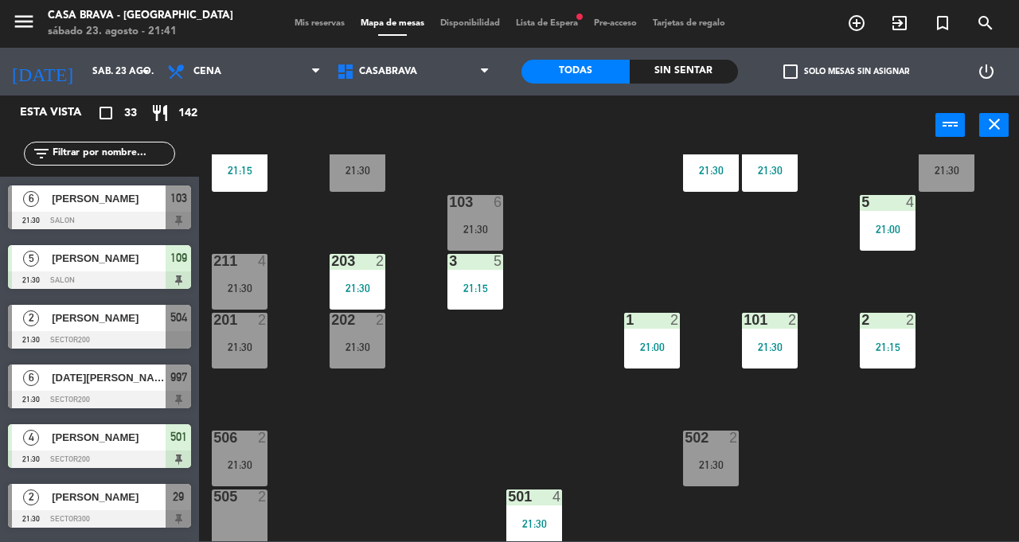
scroll to position [217, 0]
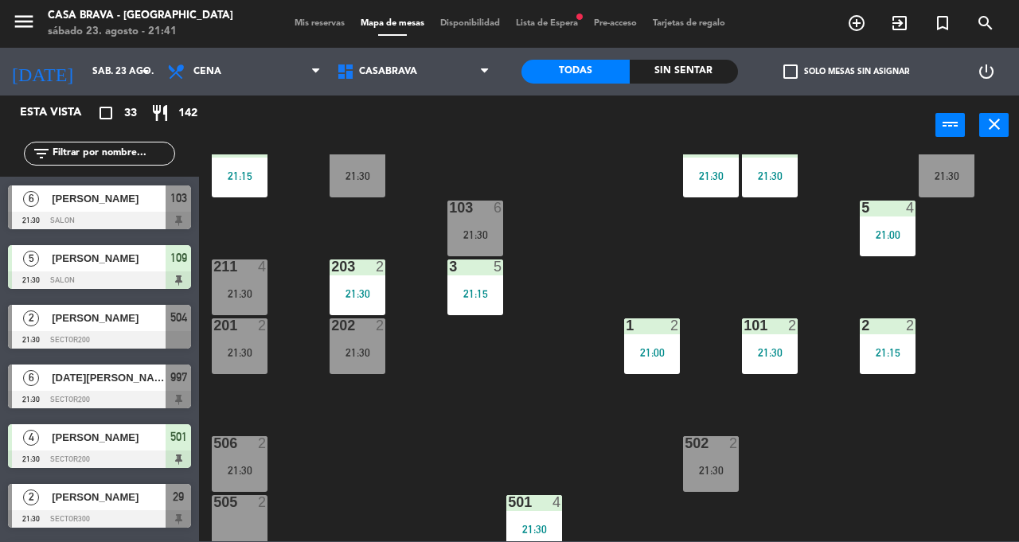
click at [482, 220] on div "103 6 21:30" at bounding box center [475, 229] width 56 height 56
click at [424, 443] on div "207 10 21:15 208 3 21:30 217 10 21:15 12 11 21:30 121 11 21:30 304 5 21:30 206 …" at bounding box center [614, 347] width 810 height 387
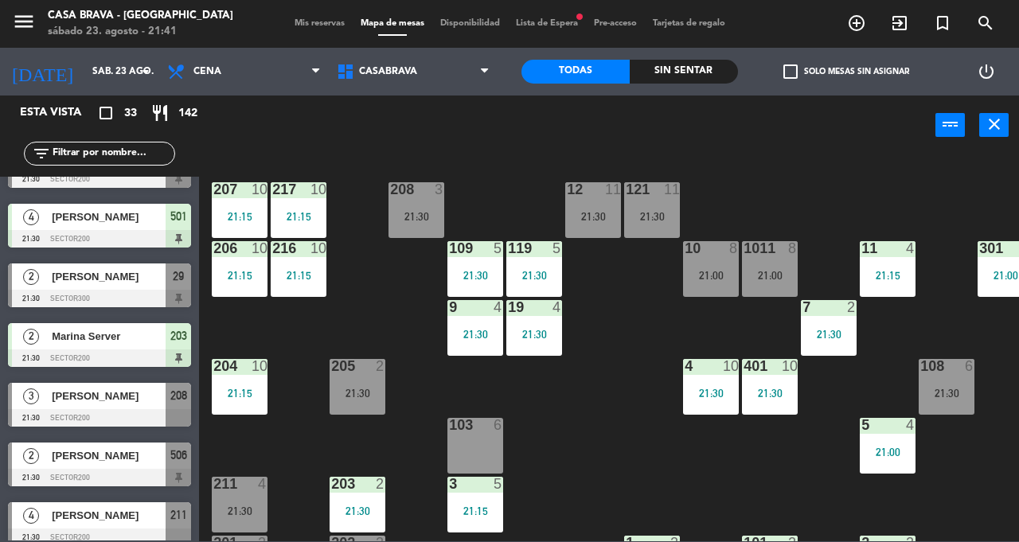
scroll to position [1396, 0]
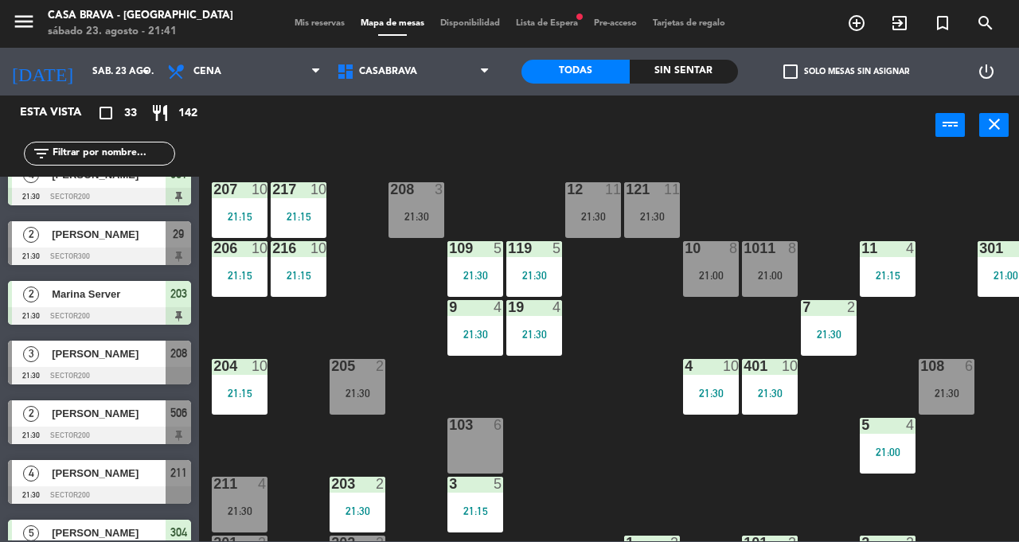
click at [137, 369] on div at bounding box center [99, 376] width 183 height 18
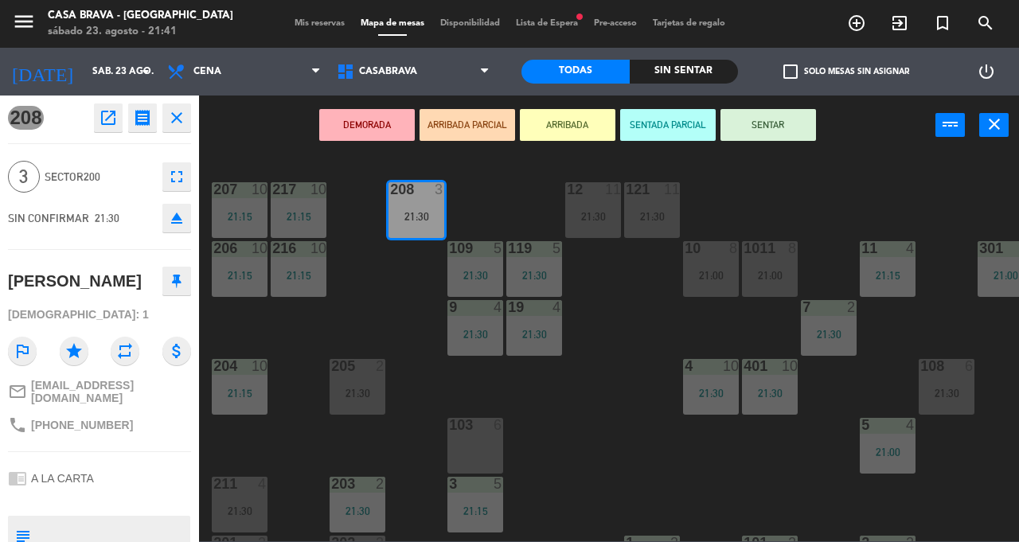
click at [775, 121] on button "SENTAR" at bounding box center [769, 125] width 96 height 32
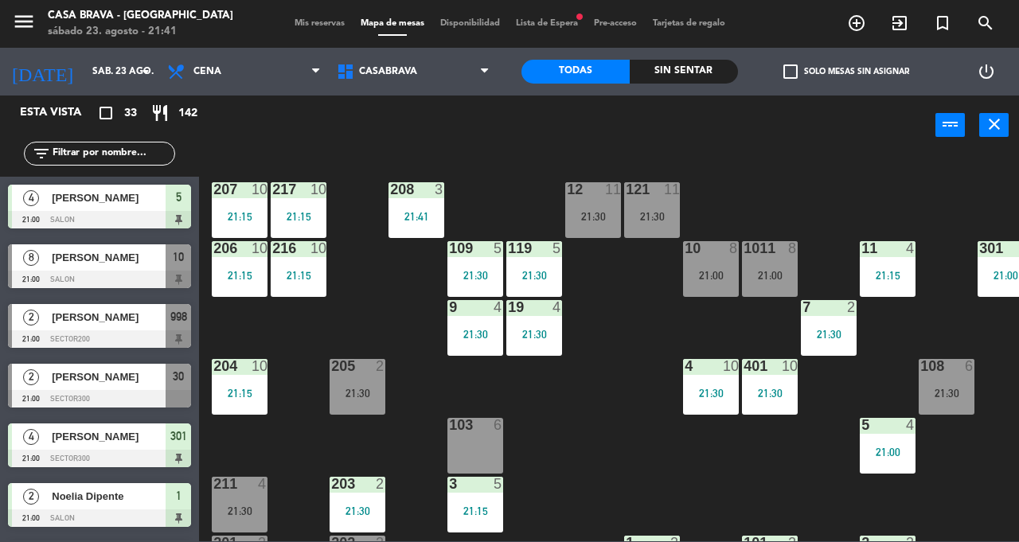
scroll to position [279, 0]
